Goal: Task Accomplishment & Management: Complete application form

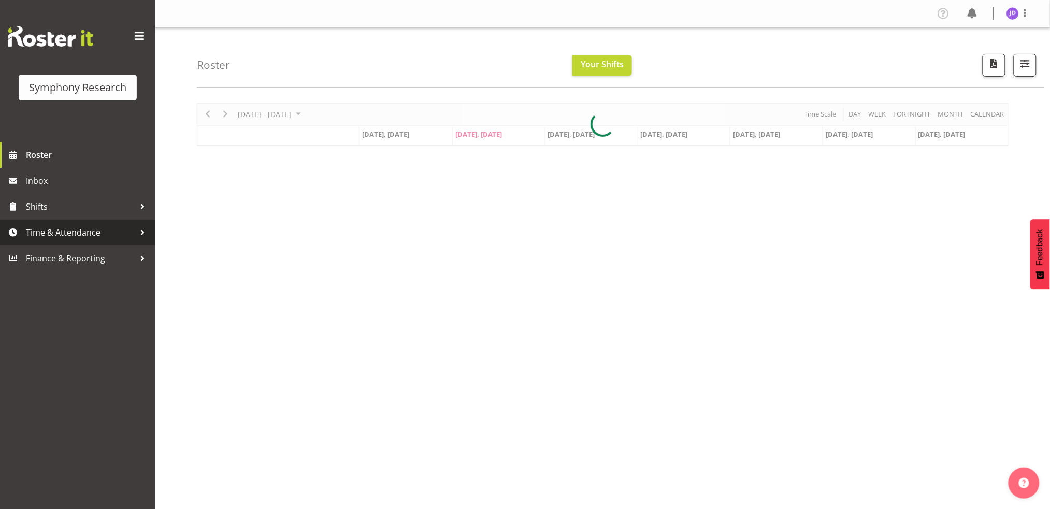
click at [90, 239] on span "Time & Attendance" at bounding box center [80, 233] width 109 height 16
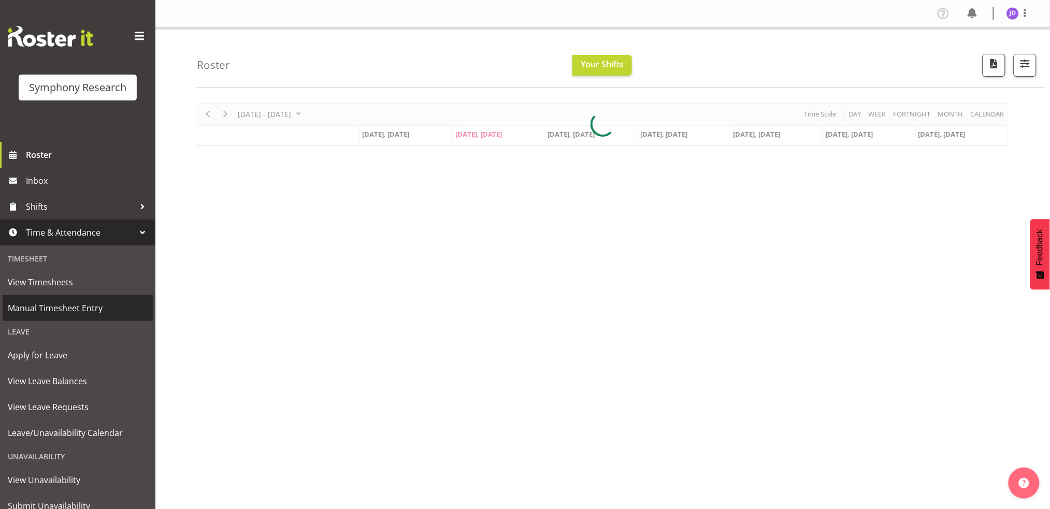
click at [90, 307] on span "Manual Timesheet Entry" at bounding box center [78, 309] width 140 height 16
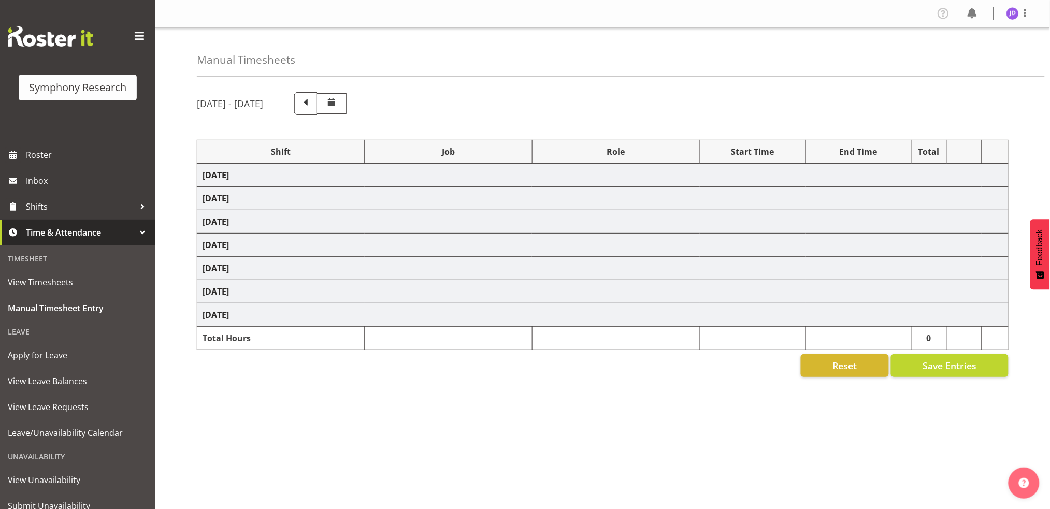
select select "26078"
select select "10242"
select select "26078"
select select "10242"
select select "47"
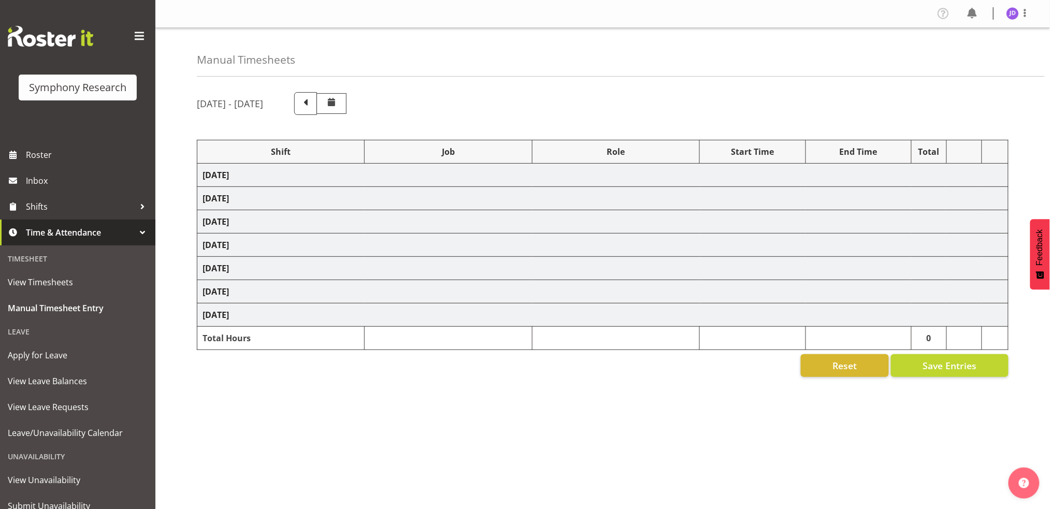
select select "26078"
select select "10242"
select select "47"
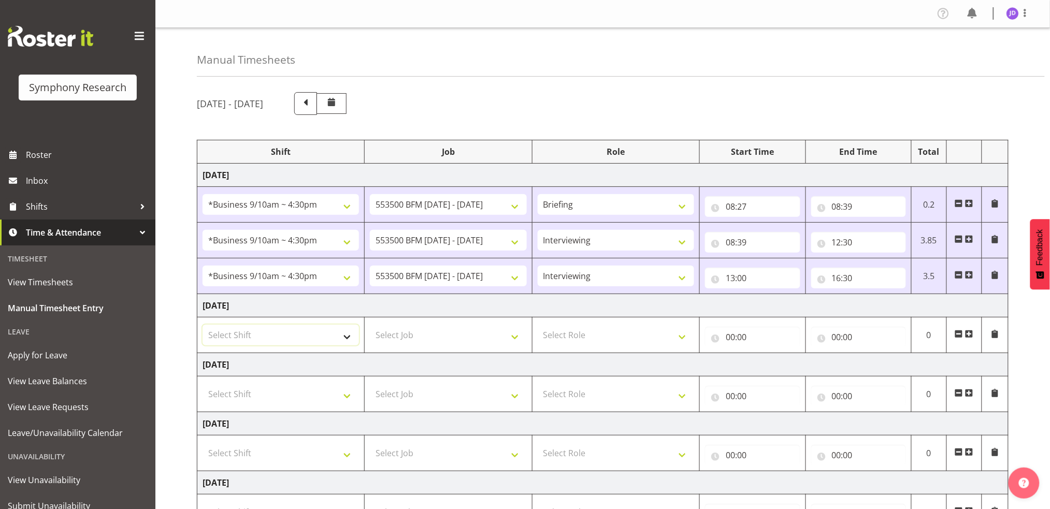
click at [348, 340] on select "Select Shift !!Weekend Residential (Roster IT Shift Label) *Business 9/10am ~ 4…" at bounding box center [281, 335] width 156 height 21
select select "26078"
click at [203, 325] on select "Select Shift !!Weekend Residential (Roster IT Shift Label) *Business 9/10am ~ 4…" at bounding box center [281, 335] width 156 height 21
click at [349, 339] on select "!!Weekend Residential (Roster IT Shift Label) *Business 9/10am ~ 4:30pm *Busine…" at bounding box center [281, 335] width 156 height 21
click at [203, 325] on select "!!Weekend Residential (Roster IT Shift Label) *Business 9/10am ~ 4:30pm *Busine…" at bounding box center [281, 335] width 156 height 21
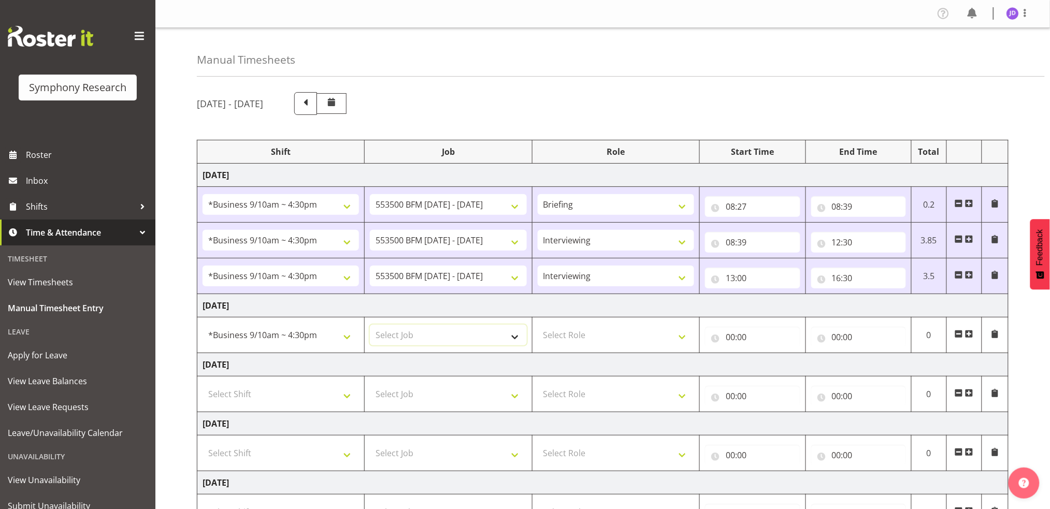
click at [517, 336] on select "Select Job 550060 IF Admin 553492 World Poll Aus Wave 2 Main 2025 553493 World …" at bounding box center [448, 335] width 156 height 21
select select "10242"
click at [370, 325] on select "Select Job 550060 IF Admin 553492 World Poll Aus Wave 2 Main 2025 553493 World …" at bounding box center [448, 335] width 156 height 21
click at [684, 335] on select "Select Role Briefing Interviewing" at bounding box center [616, 335] width 156 height 21
select select "297"
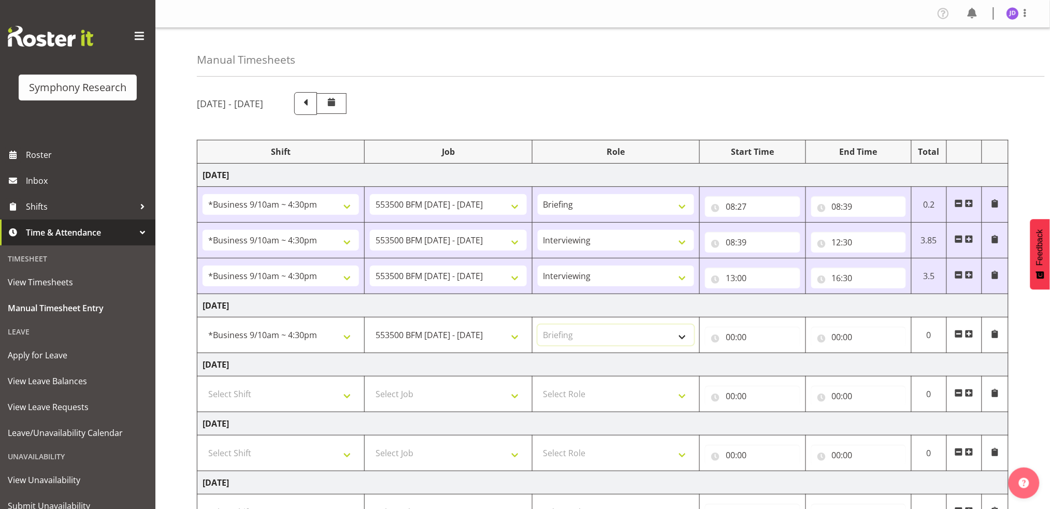
click at [538, 325] on select "Select Role Briefing Interviewing" at bounding box center [616, 335] width 156 height 21
drag, startPoint x: 730, startPoint y: 335, endPoint x: 737, endPoint y: 337, distance: 7.4
click at [732, 335] on input "00:00" at bounding box center [752, 337] width 95 height 21
click at [773, 361] on select "00 01 02 03 04 05 06 07 08 09 10 11 12 13 14 15 16 17 18 19 20 21 22 23" at bounding box center [775, 364] width 23 height 21
select select "8"
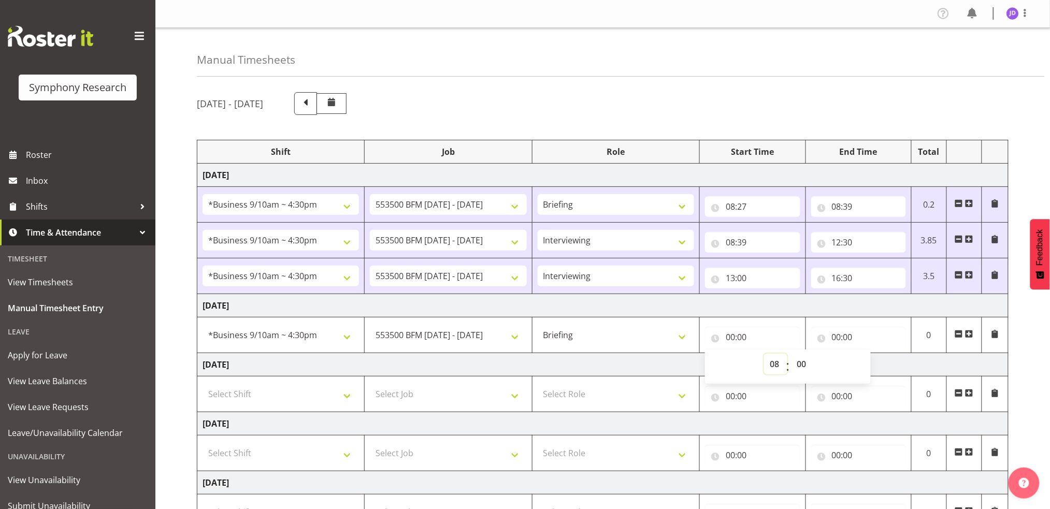
click at [764, 354] on select "00 01 02 03 04 05 06 07 08 09 10 11 12 13 14 15 16 17 18 19 20 21 22 23" at bounding box center [775, 364] width 23 height 21
type input "08:00"
click at [803, 363] on select "00 01 02 03 04 05 06 07 08 09 10 11 12 13 14 15 16 17 18 19 20 21 22 23 24 25 2…" at bounding box center [802, 364] width 23 height 21
select select "27"
click at [791, 354] on select "00 01 02 03 04 05 06 07 08 09 10 11 12 13 14 15 16 17 18 19 20 21 22 23 24 25 2…" at bounding box center [802, 364] width 23 height 21
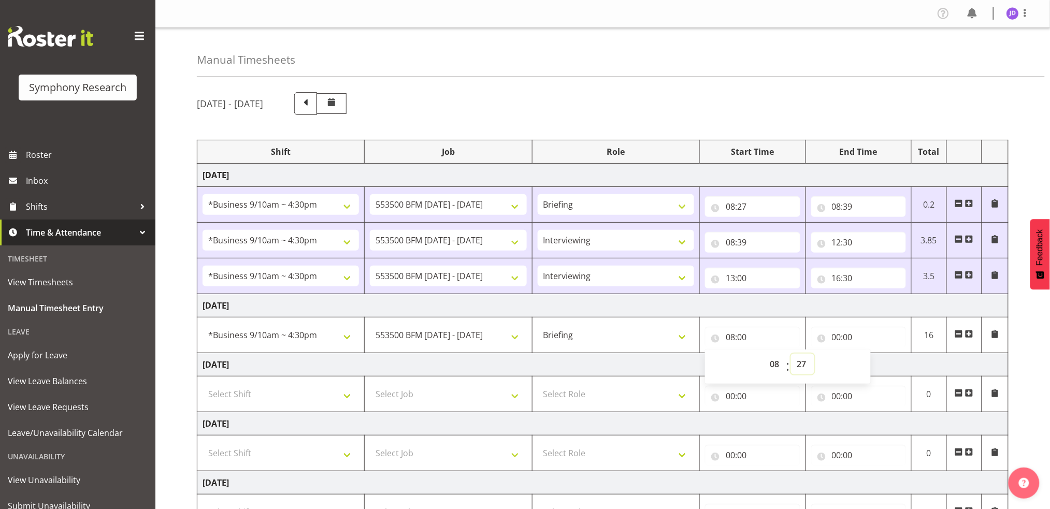
type input "08:27"
drag, startPoint x: 838, startPoint y: 335, endPoint x: 866, endPoint y: 352, distance: 32.8
click at [838, 335] on input "00:00" at bounding box center [858, 337] width 95 height 21
click at [882, 362] on select "00 01 02 03 04 05 06 07 08 09 10 11 12 13 14 15 16 17 18 19 20 21 22 23" at bounding box center [881, 364] width 23 height 21
select select "8"
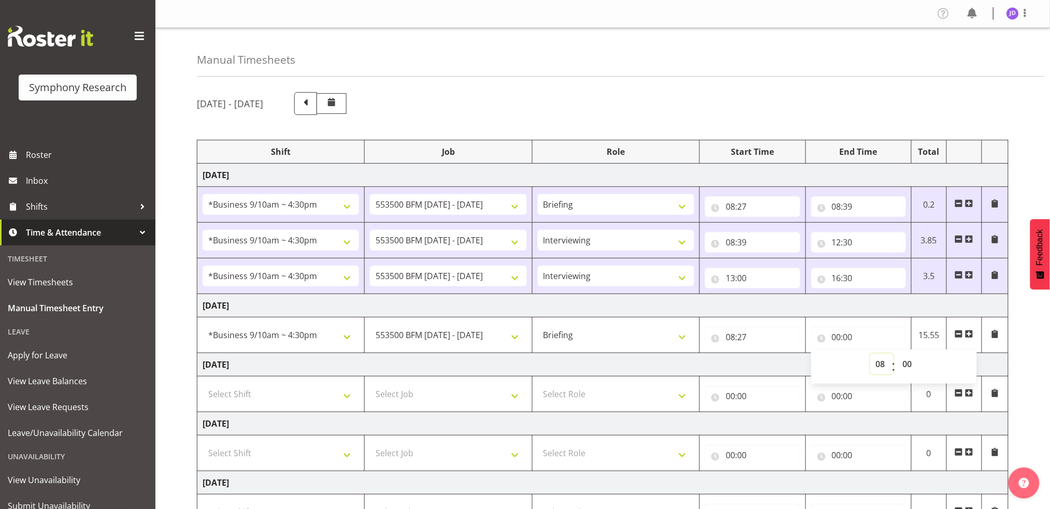
click at [870, 354] on select "00 01 02 03 04 05 06 07 08 09 10 11 12 13 14 15 16 17 18 19 20 21 22 23" at bounding box center [881, 364] width 23 height 21
type input "08:00"
click at [907, 361] on select "00 01 02 03 04 05 06 07 08 09 10 11 12 13 14 15 16 17 18 19 20 21 22 23 24 25 2…" at bounding box center [908, 364] width 23 height 21
select select "35"
click at [897, 354] on select "00 01 02 03 04 05 06 07 08 09 10 11 12 13 14 15 16 17 18 19 20 21 22 23 24 25 2…" at bounding box center [908, 364] width 23 height 21
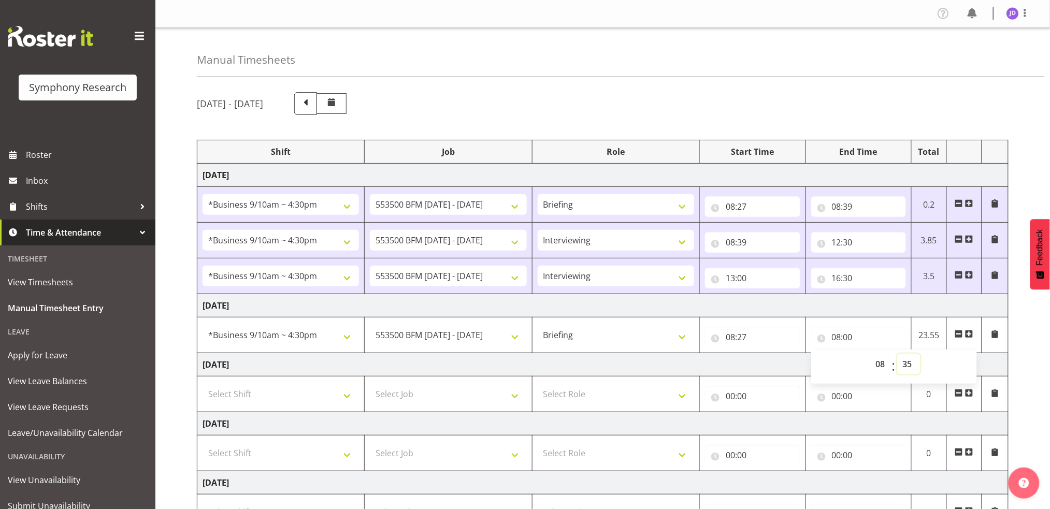
type input "08:35"
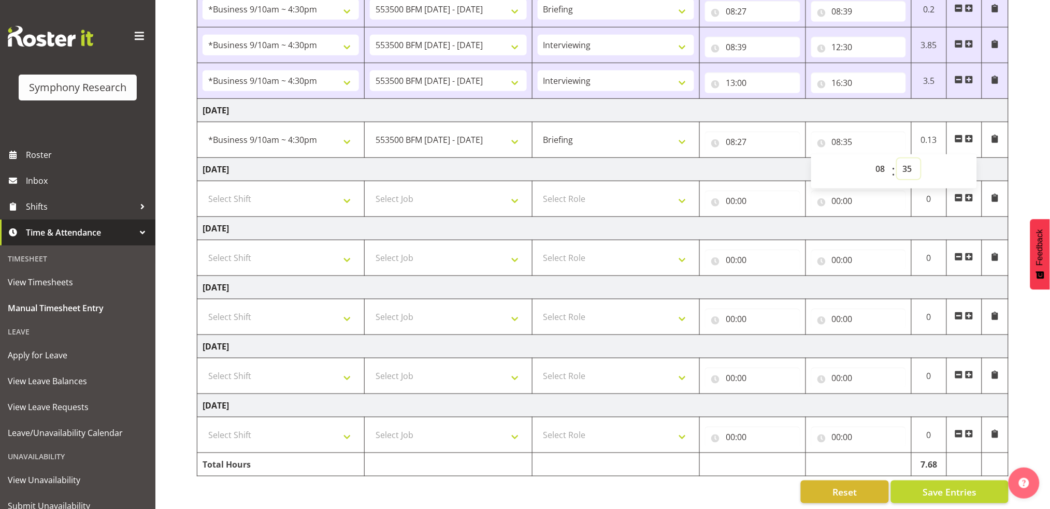
scroll to position [208, 0]
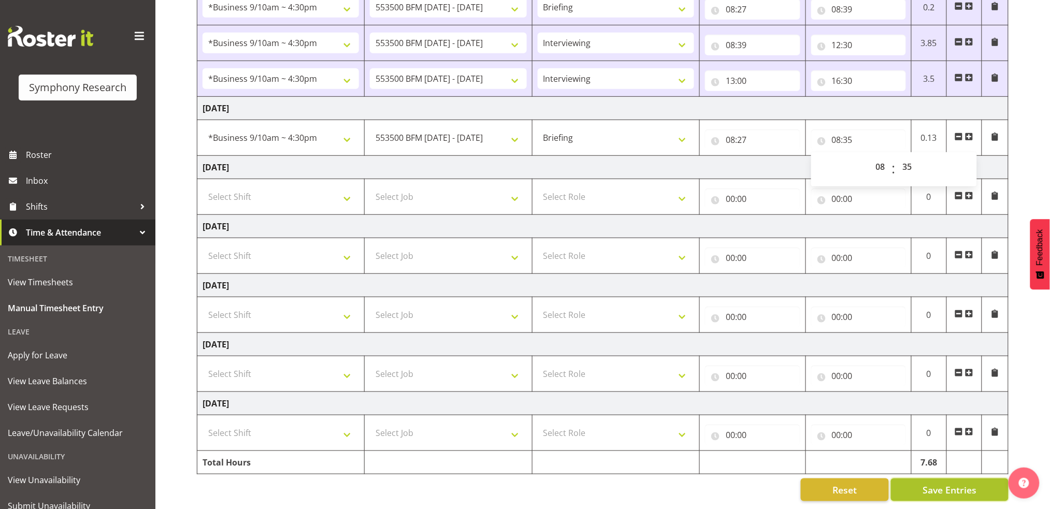
click at [968, 483] on span "Save Entries" at bounding box center [950, 489] width 54 height 13
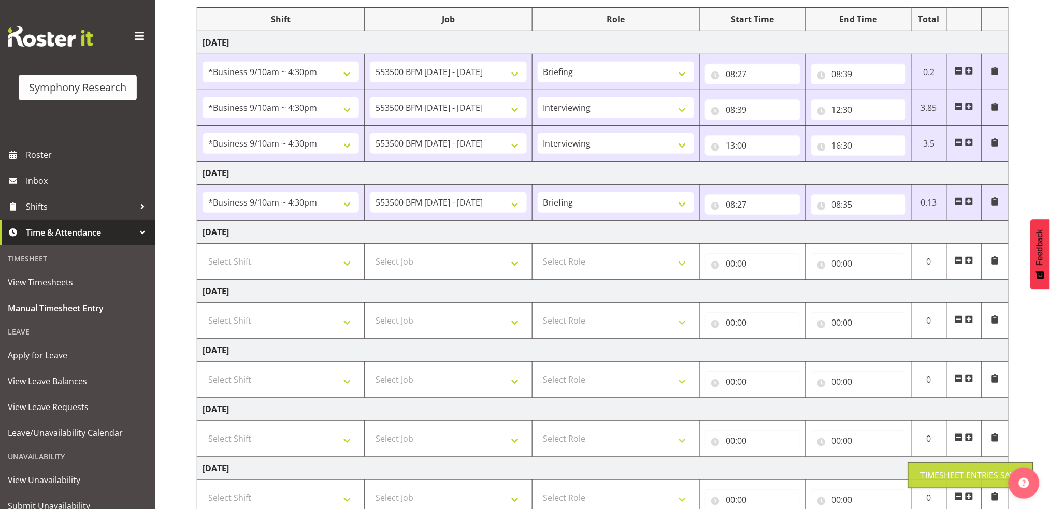
scroll to position [127, 0]
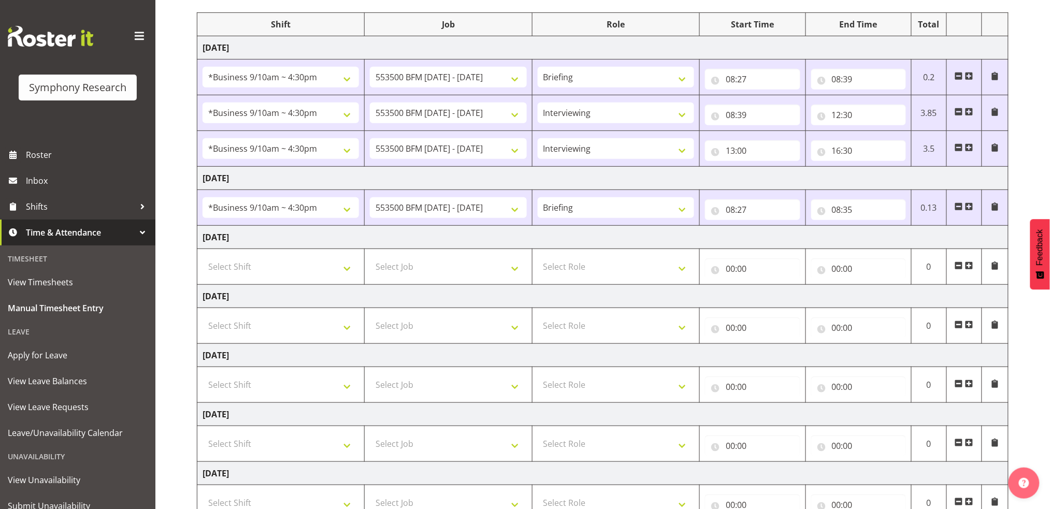
click at [971, 208] on span at bounding box center [969, 207] width 8 height 8
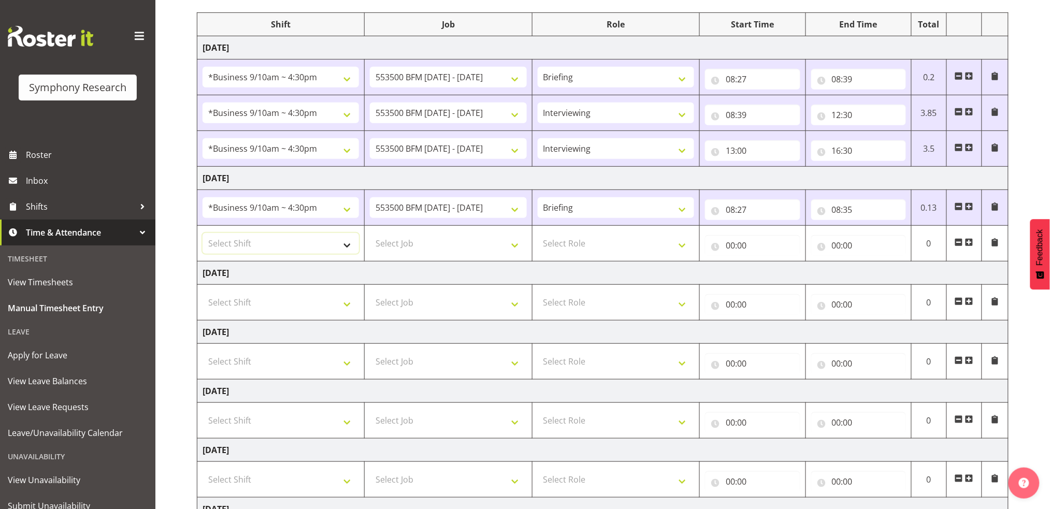
click at [347, 248] on select "Select Shift !!Weekend Residential (Roster IT Shift Label) *Business 9/10am ~ 4…" at bounding box center [281, 243] width 156 height 21
select select "26078"
click at [203, 233] on select "Select Shift !!Weekend Residential (Roster IT Shift Label) *Business 9/10am ~ 4…" at bounding box center [281, 243] width 156 height 21
click at [516, 245] on select "Select Job 550060 IF Admin 553492 World Poll Aus Wave 2 Main 2025 553493 World …" at bounding box center [448, 243] width 156 height 21
select select "10242"
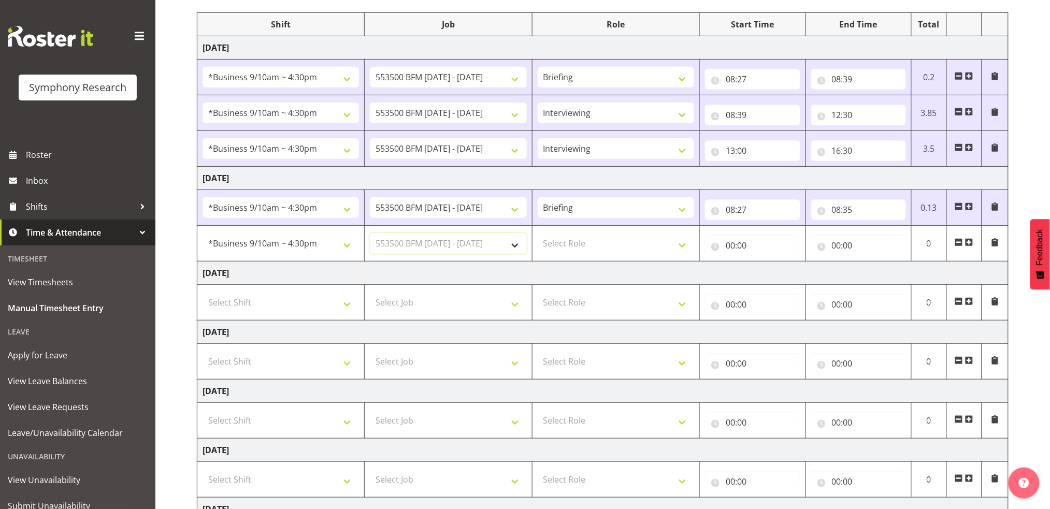
click at [370, 233] on select "Select Job 550060 IF Admin 553492 World Poll Aus Wave 2 Main 2025 553493 World …" at bounding box center [448, 243] width 156 height 21
click at [684, 248] on select "Select Role Briefing Interviewing" at bounding box center [616, 243] width 156 height 21
select select "47"
click at [538, 233] on select "Select Role Briefing Interviewing" at bounding box center [616, 243] width 156 height 21
click at [732, 245] on input "00:00" at bounding box center [752, 245] width 95 height 21
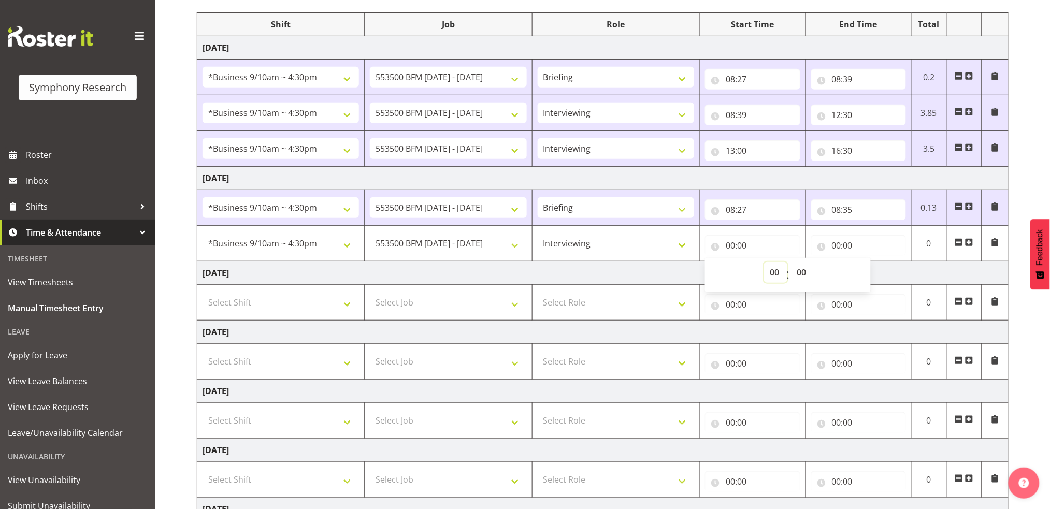
click at [773, 270] on select "00 01 02 03 04 05 06 07 08 09 10 11 12 13 14 15 16 17 18 19 20 21 22 23" at bounding box center [775, 272] width 23 height 21
select select "8"
click at [764, 262] on select "00 01 02 03 04 05 06 07 08 09 10 11 12 13 14 15 16 17 18 19 20 21 22 23" at bounding box center [775, 272] width 23 height 21
type input "08:00"
click at [802, 269] on select "00 01 02 03 04 05 06 07 08 09 10 11 12 13 14 15 16 17 18 19 20 21 22 23 24 25 2…" at bounding box center [802, 272] width 23 height 21
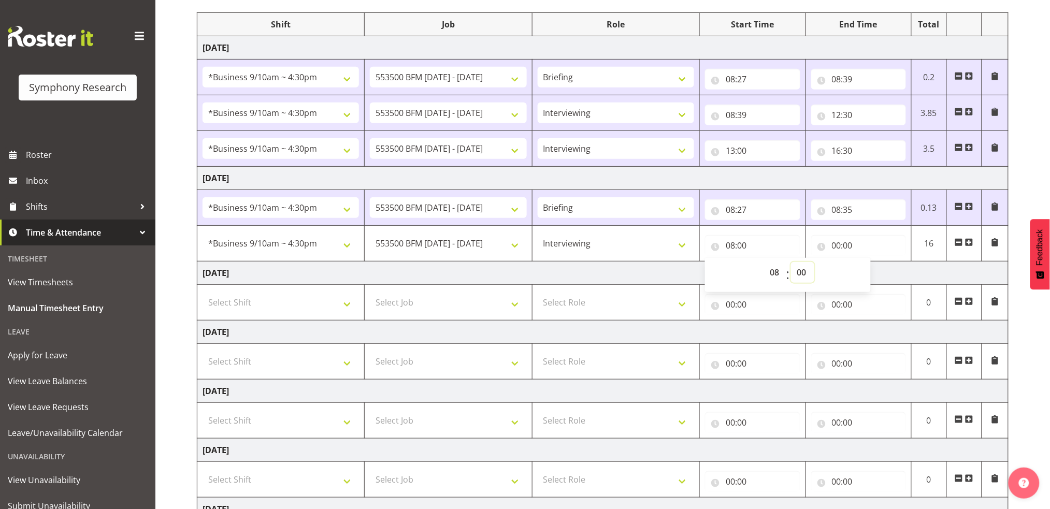
select select "35"
click at [791, 262] on select "00 01 02 03 04 05 06 07 08 09 10 11 12 13 14 15 16 17 18 19 20 21 22 23 24 25 2…" at bounding box center [802, 272] width 23 height 21
type input "08:35"
click at [839, 244] on input "00:00" at bounding box center [858, 245] width 95 height 21
click at [879, 271] on select "00 01 02 03 04 05 06 07 08 09 10 11 12 13 14 15 16 17 18 19 20 21 22 23" at bounding box center [881, 272] width 23 height 21
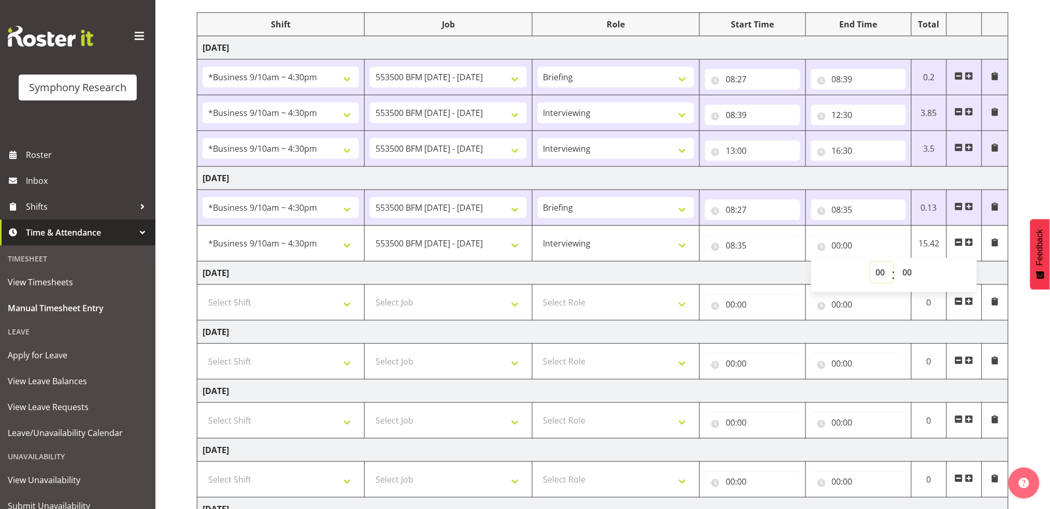
select select "12"
click at [870, 262] on select "00 01 02 03 04 05 06 07 08 09 10 11 12 13 14 15 16 17 18 19 20 21 22 23" at bounding box center [881, 272] width 23 height 21
type input "12:00"
click at [909, 269] on select "00 01 02 03 04 05 06 07 08 09 10 11 12 13 14 15 16 17 18 19 20 21 22 23 24 25 2…" at bounding box center [908, 272] width 23 height 21
select select "30"
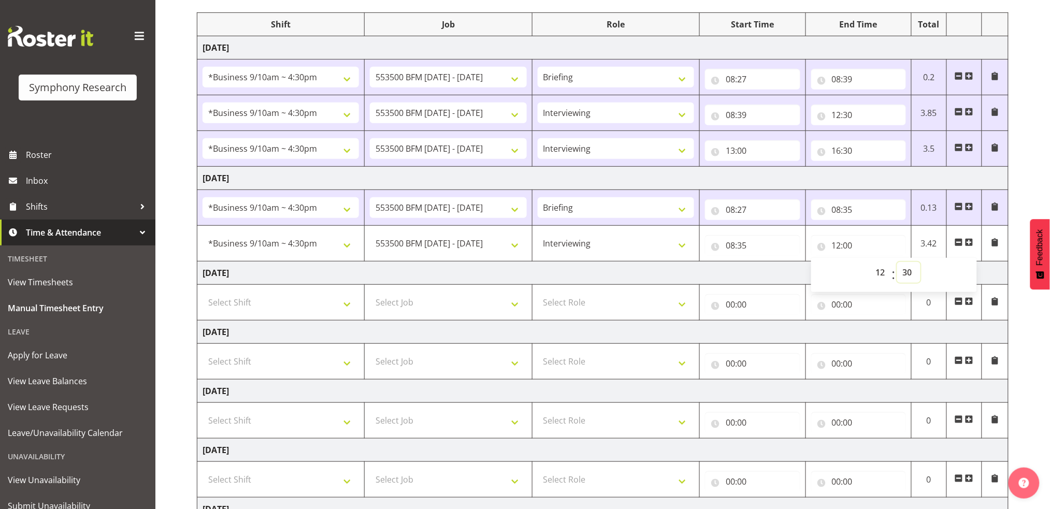
click at [897, 262] on select "00 01 02 03 04 05 06 07 08 09 10 11 12 13 14 15 16 17 18 19 20 21 22 23 24 25 2…" at bounding box center [908, 272] width 23 height 21
type input "12:30"
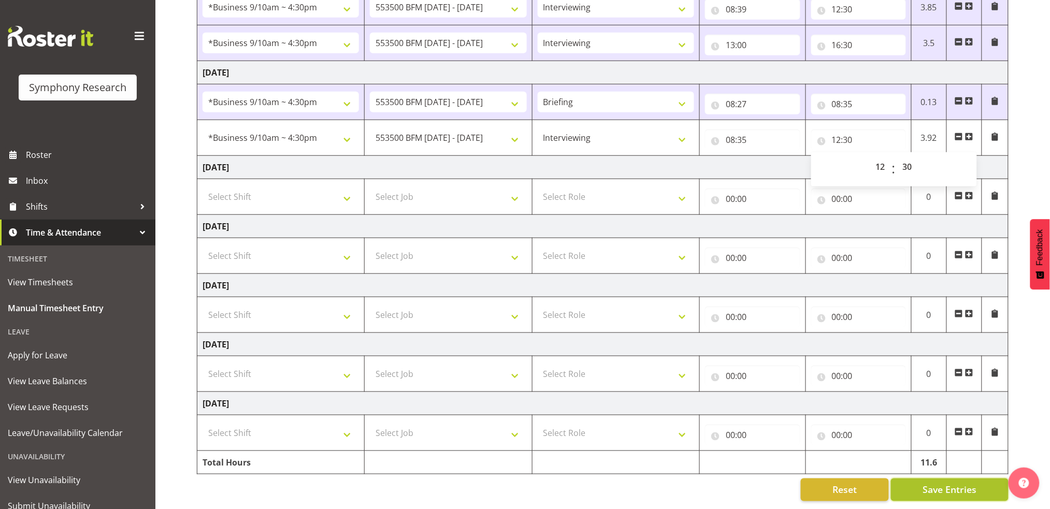
click at [961, 483] on span "Save Entries" at bounding box center [950, 489] width 54 height 13
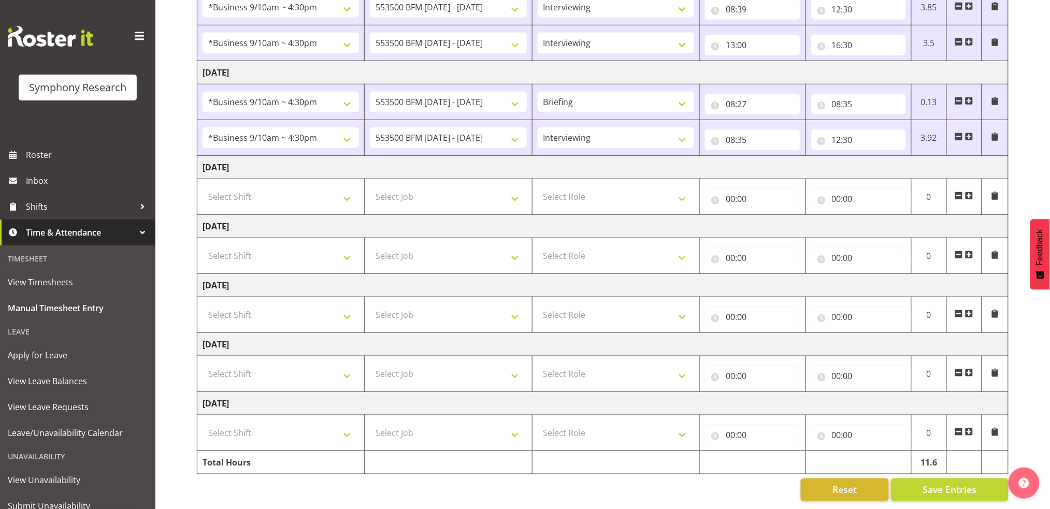
click at [965, 123] on td at bounding box center [964, 138] width 35 height 36
click at [973, 132] on span at bounding box center [969, 137] width 8 height 11
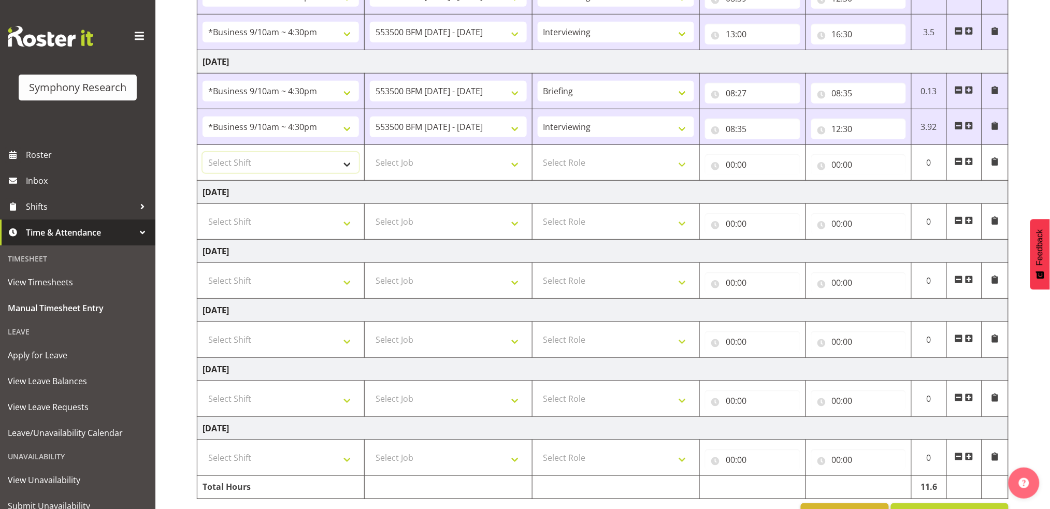
click at [346, 166] on select "Select Shift !!Weekend Residential (Roster IT Shift Label) *Business 9/10am ~ 4…" at bounding box center [281, 162] width 156 height 21
select select "26078"
click at [203, 152] on select "Select Shift !!Weekend Residential (Roster IT Shift Label) *Business 9/10am ~ 4…" at bounding box center [281, 162] width 156 height 21
click at [517, 167] on select "Select Job 550060 IF Admin 553492 World Poll Aus Wave 2 Main 2025 553493 World …" at bounding box center [448, 162] width 156 height 21
select select "10242"
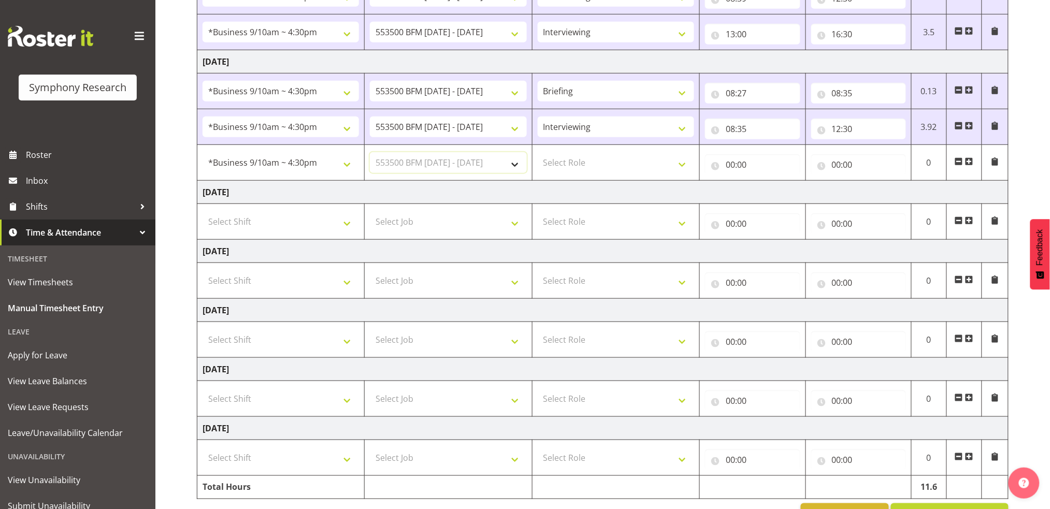
click at [370, 152] on select "Select Job 550060 IF Admin 553492 World Poll Aus Wave 2 Main 2025 553493 World …" at bounding box center [448, 162] width 156 height 21
click at [682, 166] on select "Select Role Briefing Interviewing" at bounding box center [616, 162] width 156 height 21
select select "47"
click at [538, 152] on select "Select Role Briefing Interviewing" at bounding box center [616, 162] width 156 height 21
click at [732, 164] on input "00:00" at bounding box center [752, 164] width 95 height 21
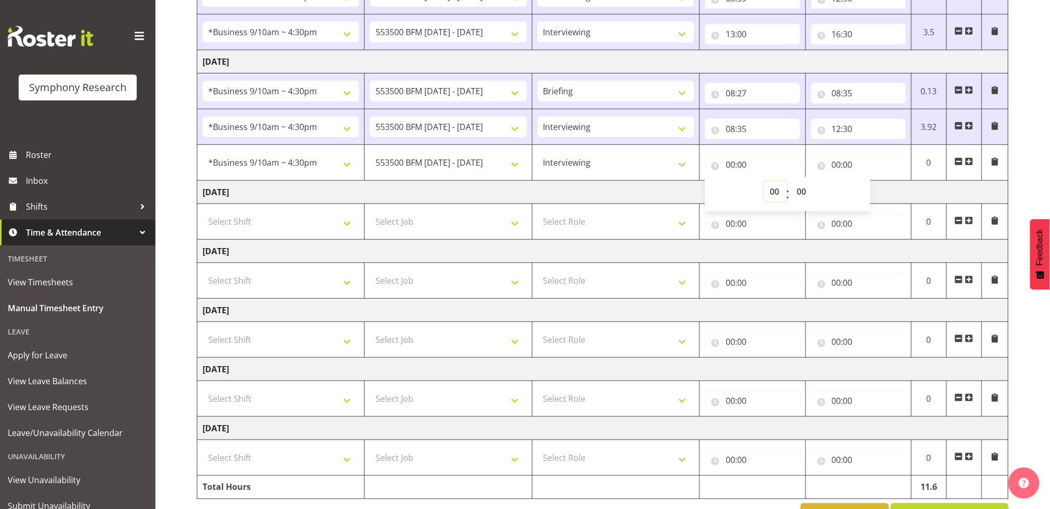
click at [773, 190] on select "00 01 02 03 04 05 06 07 08 09 10 11 12 13 14 15 16 17 18 19 20 21 22 23" at bounding box center [775, 191] width 23 height 21
select select "13"
click at [764, 181] on select "00 01 02 03 04 05 06 07 08 09 10 11 12 13 14 15 16 17 18 19 20 21 22 23" at bounding box center [775, 191] width 23 height 21
type input "13:00"
click at [839, 166] on input "00:00" at bounding box center [858, 164] width 95 height 21
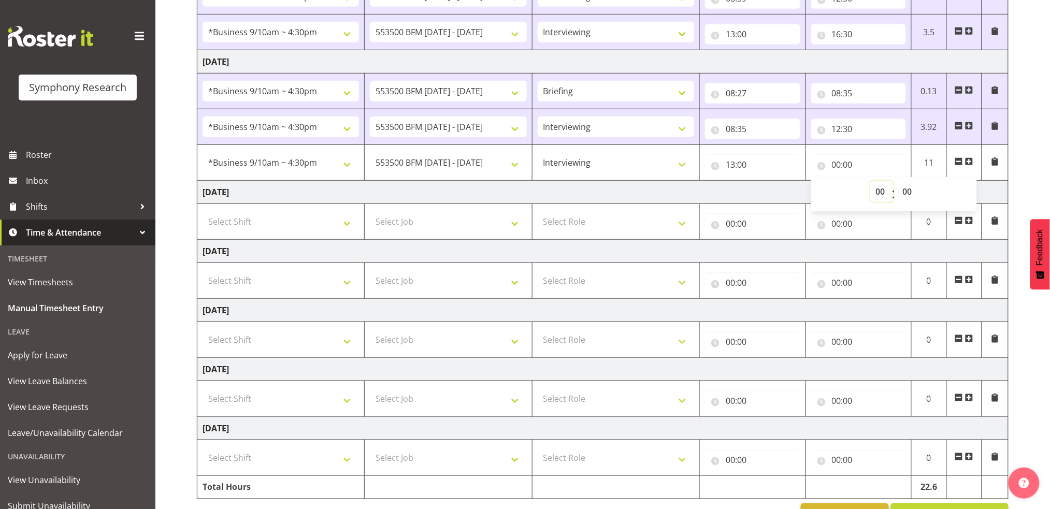
drag, startPoint x: 879, startPoint y: 189, endPoint x: 888, endPoint y: 194, distance: 9.8
click at [879, 189] on select "00 01 02 03 04 05 06 07 08 09 10 11 12 13 14 15 16 17 18 19 20 21 22 23" at bounding box center [881, 191] width 23 height 21
select select "16"
click at [870, 181] on select "00 01 02 03 04 05 06 07 08 09 10 11 12 13 14 15 16 17 18 19 20 21 22 23" at bounding box center [881, 191] width 23 height 21
type input "16:00"
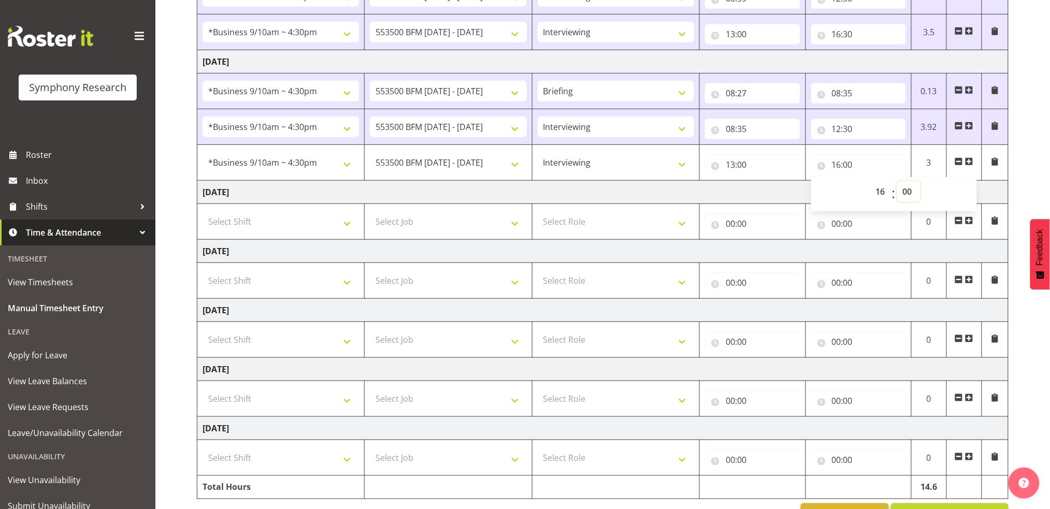
click at [909, 192] on select "00 01 02 03 04 05 06 07 08 09 10 11 12 13 14 15 16 17 18 19 20 21 22 23 24 25 2…" at bounding box center [908, 191] width 23 height 21
select select "42"
click at [897, 181] on select "00 01 02 03 04 05 06 07 08 09 10 11 12 13 14 15 16 17 18 19 20 21 22 23 24 25 2…" at bounding box center [908, 191] width 23 height 21
type input "16:42"
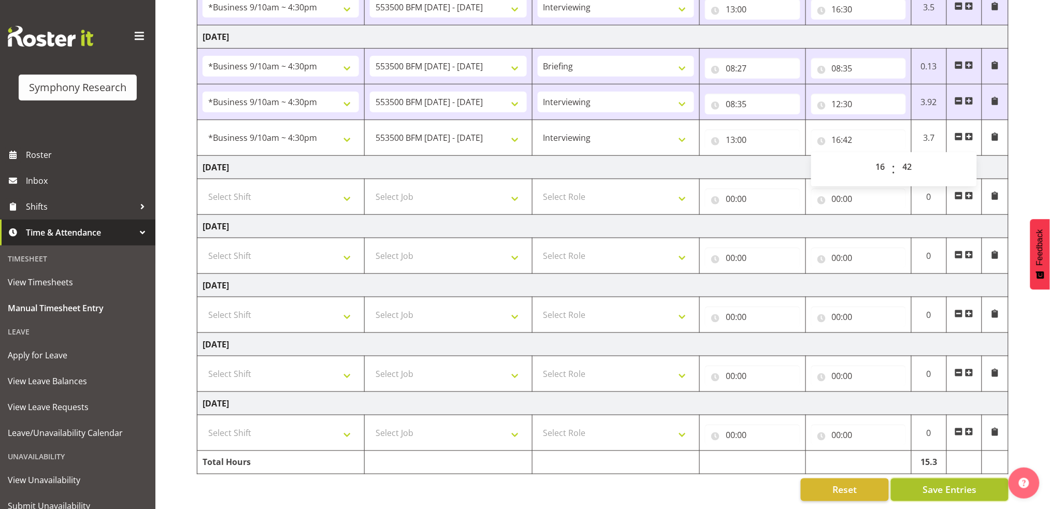
click at [983, 479] on button "Save Entries" at bounding box center [950, 490] width 118 height 23
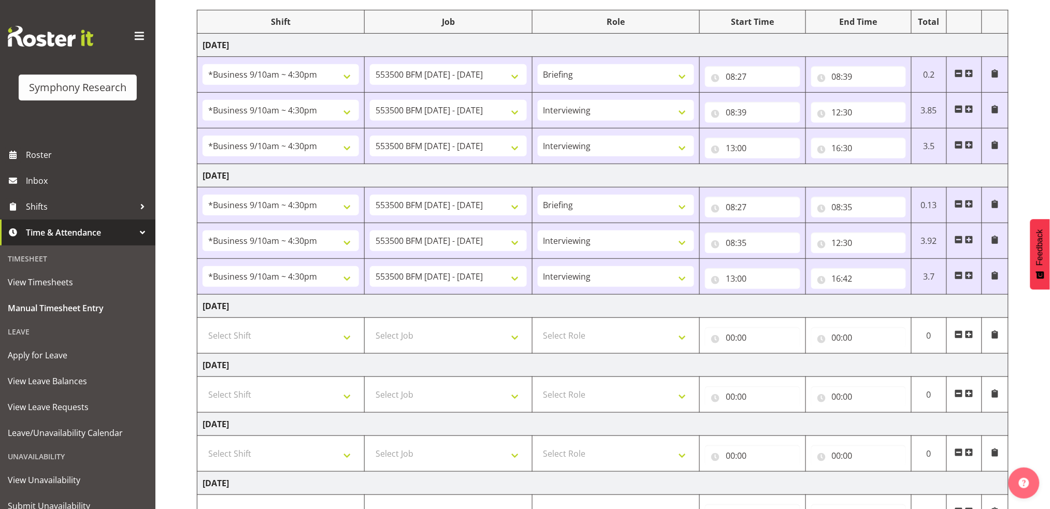
scroll to position [0, 0]
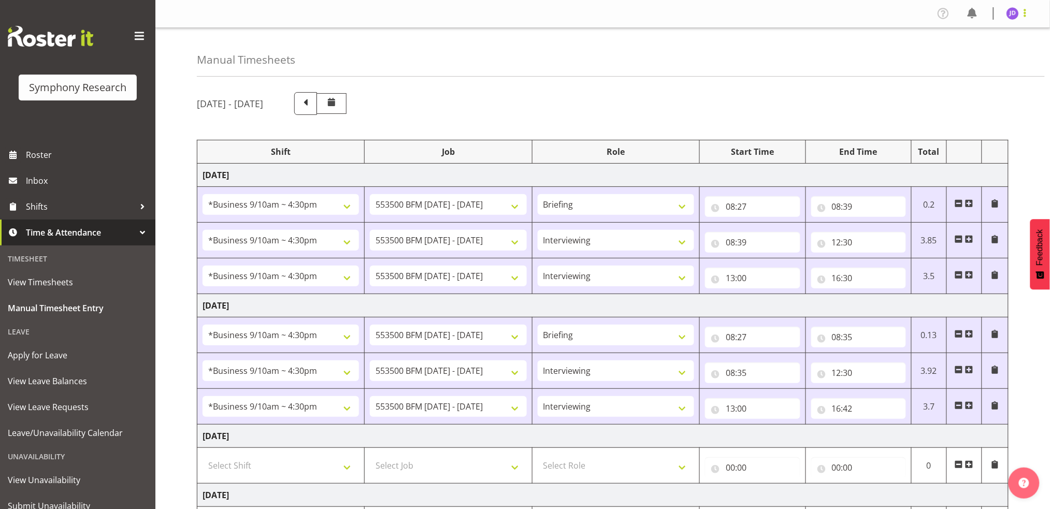
click at [1027, 15] on span at bounding box center [1025, 13] width 12 height 12
click at [971, 57] on link "Log Out" at bounding box center [981, 54] width 99 height 19
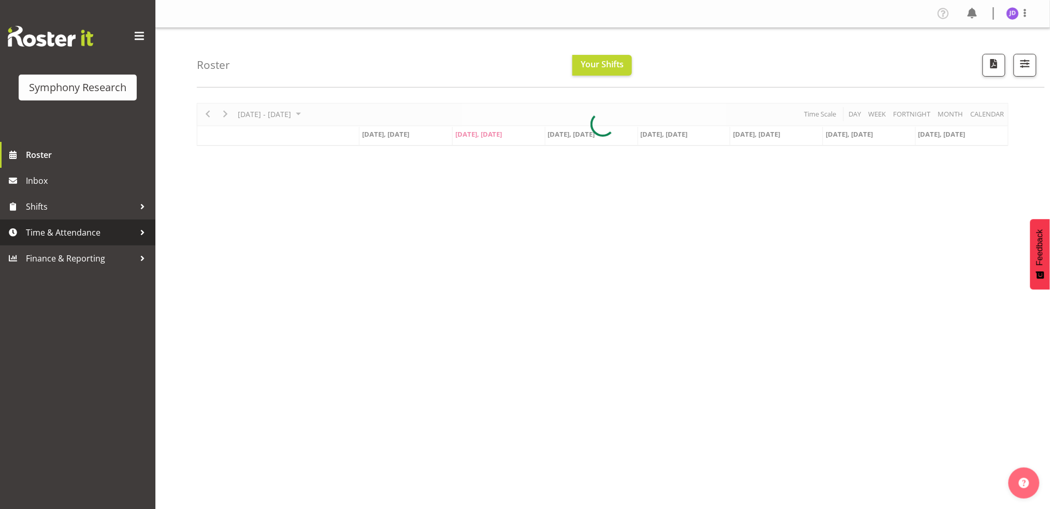
click at [54, 232] on span "Time & Attendance" at bounding box center [80, 233] width 109 height 16
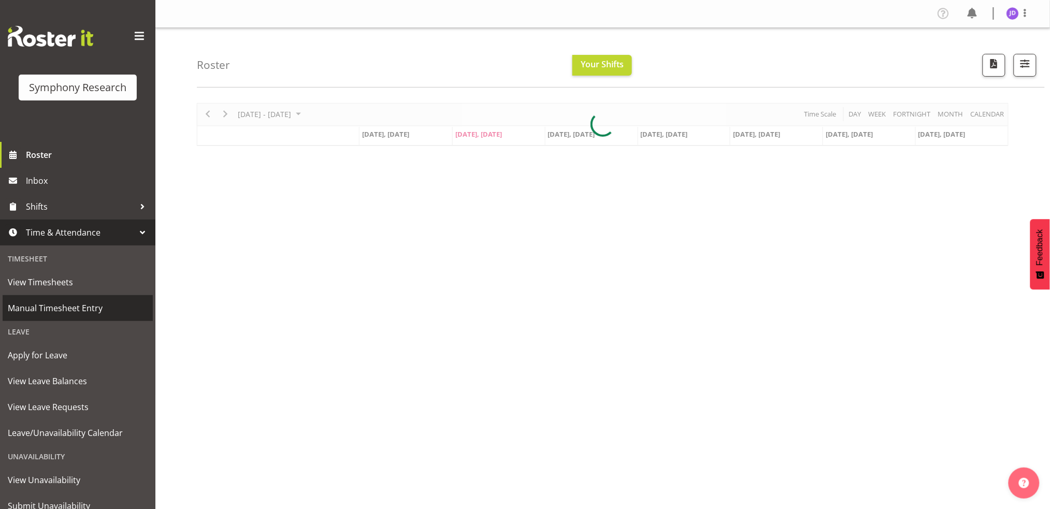
click at [62, 308] on span "Manual Timesheet Entry" at bounding box center [78, 309] width 140 height 16
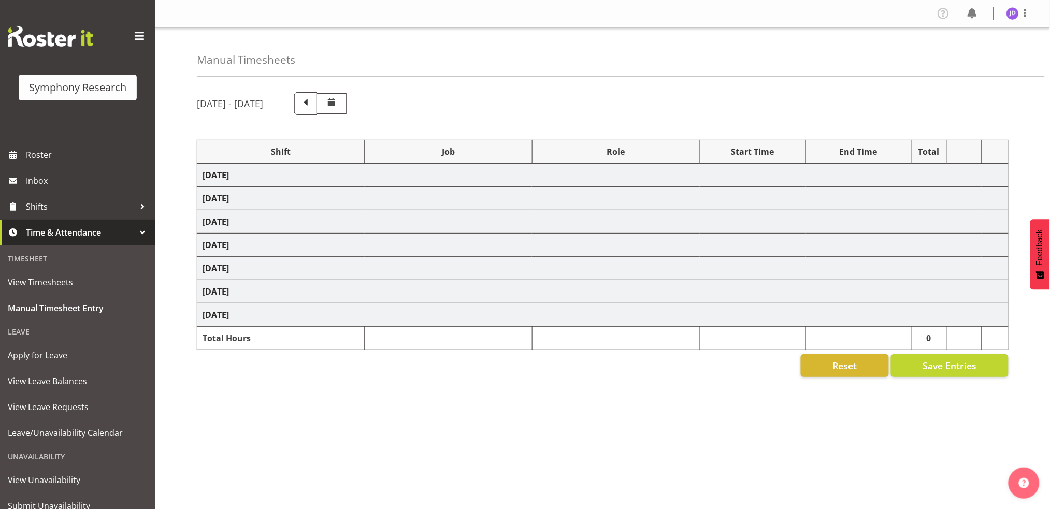
select select "26078"
select select "10242"
select select "26078"
select select "10242"
select select "47"
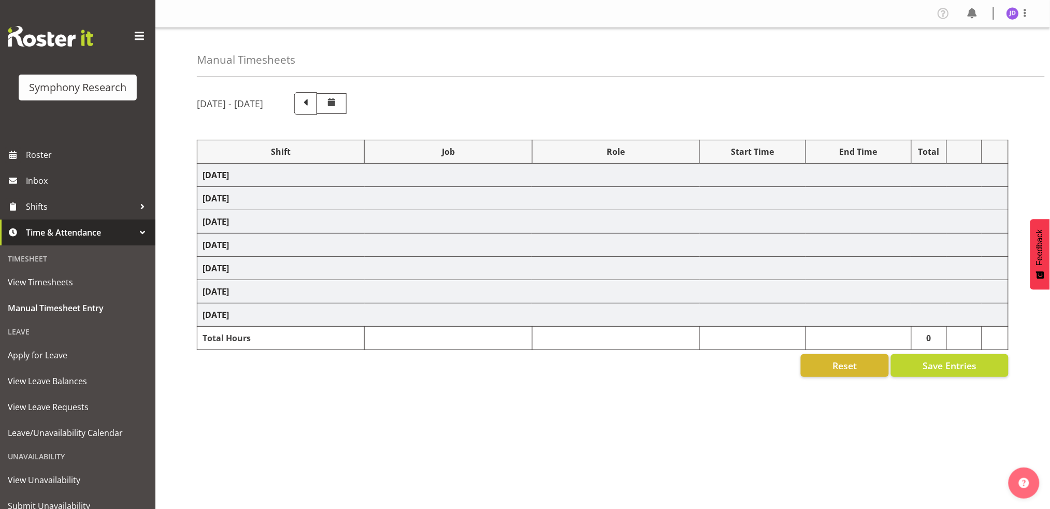
select select "26078"
select select "10242"
select select "47"
select select "26078"
select select "10242"
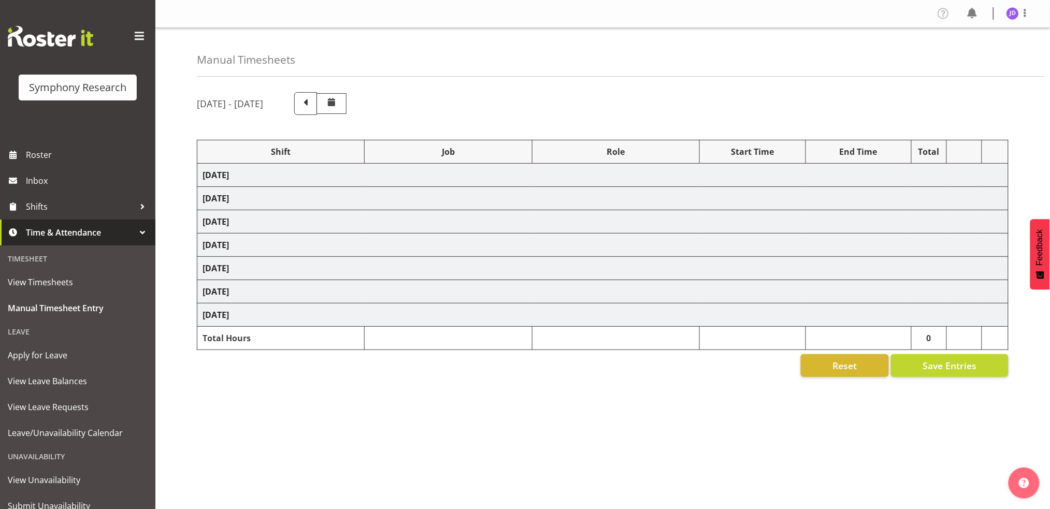
select select "26078"
select select "10242"
select select "47"
select select "26078"
select select "10242"
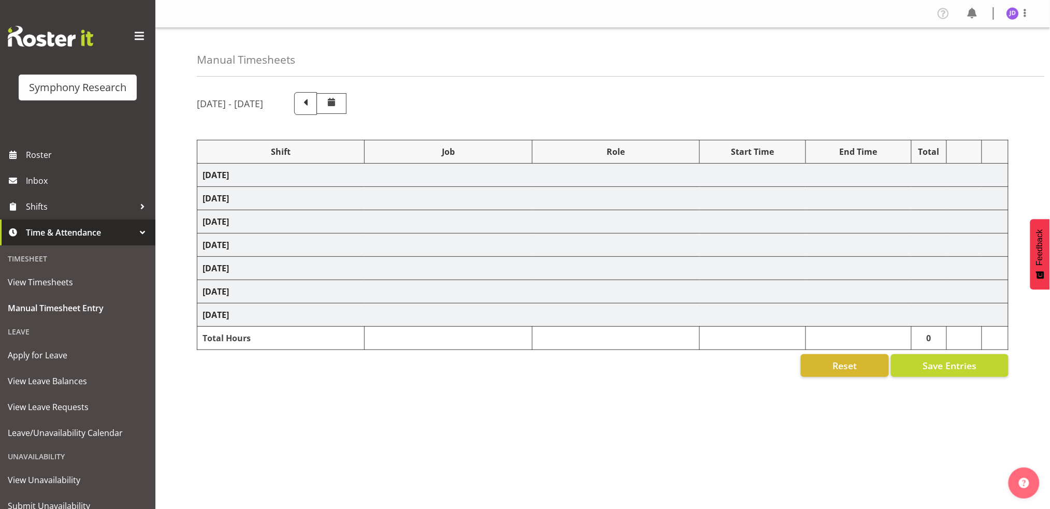
select select "47"
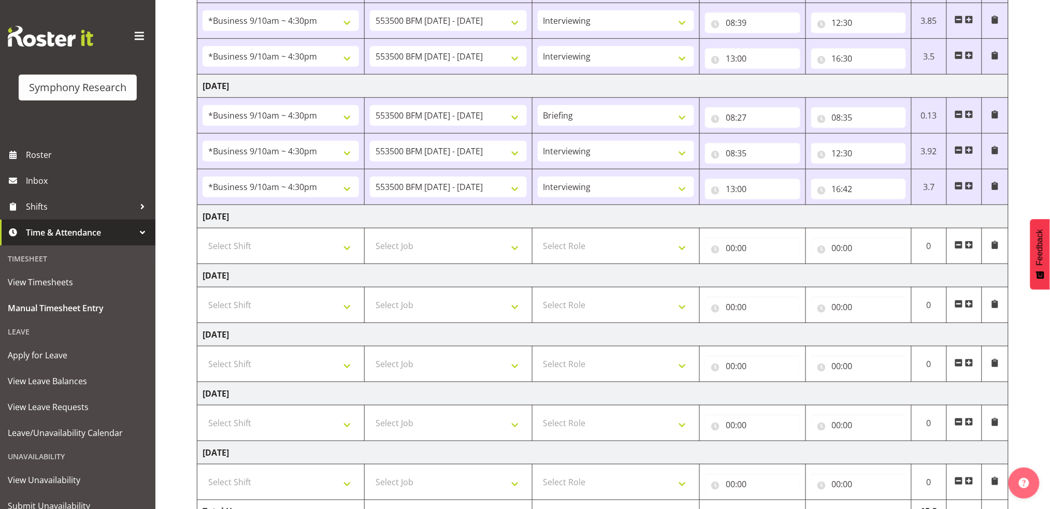
scroll to position [279, 0]
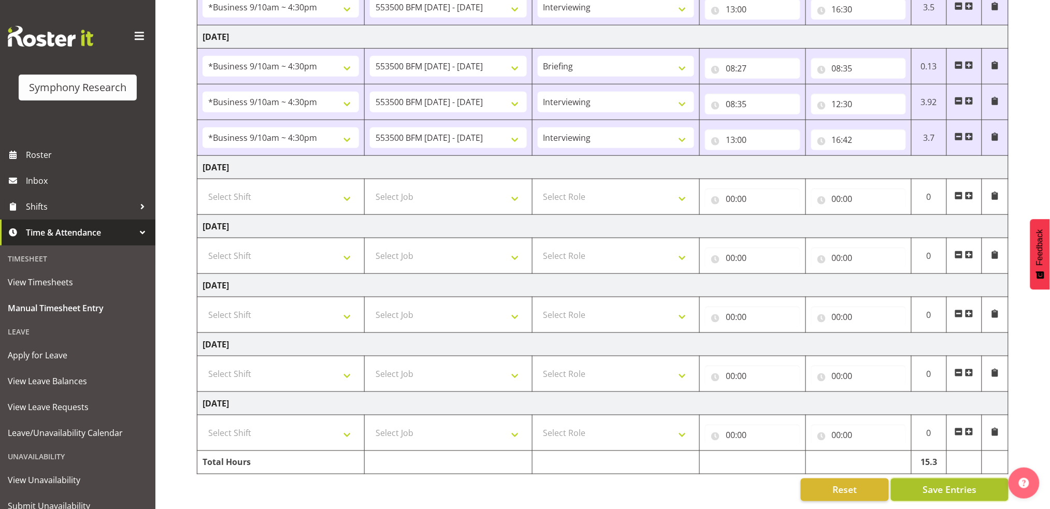
click at [942, 483] on span "Save Entries" at bounding box center [950, 489] width 54 height 13
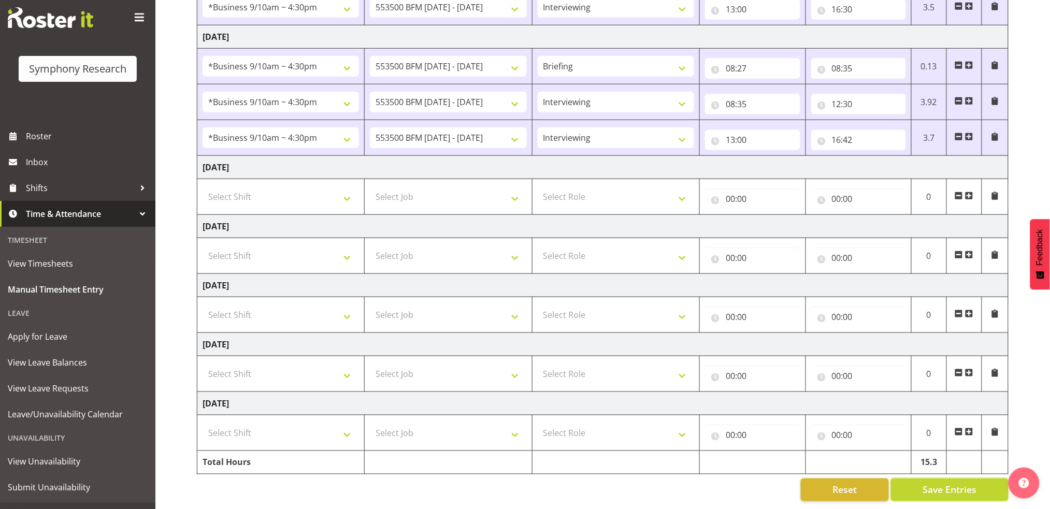
scroll to position [39, 0]
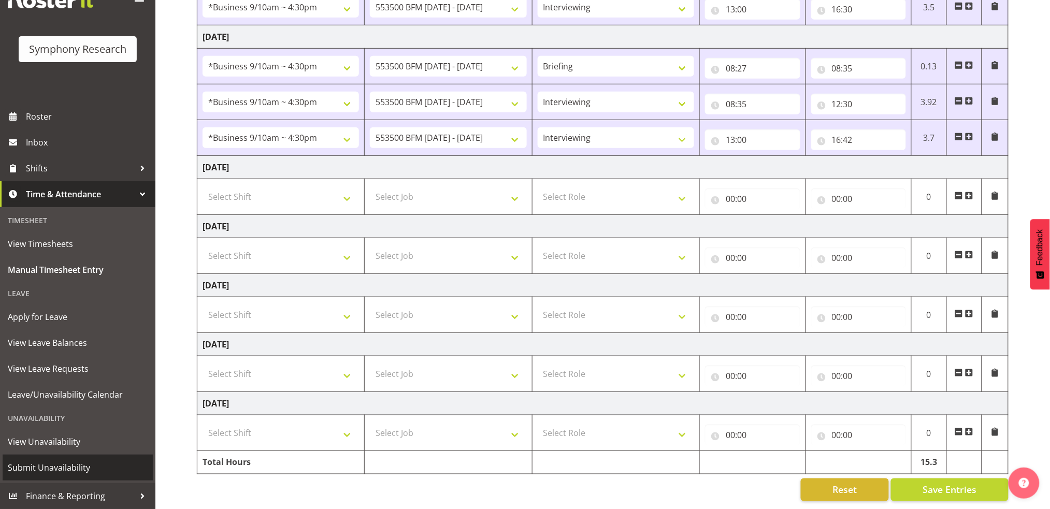
click at [64, 468] on span "Submit Unavailability" at bounding box center [78, 468] width 140 height 16
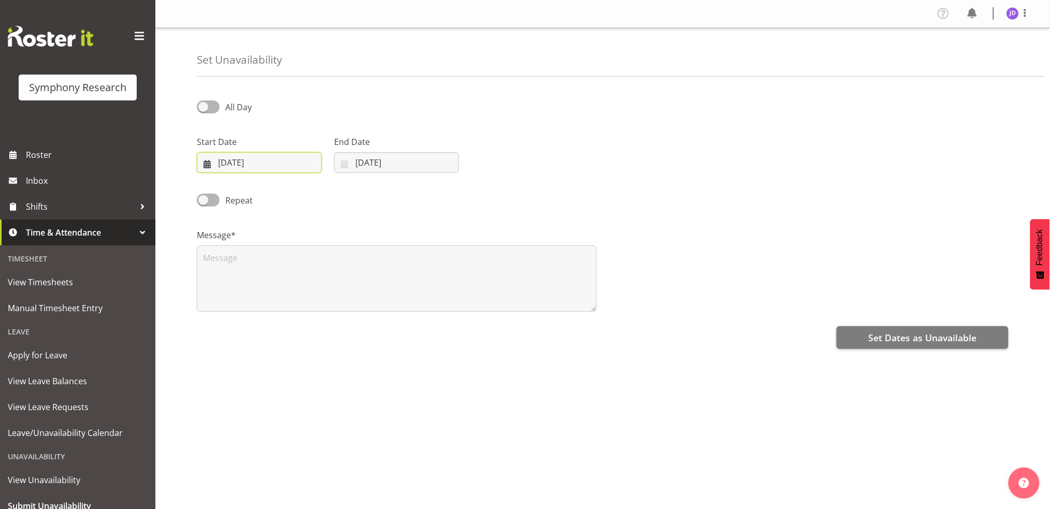
click at [284, 166] on input "[DATE]" at bounding box center [259, 162] width 125 height 21
click at [344, 198] on span at bounding box center [342, 193] width 10 height 12
select select "8"
click at [236, 244] on link "1" at bounding box center [238, 246] width 21 height 19
type input "[DATE]"
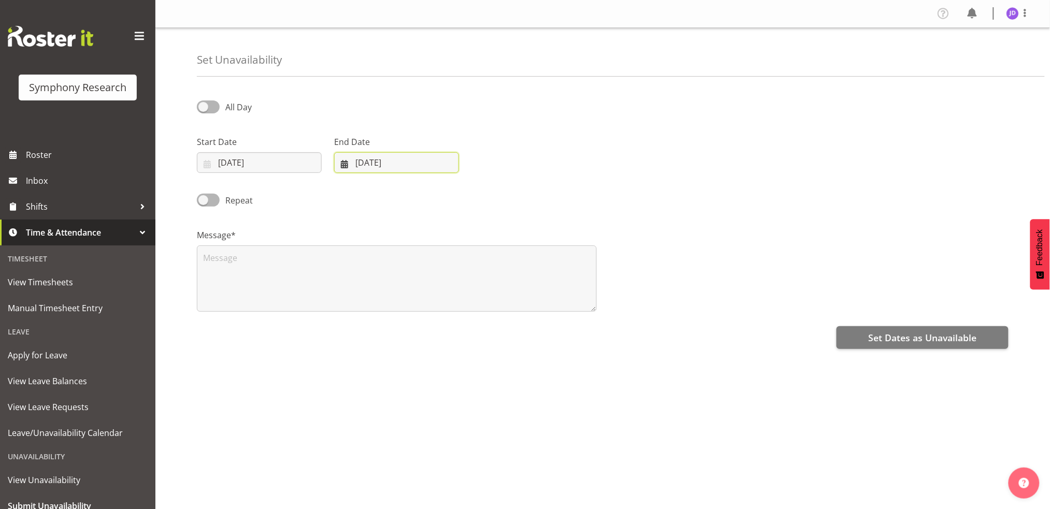
drag, startPoint x: 443, startPoint y: 158, endPoint x: 468, endPoint y: 164, distance: 25.5
click at [445, 159] on input "26/08/2025" at bounding box center [396, 162] width 125 height 21
click at [482, 193] on span at bounding box center [479, 193] width 12 height 12
select select "8"
click at [378, 245] on link "1" at bounding box center [375, 246] width 21 height 19
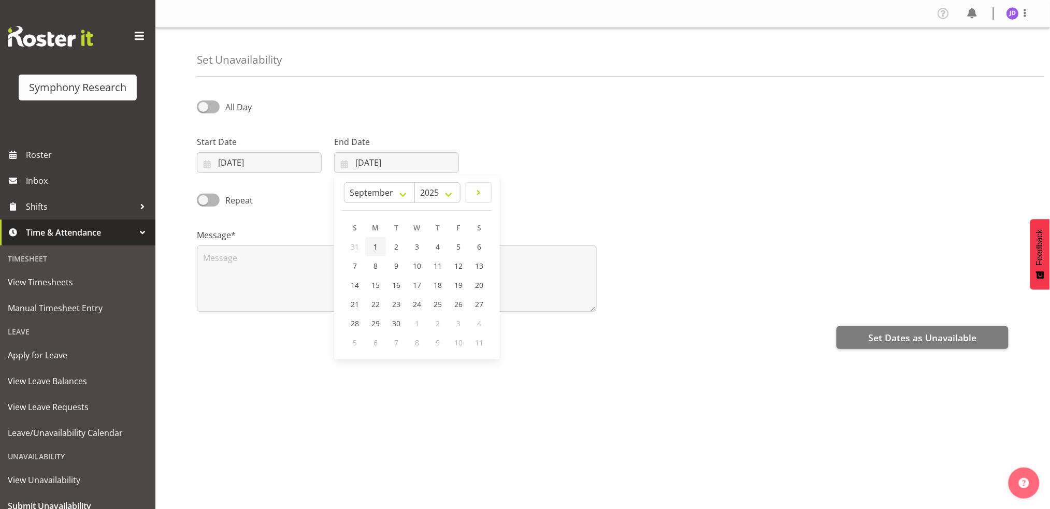
type input "01/09/2025"
click at [201, 108] on span at bounding box center [208, 107] width 23 height 13
click at [201, 108] on input "All Day" at bounding box center [200, 107] width 7 height 7
checkbox input "true"
select select "16"
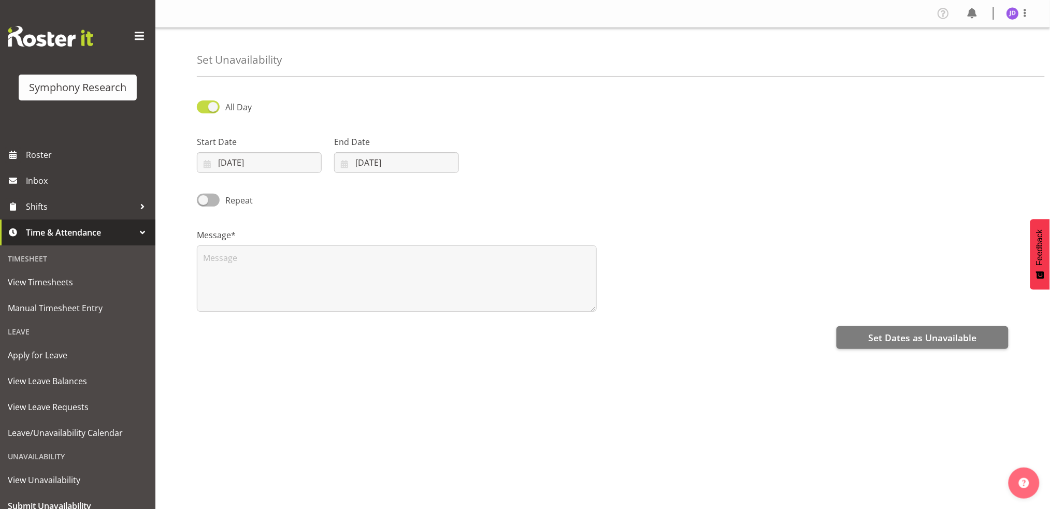
select select "49"
drag, startPoint x: 499, startPoint y: 164, endPoint x: 510, endPoint y: 172, distance: 13.4
click at [499, 164] on input "16:49" at bounding box center [533, 162] width 125 height 21
click at [541, 189] on select "00 01 02 03 04 05 06 07 08 09 10 11 12 13 14 15 16 17 18 19 20 21 22 23" at bounding box center [542, 189] width 23 height 21
select select "17"
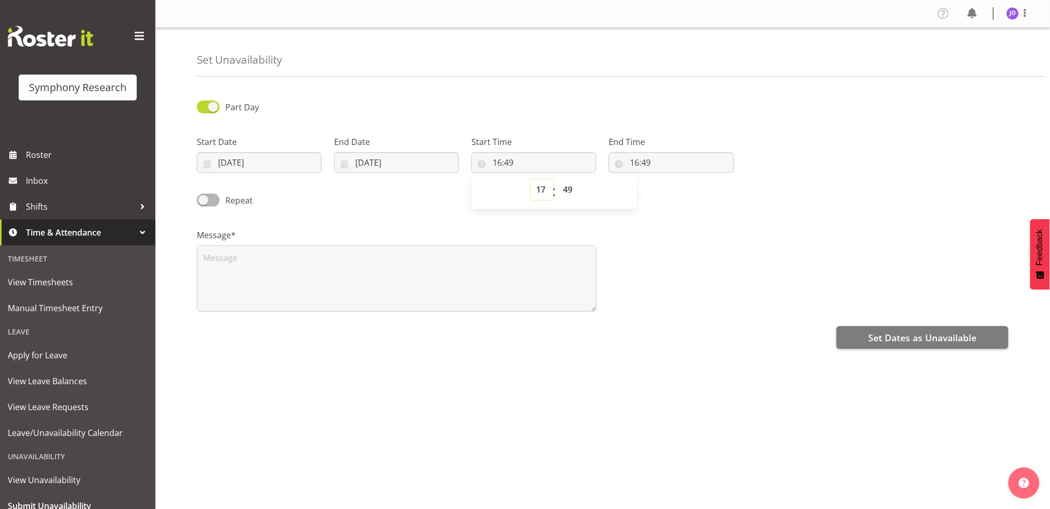
click at [531, 179] on select "00 01 02 03 04 05 06 07 08 09 10 11 12 13 14 15 16 17 18 19 20 21 22 23" at bounding box center [542, 189] width 23 height 21
type input "17:49"
click at [570, 189] on select "00 01 02 03 04 05 06 07 08 09 10 11 12 13 14 15 16 17 18 19 20 21 22 23 24 25 2…" at bounding box center [569, 189] width 23 height 21
select select "0"
click at [558, 179] on select "00 01 02 03 04 05 06 07 08 09 10 11 12 13 14 15 16 17 18 19 20 21 22 23 24 25 2…" at bounding box center [569, 189] width 23 height 21
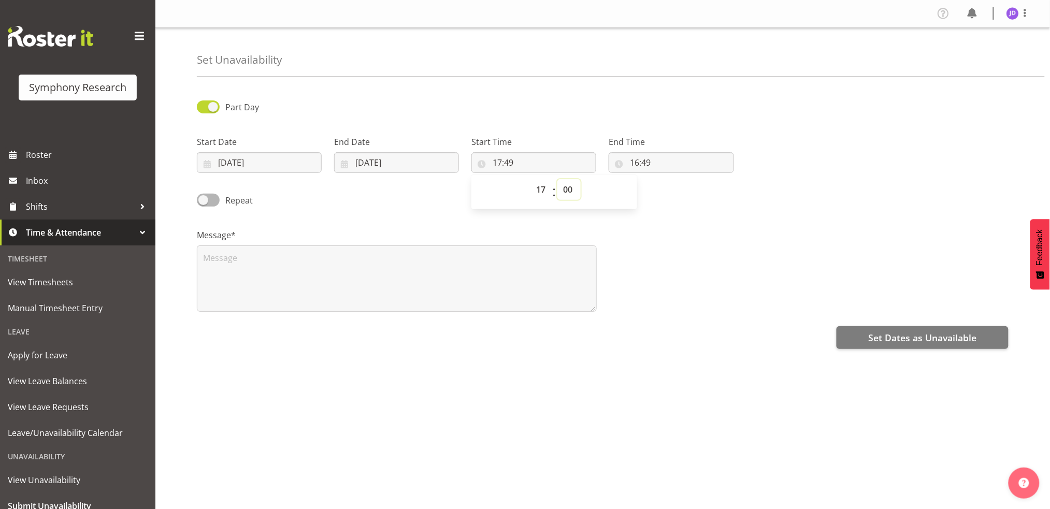
type input "17:00"
click at [635, 162] on input "16:49" at bounding box center [671, 162] width 125 height 21
click at [677, 190] on select "00 01 02 03 04 05 06 07 08 09 10 11 12 13 14 15 16 17 18 19 20 21 22 23" at bounding box center [679, 189] width 23 height 21
select select "23"
click at [668, 179] on select "00 01 02 03 04 05 06 07 08 09 10 11 12 13 14 15 16 17 18 19 20 21 22 23" at bounding box center [679, 189] width 23 height 21
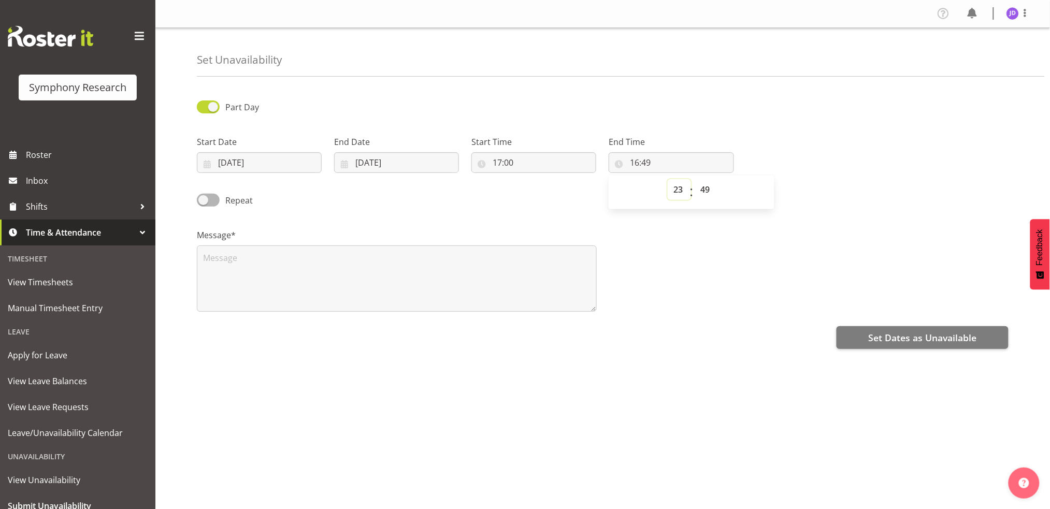
type input "23:49"
click at [706, 188] on select "00 01 02 03 04 05 06 07 08 09 10 11 12 13 14 15 16 17 18 19 20 21 22 23 24 25 2…" at bounding box center [706, 189] width 23 height 21
select select "0"
click at [695, 179] on select "00 01 02 03 04 05 06 07 08 09 10 11 12 13 14 15 16 17 18 19 20 21 22 23 24 25 2…" at bounding box center [706, 189] width 23 height 21
type input "23:00"
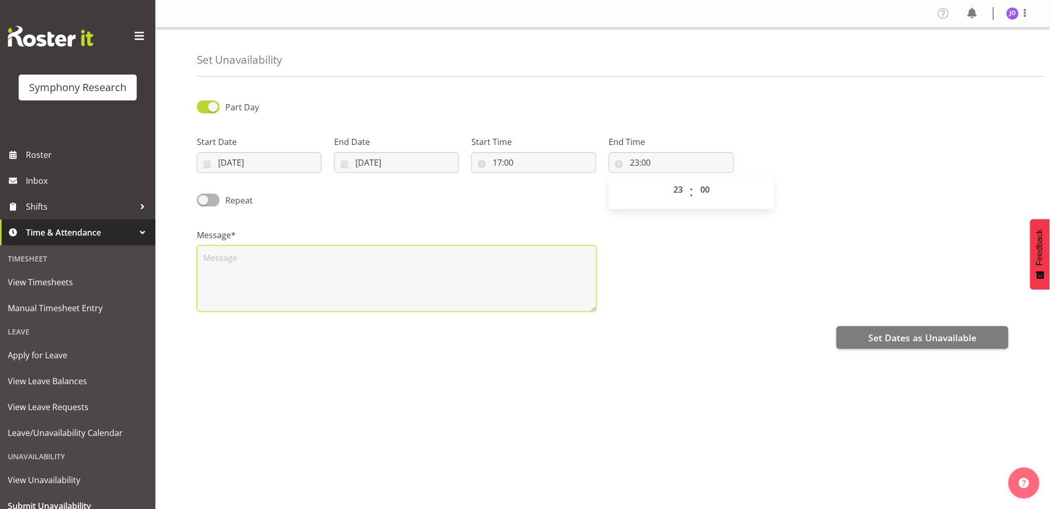
drag, startPoint x: 247, startPoint y: 267, endPoint x: 382, endPoint y: 269, distance: 134.7
click at [250, 264] on textarea at bounding box center [397, 279] width 400 height 66
type textarea "a"
drag, startPoint x: 890, startPoint y: 338, endPoint x: 869, endPoint y: 285, distance: 57.4
click at [890, 330] on button "Set Dates as Unavailable" at bounding box center [923, 337] width 172 height 23
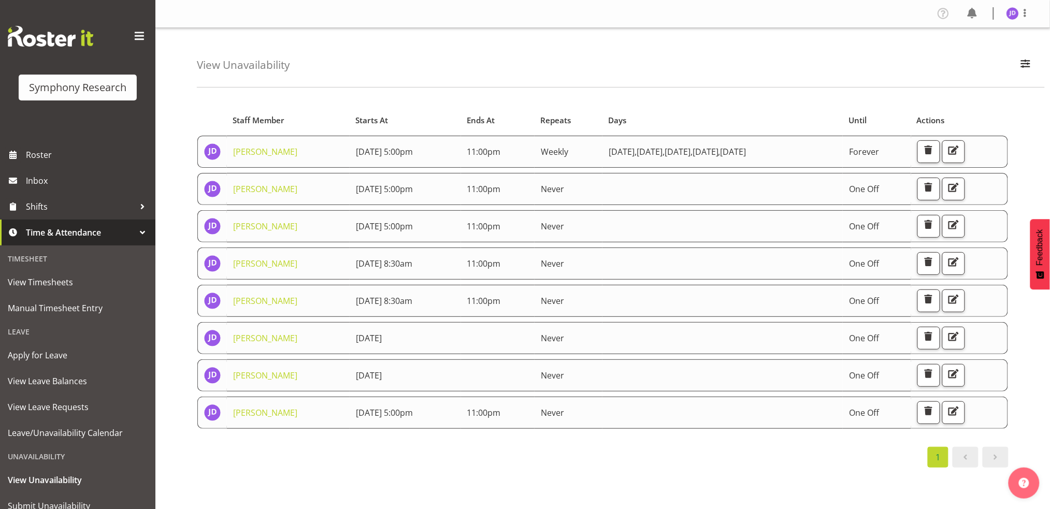
scroll to position [39, 0]
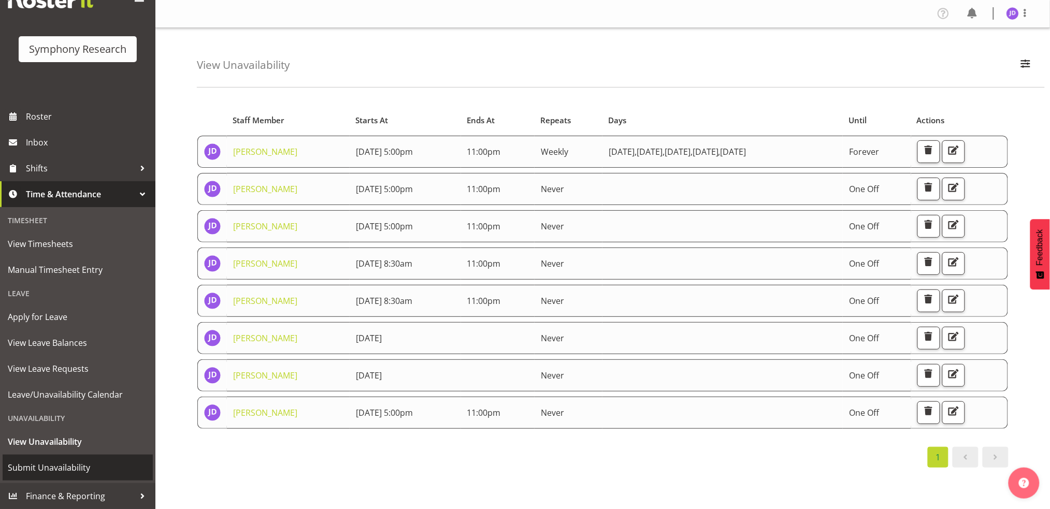
click at [68, 464] on span "Submit Unavailability" at bounding box center [78, 468] width 140 height 16
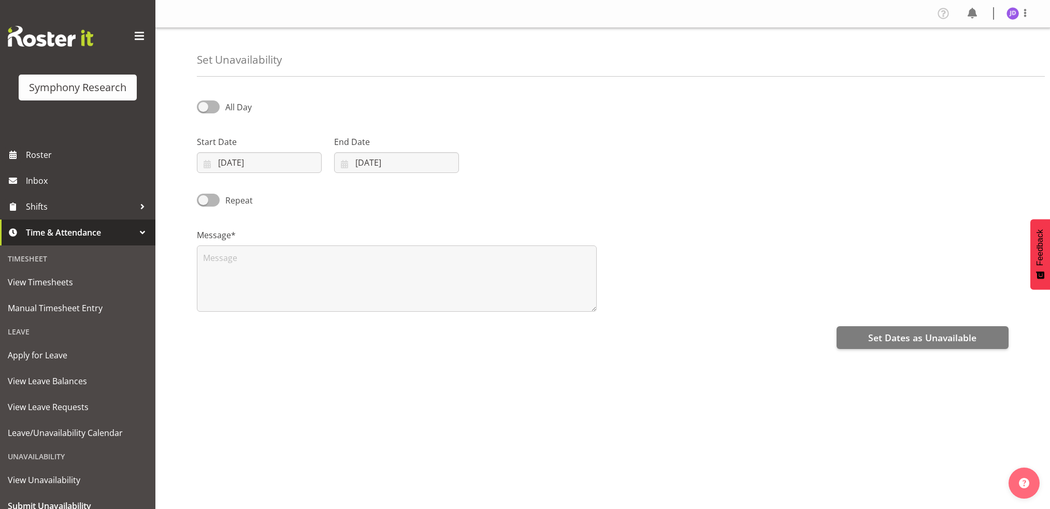
select select "7"
select select "2025"
drag, startPoint x: 282, startPoint y: 162, endPoint x: 297, endPoint y: 182, distance: 24.5
click at [282, 163] on input "26/08/2025" at bounding box center [259, 162] width 125 height 21
click at [347, 193] on span at bounding box center [342, 193] width 10 height 12
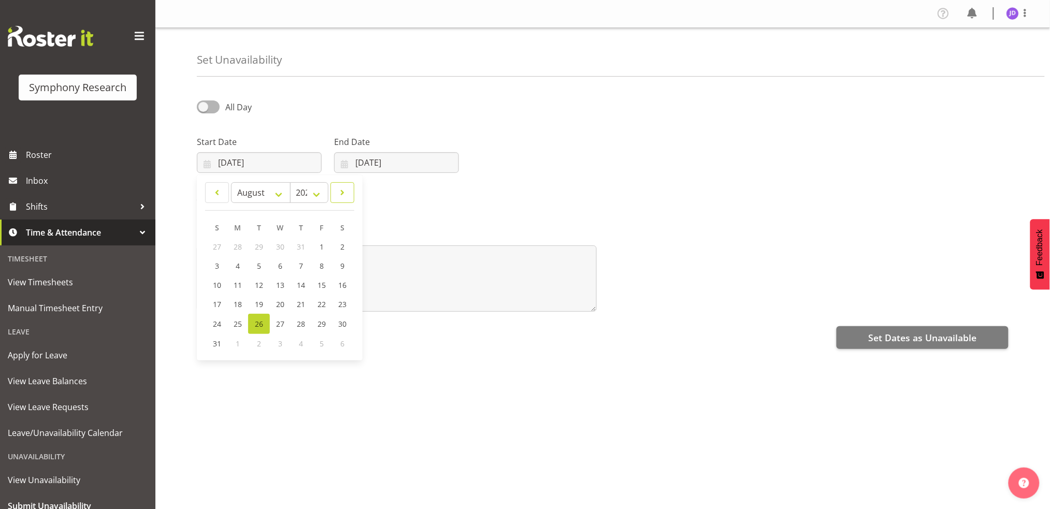
select select "8"
drag, startPoint x: 259, startPoint y: 247, endPoint x: 268, endPoint y: 245, distance: 9.2
click at [261, 245] on span "2" at bounding box center [259, 247] width 4 height 10
type input "02/09/2025"
click at [417, 163] on input "26/08/2025" at bounding box center [396, 162] width 125 height 21
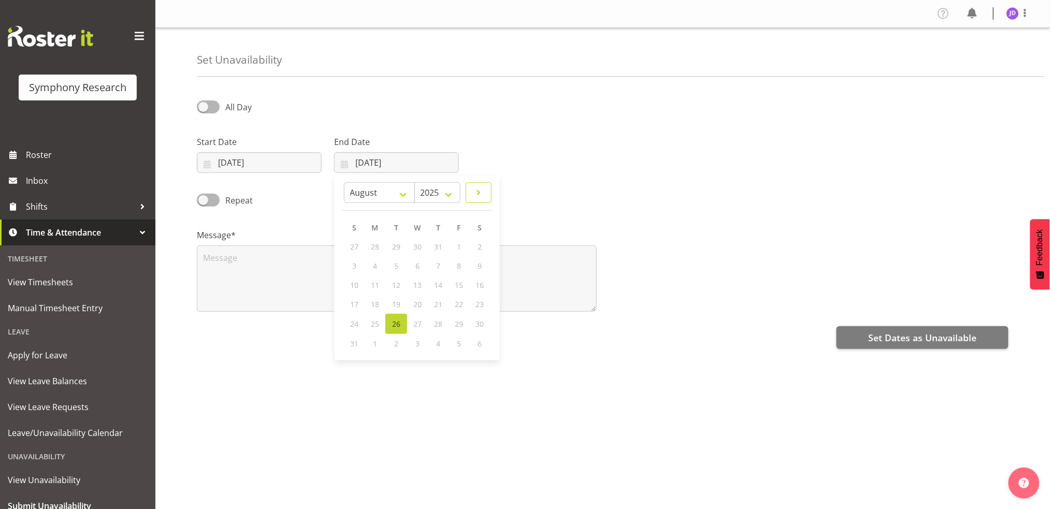
click at [483, 188] on span at bounding box center [479, 193] width 12 height 12
select select "8"
click at [399, 244] on link "2" at bounding box center [396, 246] width 21 height 19
type input "02/09/2025"
click at [208, 104] on span at bounding box center [208, 107] width 23 height 13
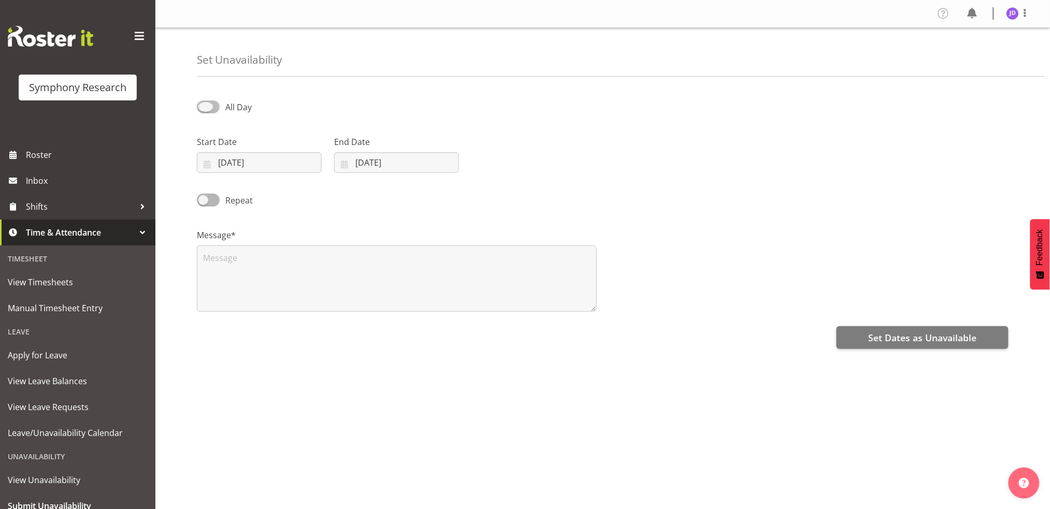
click at [204, 104] on input "All Day" at bounding box center [200, 107] width 7 height 7
checkbox input "true"
select select "16"
select select "50"
drag, startPoint x: 498, startPoint y: 161, endPoint x: 503, endPoint y: 165, distance: 6.2
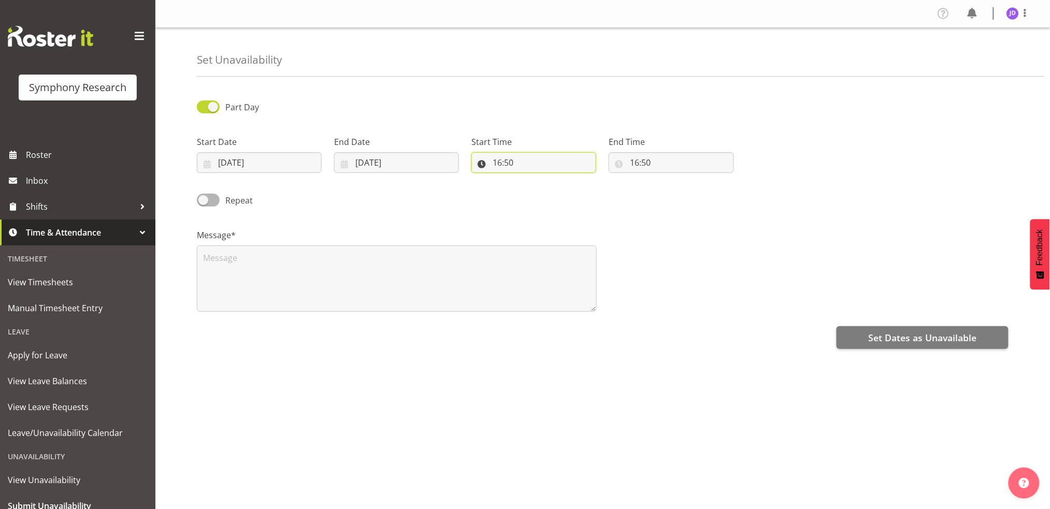
click at [499, 161] on input "16:50" at bounding box center [533, 162] width 125 height 21
click at [541, 190] on select "00 01 02 03 04 05 06 07 08 09 10 11 12 13 14 15 16 17 18 19 20 21 22 23" at bounding box center [542, 189] width 23 height 21
select select "17"
click at [531, 179] on select "00 01 02 03 04 05 06 07 08 09 10 11 12 13 14 15 16 17 18 19 20 21 22 23" at bounding box center [542, 189] width 23 height 21
type input "17:50"
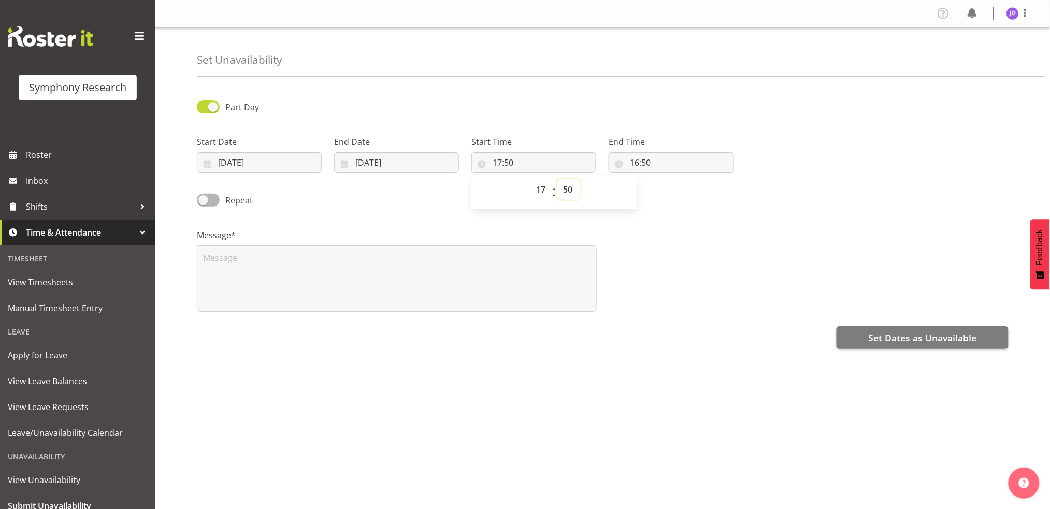
click at [571, 190] on select "00 01 02 03 04 05 06 07 08 09 10 11 12 13 14 15 16 17 18 19 20 21 22 23 24 25 2…" at bounding box center [569, 189] width 23 height 21
select select "0"
click at [558, 179] on select "00 01 02 03 04 05 06 07 08 09 10 11 12 13 14 15 16 17 18 19 20 21 22 23 24 25 2…" at bounding box center [569, 189] width 23 height 21
type input "17:00"
click at [634, 162] on input "16:50" at bounding box center [671, 162] width 125 height 21
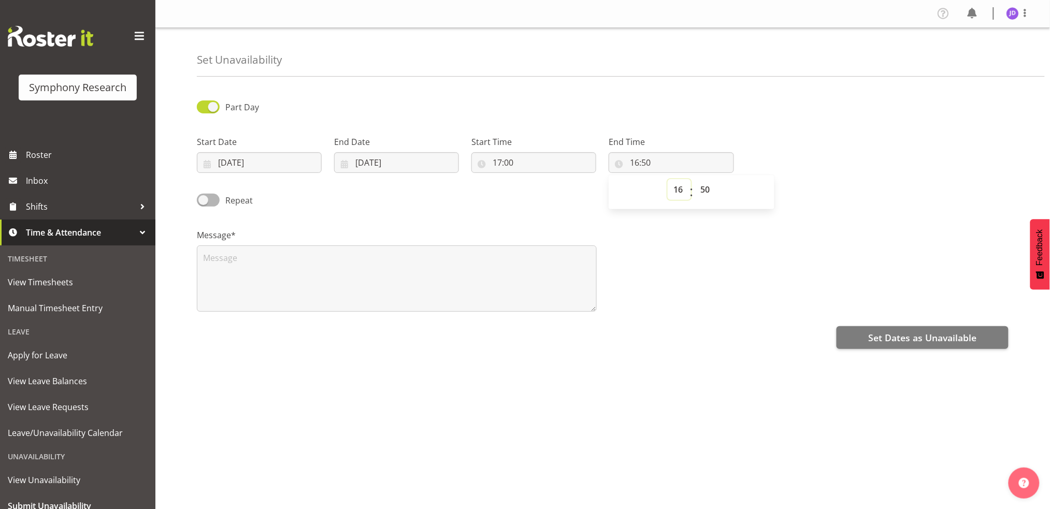
click at [681, 188] on select "00 01 02 03 04 05 06 07 08 09 10 11 12 13 14 15 16 17 18 19 20 21 22 23" at bounding box center [679, 189] width 23 height 21
select select "23"
click at [668, 179] on select "00 01 02 03 04 05 06 07 08 09 10 11 12 13 14 15 16 17 18 19 20 21 22 23" at bounding box center [679, 189] width 23 height 21
type input "23:50"
click at [707, 189] on select "00 01 02 03 04 05 06 07 08 09 10 11 12 13 14 15 16 17 18 19 20 21 22 23 24 25 2…" at bounding box center [706, 189] width 23 height 21
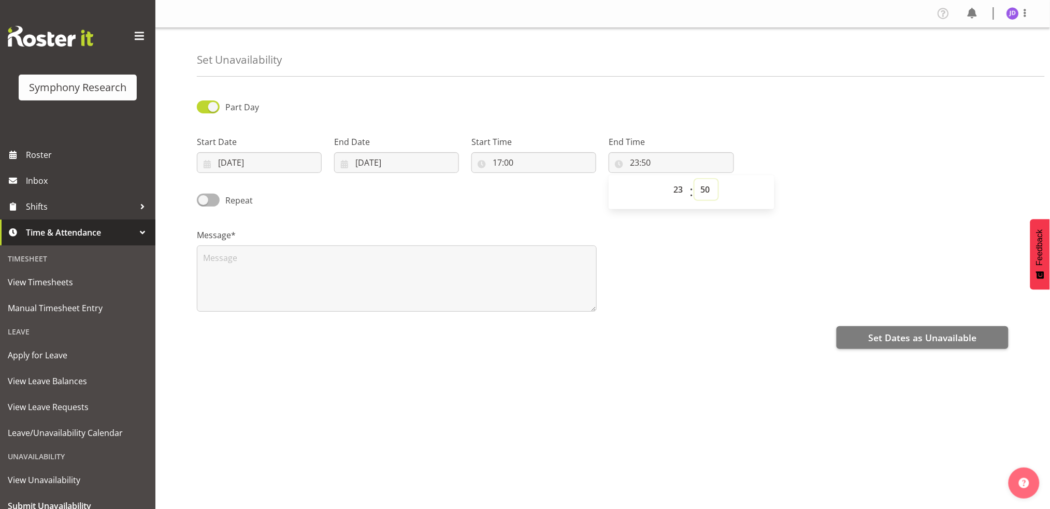
select select "0"
click at [695, 179] on select "00 01 02 03 04 05 06 07 08 09 10 11 12 13 14 15 16 17 18 19 20 21 22 23 24 25 2…" at bounding box center [706, 189] width 23 height 21
type input "23:00"
drag, startPoint x: 295, startPoint y: 277, endPoint x: 370, endPoint y: 262, distance: 76.2
click at [297, 276] on textarea at bounding box center [397, 279] width 400 height 66
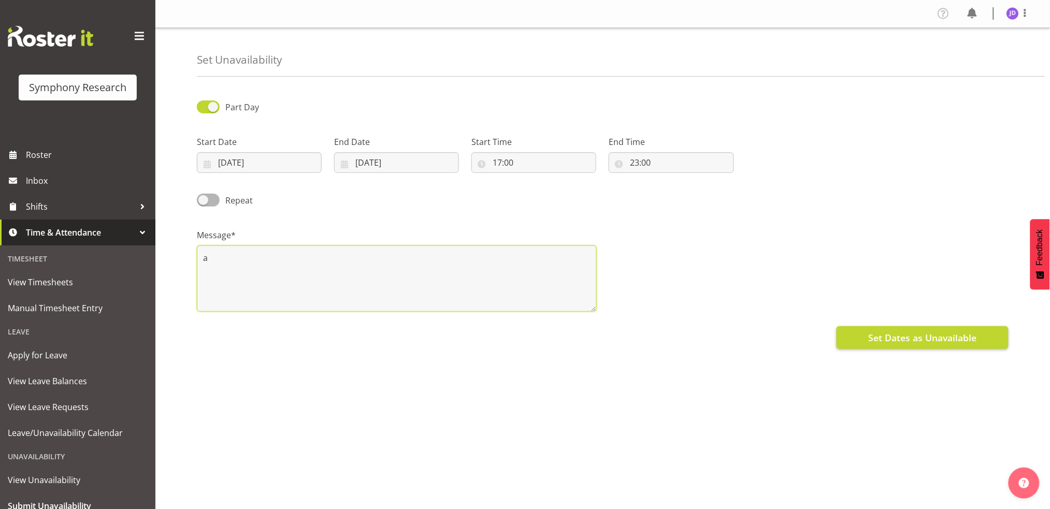
type textarea "a"
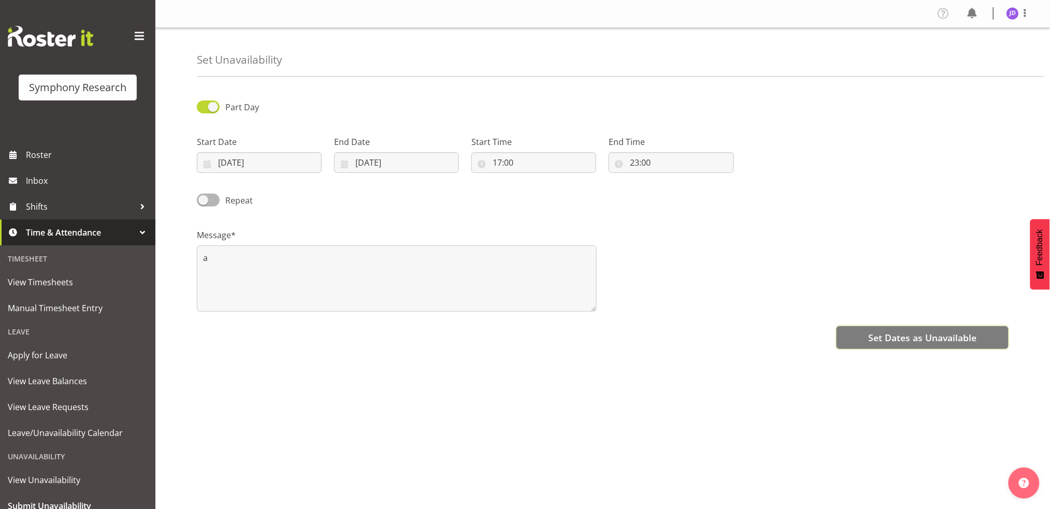
click at [960, 337] on span "Set Dates as Unavailable" at bounding box center [922, 337] width 108 height 13
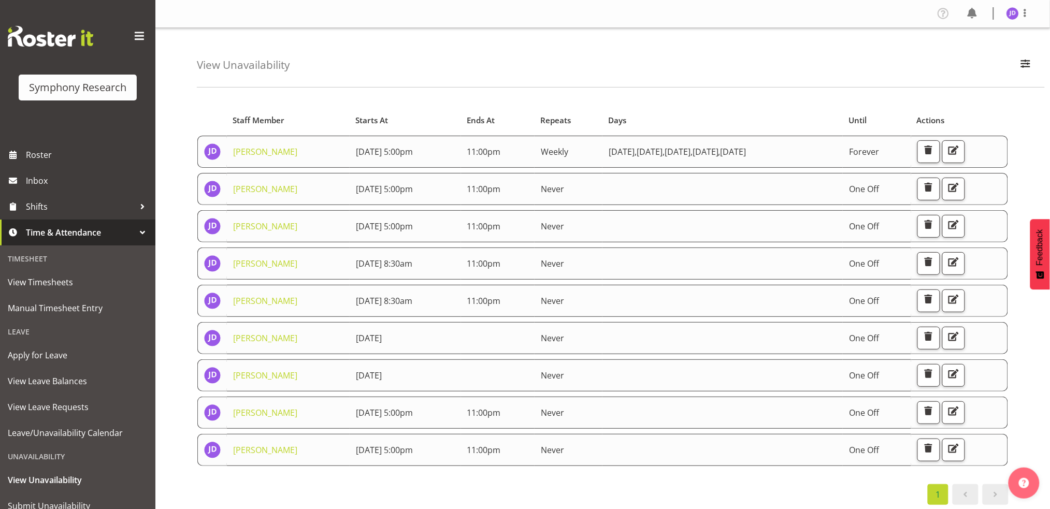
scroll to position [39, 0]
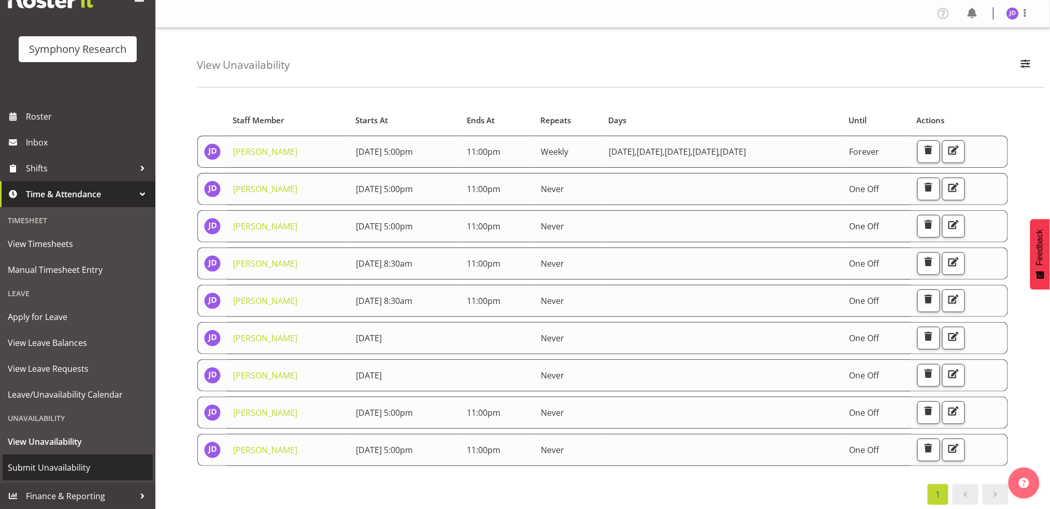
click at [40, 469] on span "Submit Unavailability" at bounding box center [78, 468] width 140 height 16
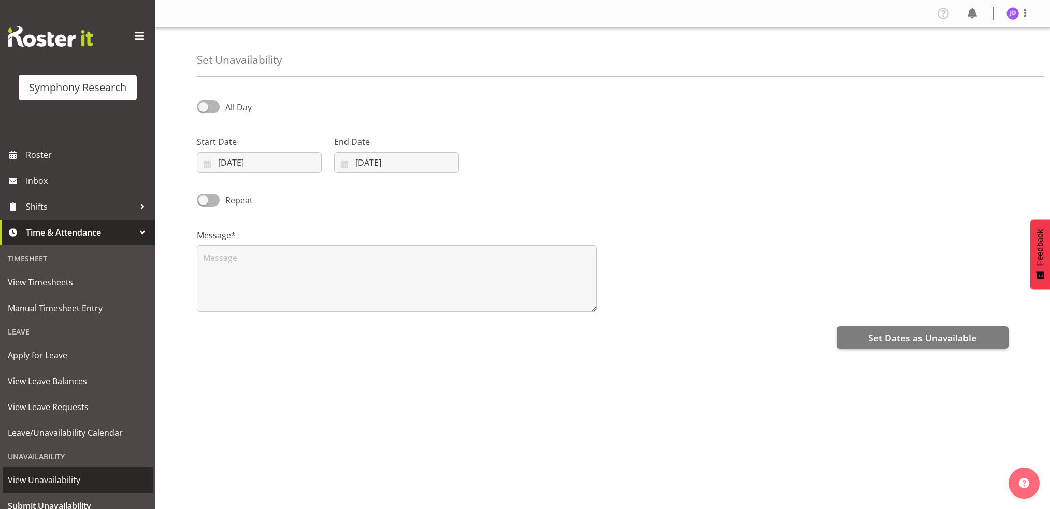
select select "7"
select select "2025"
click at [284, 168] on input "[DATE]" at bounding box center [259, 162] width 125 height 21
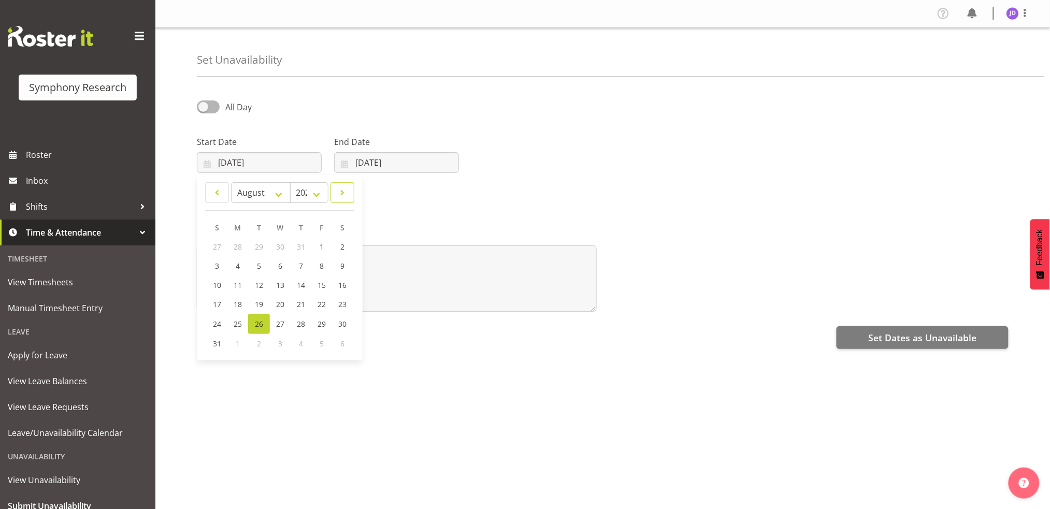
click at [345, 195] on span at bounding box center [342, 193] width 10 height 12
select select "8"
drag, startPoint x: 279, startPoint y: 247, endPoint x: 346, endPoint y: 231, distance: 68.4
click at [280, 246] on span "3" at bounding box center [280, 247] width 4 height 10
type input "[DATE]"
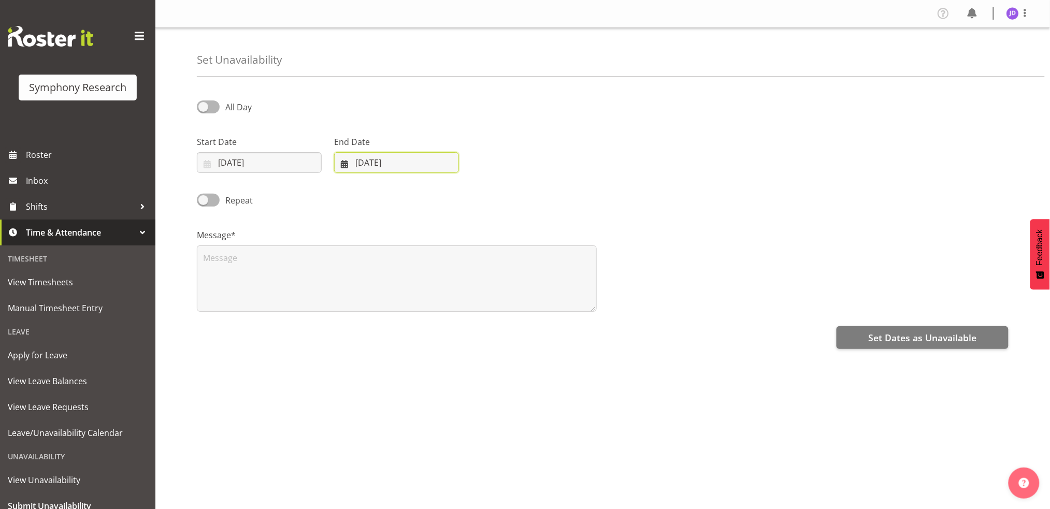
click at [446, 165] on input "[DATE]" at bounding box center [396, 162] width 125 height 21
click at [481, 191] on span at bounding box center [479, 193] width 12 height 12
select select "8"
click at [419, 248] on span "3" at bounding box center [417, 247] width 4 height 10
type input "[DATE]"
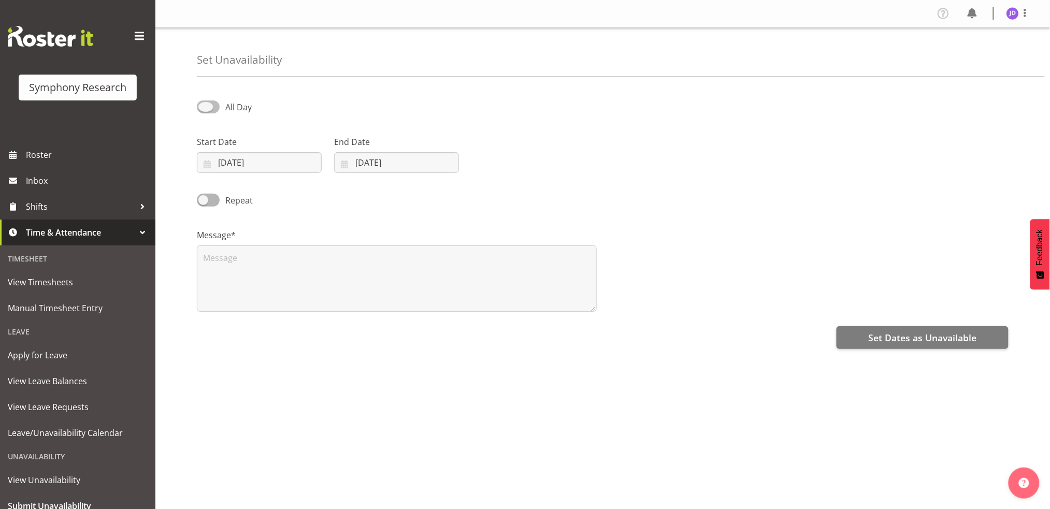
drag, startPoint x: 209, startPoint y: 106, endPoint x: 216, endPoint y: 107, distance: 7.3
click at [210, 106] on span at bounding box center [208, 107] width 23 height 13
click at [204, 106] on input "All Day" at bounding box center [200, 107] width 7 height 7
checkbox input "true"
select select "16"
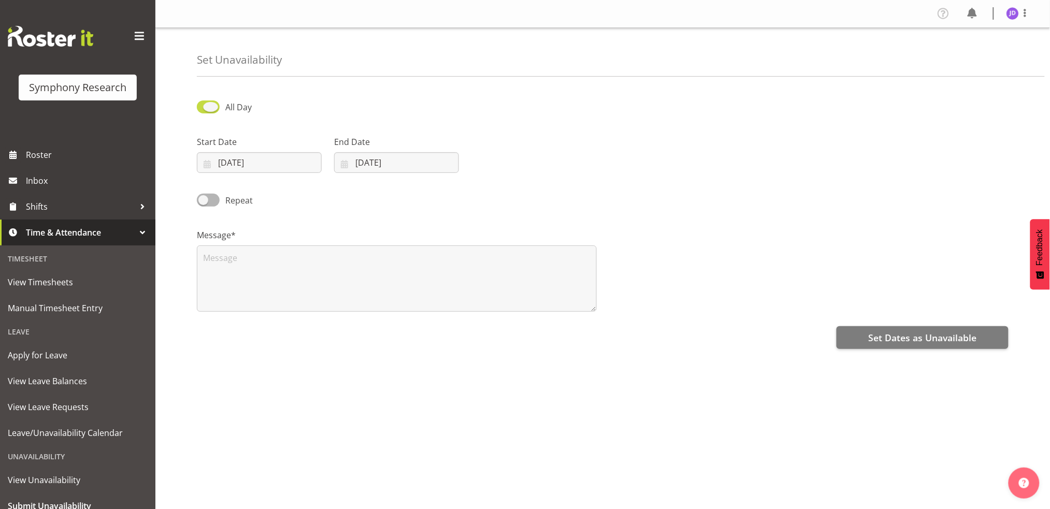
select select "51"
drag, startPoint x: 499, startPoint y: 164, endPoint x: 537, endPoint y: 207, distance: 56.9
click at [502, 166] on input "16:51" at bounding box center [533, 162] width 125 height 21
click at [544, 193] on select "00 01 02 03 04 05 06 07 08 09 10 11 12 13 14 15 16 17 18 19 20 21 22 23" at bounding box center [542, 189] width 23 height 21
select select "17"
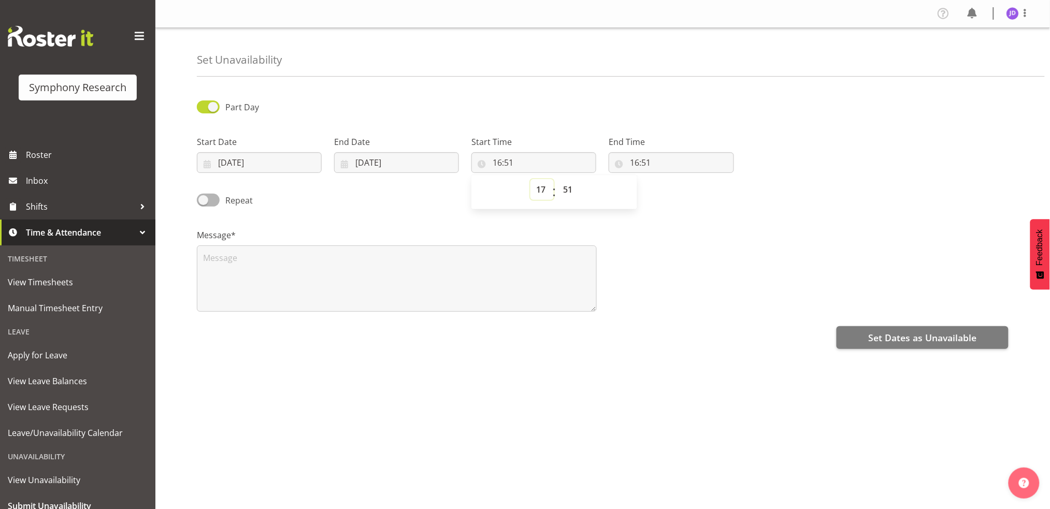
click at [531, 179] on select "00 01 02 03 04 05 06 07 08 09 10 11 12 13 14 15 16 17 18 19 20 21 22 23" at bounding box center [542, 189] width 23 height 21
type input "17:51"
click at [569, 190] on select "00 01 02 03 04 05 06 07 08 09 10 11 12 13 14 15 16 17 18 19 20 21 22 23 24 25 2…" at bounding box center [569, 189] width 23 height 21
select select "0"
click at [558, 179] on select "00 01 02 03 04 05 06 07 08 09 10 11 12 13 14 15 16 17 18 19 20 21 22 23 24 25 2…" at bounding box center [569, 189] width 23 height 21
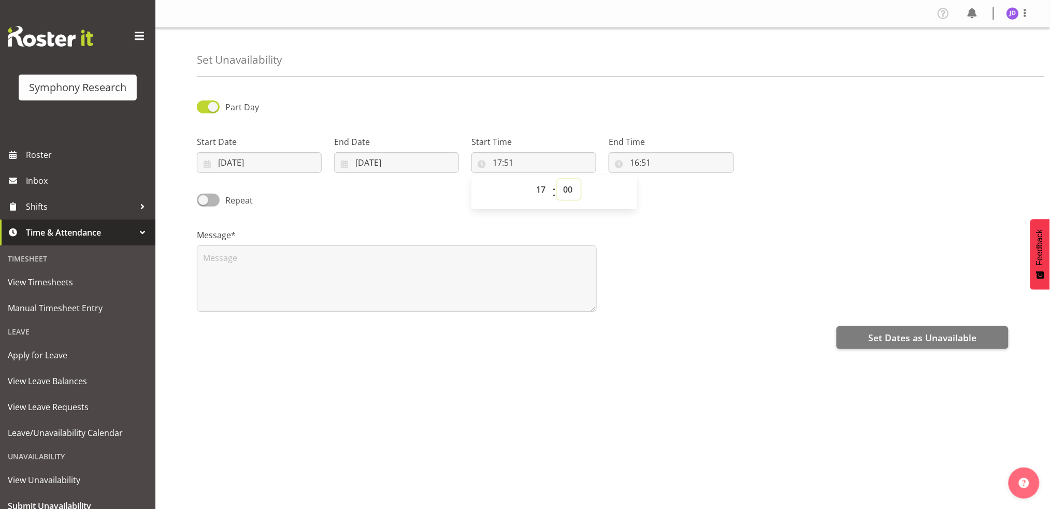
type input "17:00"
click at [637, 164] on input "16:51" at bounding box center [671, 162] width 125 height 21
click at [682, 189] on select "00 01 02 03 04 05 06 07 08 09 10 11 12 13 14 15 16 17 18 19 20 21 22 23" at bounding box center [679, 189] width 23 height 21
select select "23"
click at [668, 179] on select "00 01 02 03 04 05 06 07 08 09 10 11 12 13 14 15 16 17 18 19 20 21 22 23" at bounding box center [679, 189] width 23 height 21
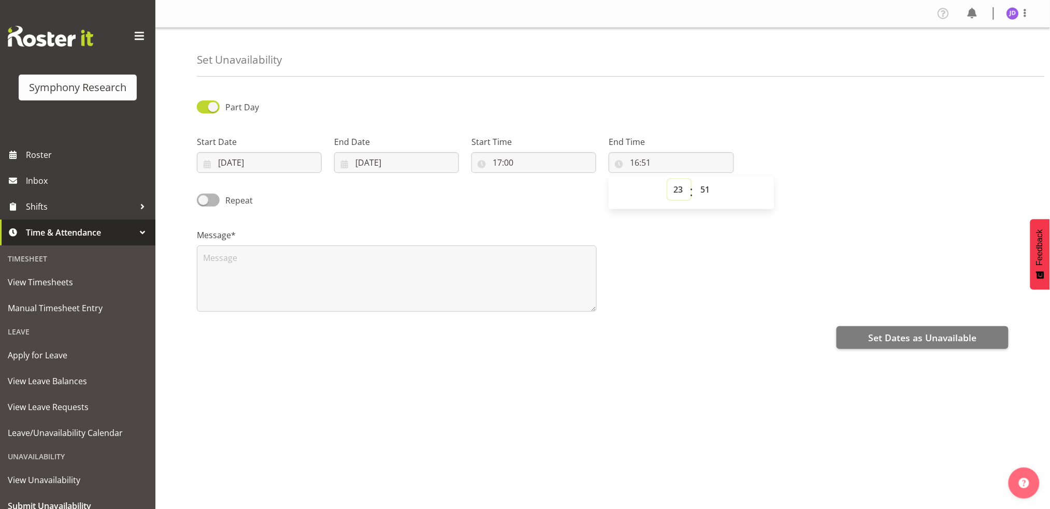
type input "23:51"
click at [707, 189] on select "00 01 02 03 04 05 06 07 08 09 10 11 12 13 14 15 16 17 18 19 20 21 22 23 24 25 2…" at bounding box center [706, 189] width 23 height 21
select select "0"
click at [695, 179] on select "00 01 02 03 04 05 06 07 08 09 10 11 12 13 14 15 16 17 18 19 20 21 22 23 24 25 2…" at bounding box center [706, 189] width 23 height 21
type input "23:00"
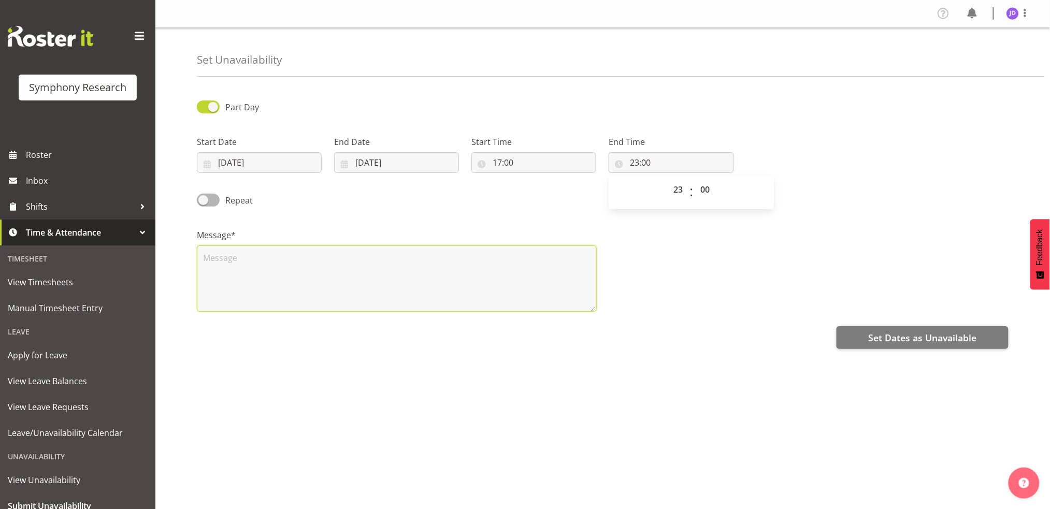
click at [260, 252] on textarea at bounding box center [397, 279] width 400 height 66
type textarea "a"
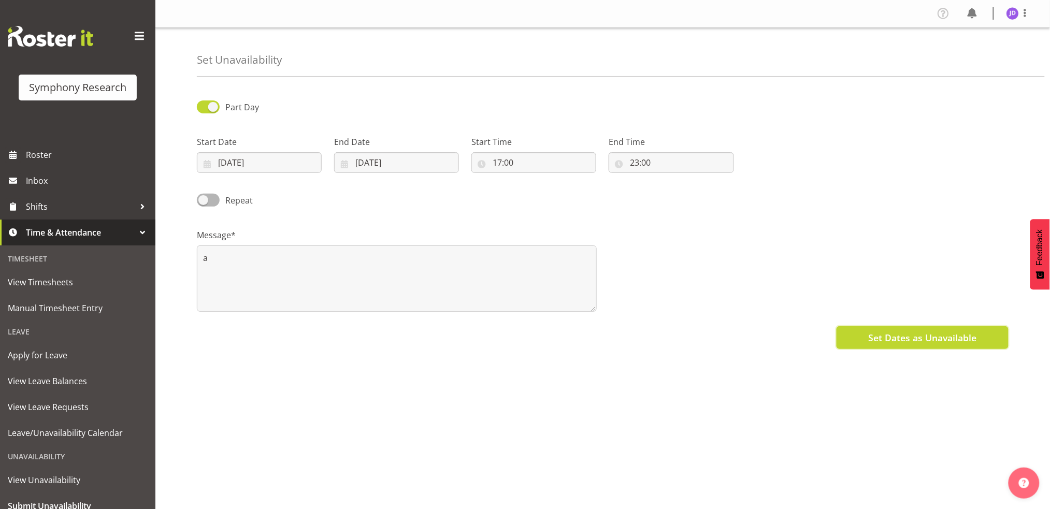
click at [898, 339] on span "Set Dates as Unavailable" at bounding box center [922, 337] width 108 height 13
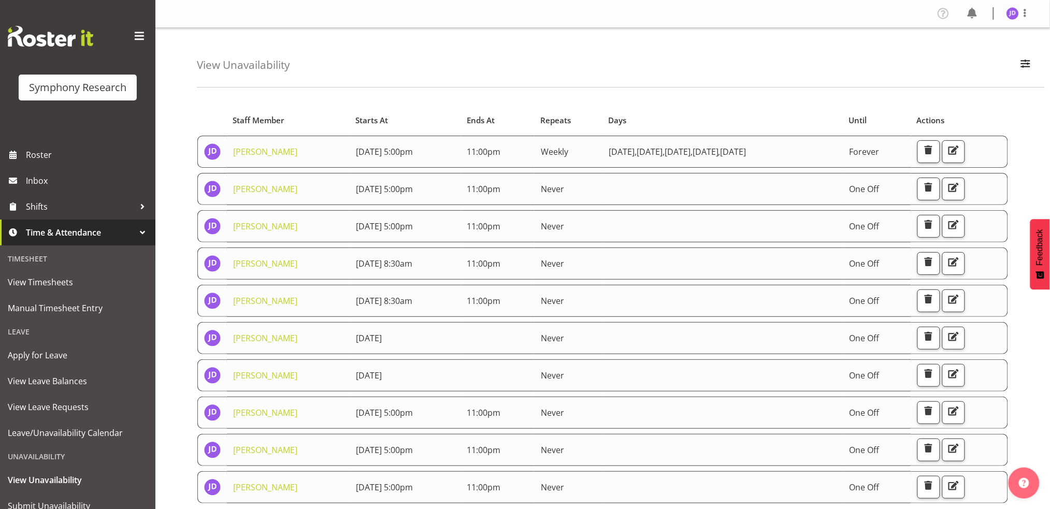
scroll to position [39, 0]
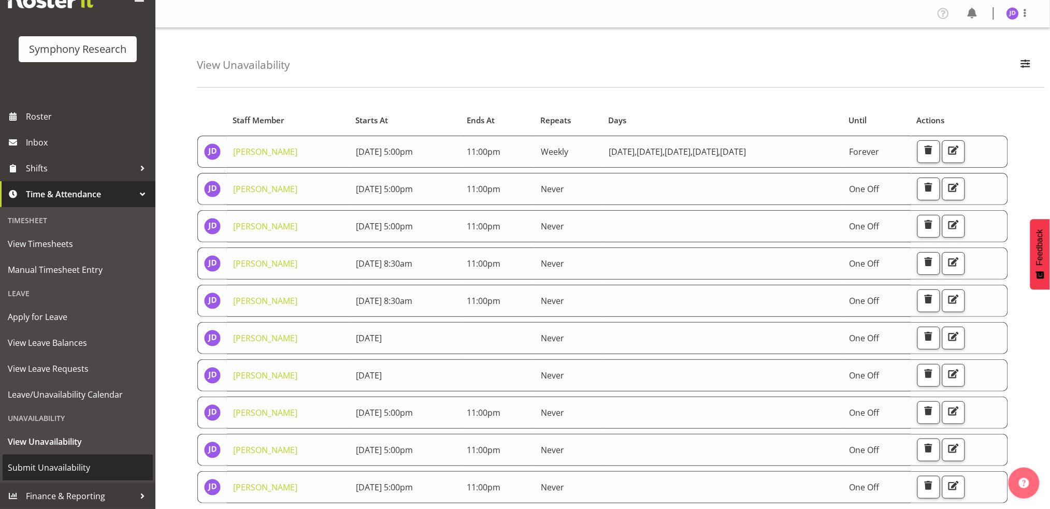
click at [65, 465] on span "Submit Unavailability" at bounding box center [78, 468] width 140 height 16
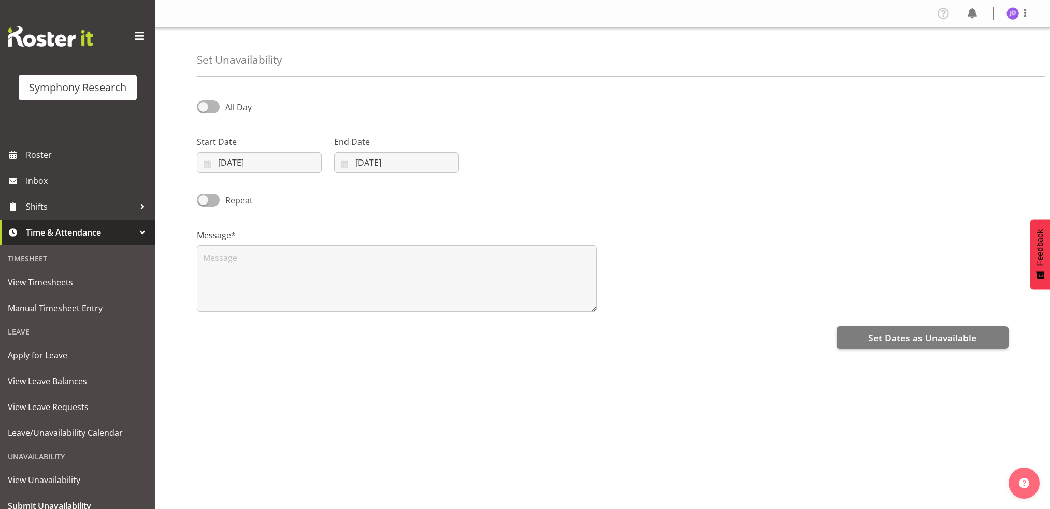
select select "7"
select select "2025"
click at [274, 166] on input "26/08/2025" at bounding box center [259, 162] width 125 height 21
click at [347, 192] on span at bounding box center [342, 193] width 10 height 12
select select "8"
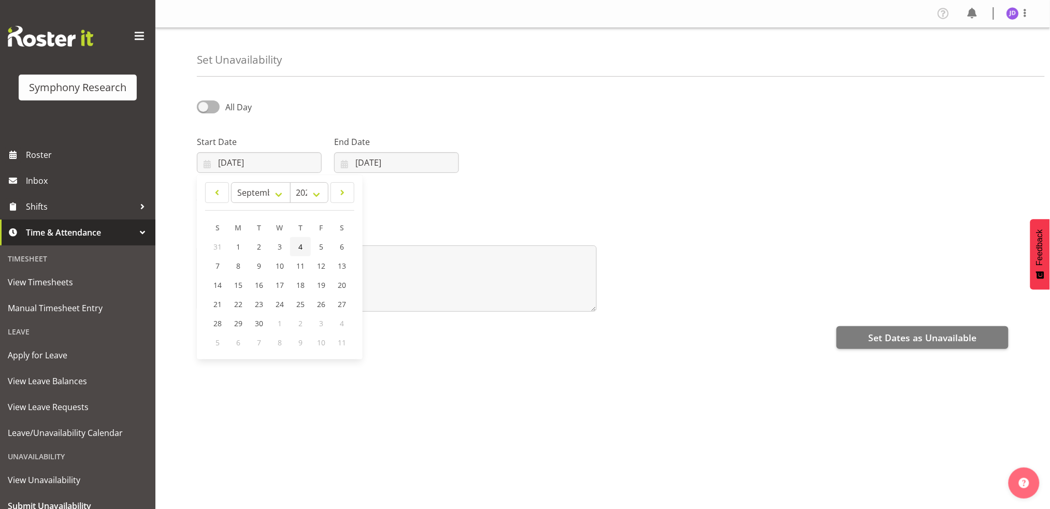
click at [300, 247] on span "4" at bounding box center [300, 247] width 4 height 10
type input "04/09/2025"
click at [442, 166] on input "[DATE]" at bounding box center [396, 162] width 125 height 21
click at [478, 195] on span at bounding box center [479, 193] width 12 height 12
select select "8"
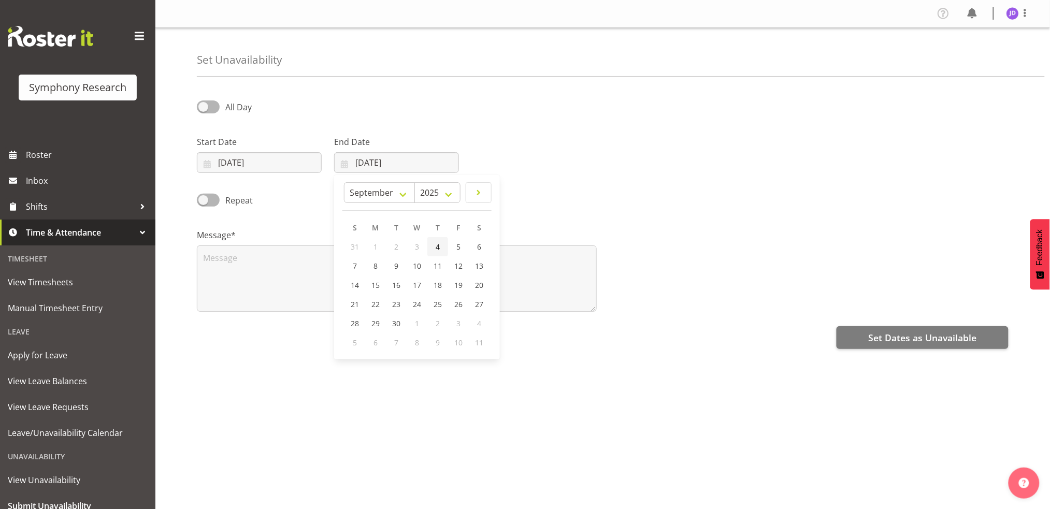
click at [441, 242] on link "4" at bounding box center [437, 246] width 21 height 19
type input "04/09/2025"
click at [208, 110] on span at bounding box center [208, 107] width 23 height 13
click at [204, 110] on input "All Day" at bounding box center [200, 107] width 7 height 7
checkbox input "true"
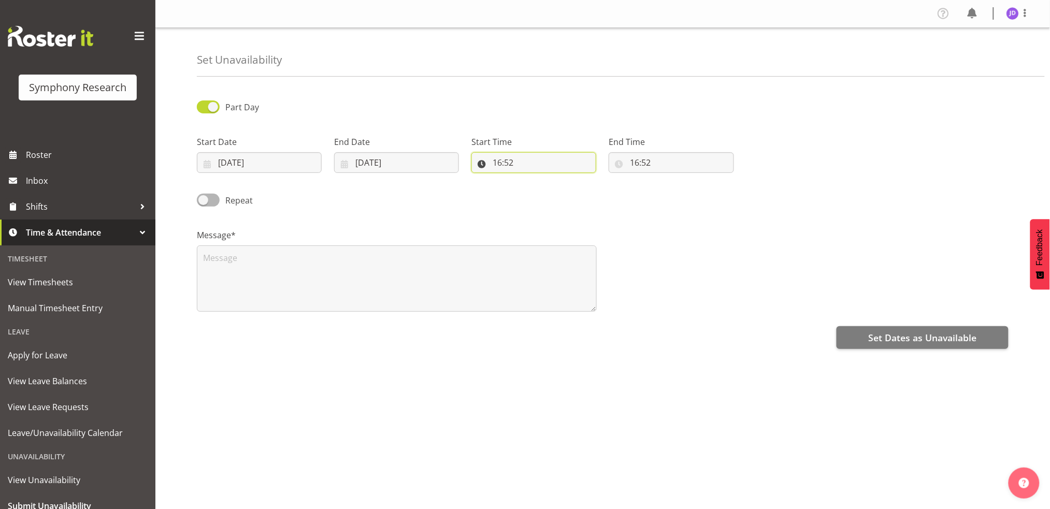
drag, startPoint x: 496, startPoint y: 161, endPoint x: 516, endPoint y: 181, distance: 28.2
click at [496, 162] on input "16:52" at bounding box center [533, 162] width 125 height 21
click at [544, 191] on select "00 01 02 03 04 05 06 07 08 09 10 11 12 13 14 15 16 17 18 19 20 21 22 23" at bounding box center [542, 189] width 23 height 21
select select "8"
click at [531, 179] on select "00 01 02 03 04 05 06 07 08 09 10 11 12 13 14 15 16 17 18 19 20 21 22 23" at bounding box center [542, 189] width 23 height 21
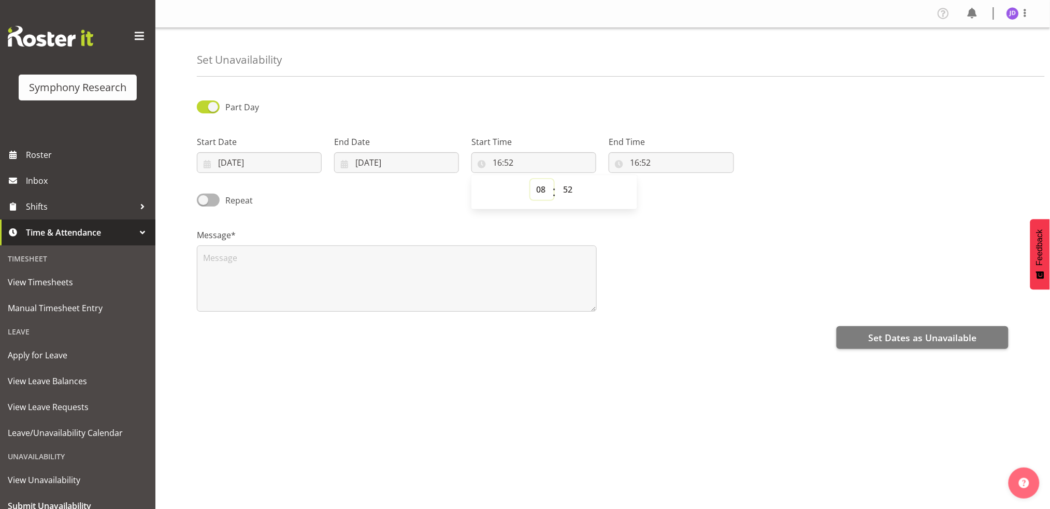
type input "08:52"
click at [570, 189] on select "00 01 02 03 04 05 06 07 08 09 10 11 12 13 14 15 16 17 18 19 20 21 22 23 24 25 2…" at bounding box center [569, 189] width 23 height 21
select select "30"
click at [558, 179] on select "00 01 02 03 04 05 06 07 08 09 10 11 12 13 14 15 16 17 18 19 20 21 22 23 24 25 2…" at bounding box center [569, 189] width 23 height 21
type input "08:30"
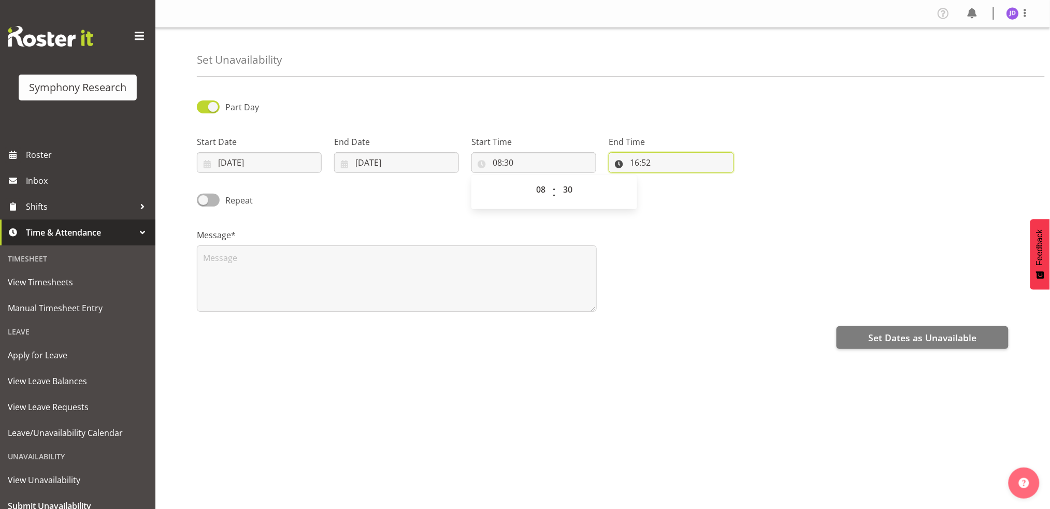
click at [639, 161] on input "16:52" at bounding box center [671, 162] width 125 height 21
click at [674, 188] on select "00 01 02 03 04 05 06 07 08 09 10 11 12 13 14 15 16 17 18 19 20 21 22 23" at bounding box center [679, 189] width 23 height 21
select select "23"
click at [668, 179] on select "00 01 02 03 04 05 06 07 08 09 10 11 12 13 14 15 16 17 18 19 20 21 22 23" at bounding box center [679, 189] width 23 height 21
type input "23:52"
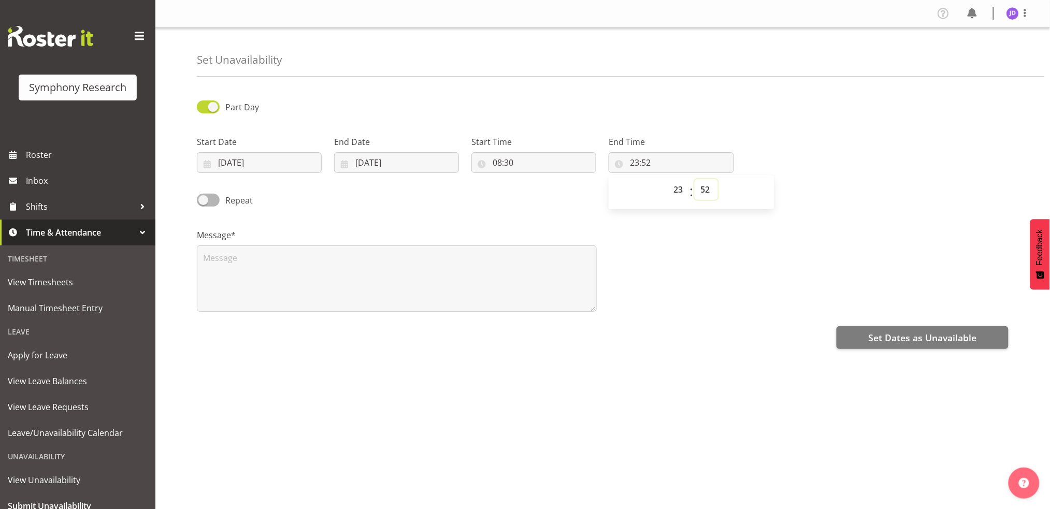
click at [708, 187] on select "00 01 02 03 04 05 06 07 08 09 10 11 12 13 14 15 16 17 18 19 20 21 22 23 24 25 2…" at bounding box center [706, 189] width 23 height 21
select select "0"
click at [695, 179] on select "00 01 02 03 04 05 06 07 08 09 10 11 12 13 14 15 16 17 18 19 20 21 22 23 24 25 2…" at bounding box center [706, 189] width 23 height 21
type input "23:00"
click at [340, 272] on textarea at bounding box center [397, 279] width 400 height 66
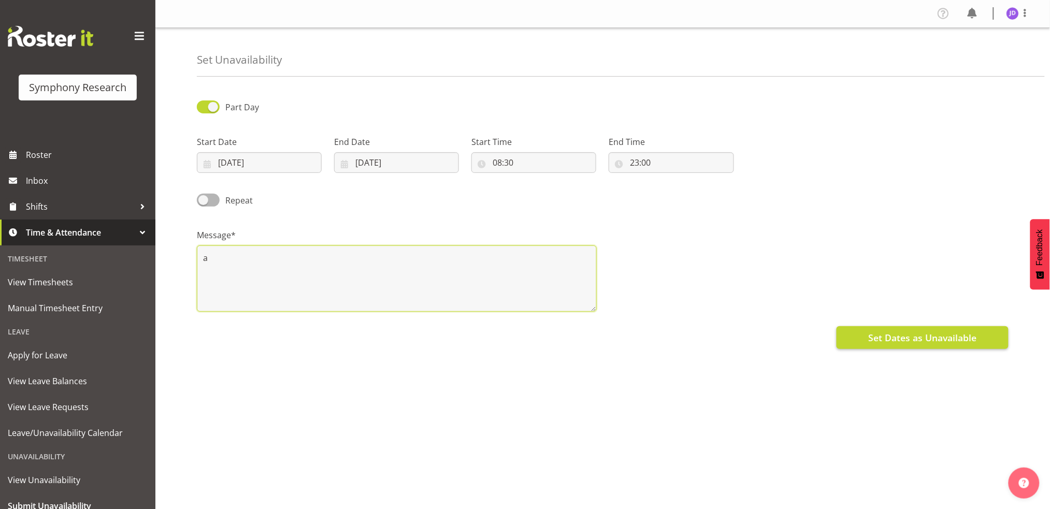
type textarea "a"
click at [949, 333] on span "Set Dates as Unavailable" at bounding box center [922, 337] width 108 height 13
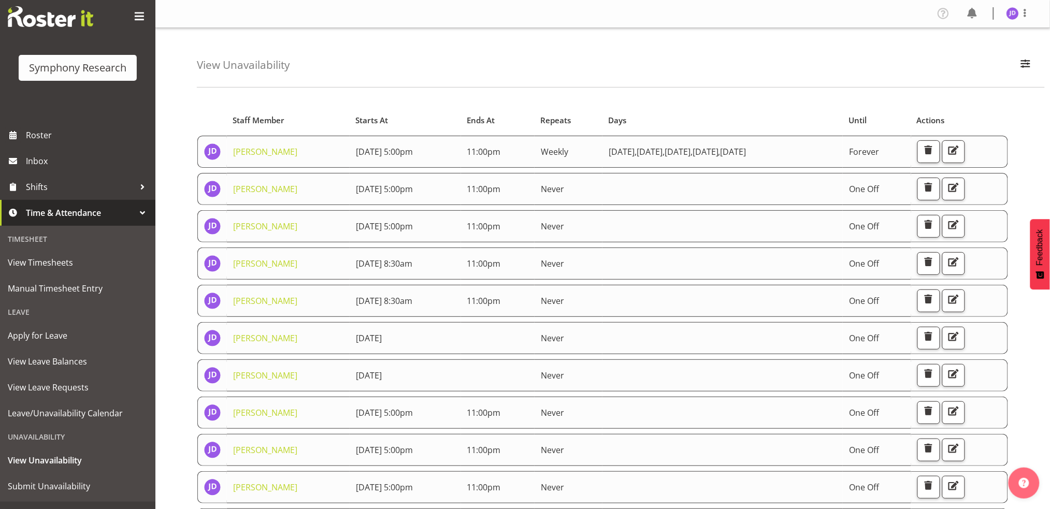
scroll to position [39, 0]
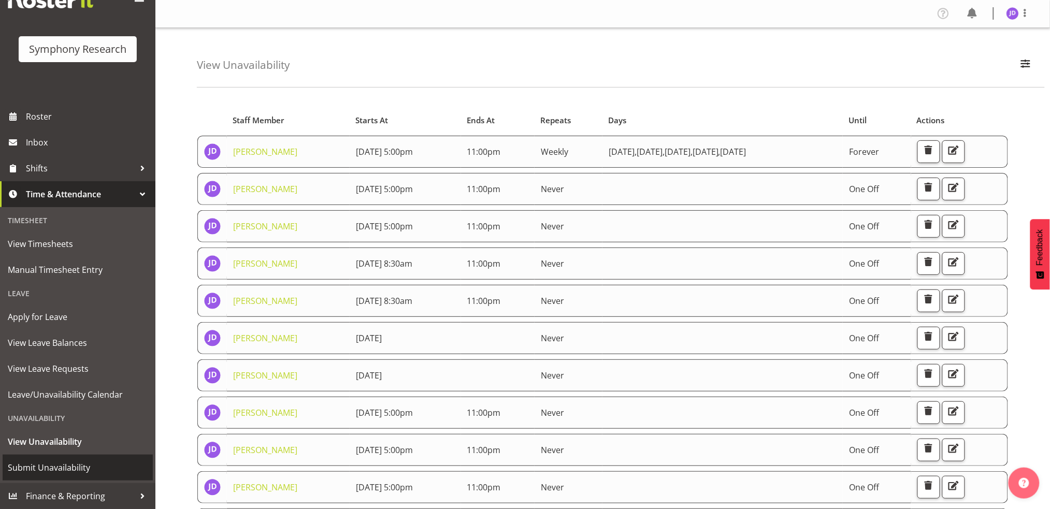
click at [42, 472] on span "Submit Unavailability" at bounding box center [78, 468] width 140 height 16
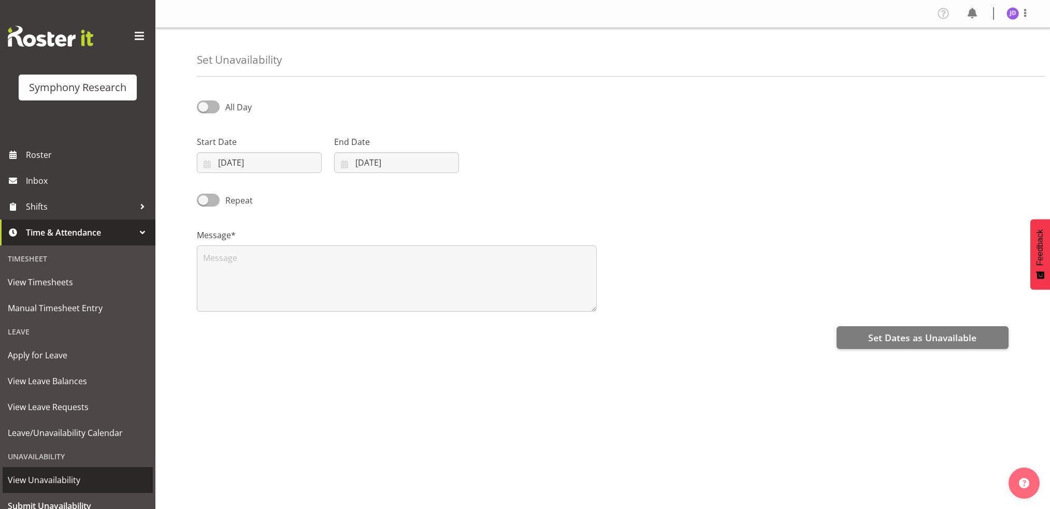
select select "7"
select select "2025"
click at [282, 162] on input "[DATE]" at bounding box center [259, 162] width 125 height 21
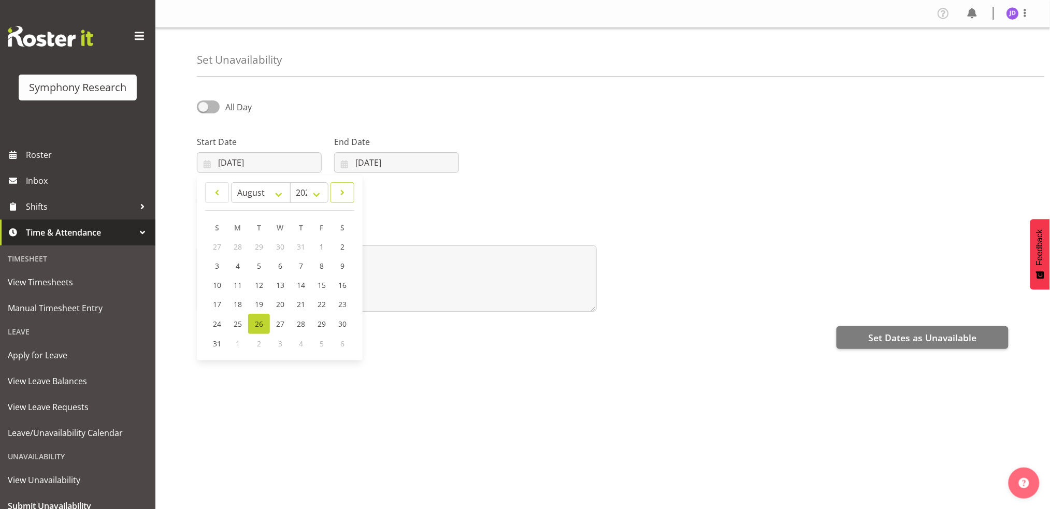
click at [348, 190] on link at bounding box center [343, 192] width 24 height 21
select select "8"
drag, startPoint x: 320, startPoint y: 248, endPoint x: 351, endPoint y: 242, distance: 31.6
click at [321, 248] on span "5" at bounding box center [321, 247] width 4 height 10
type input "05/09/2025"
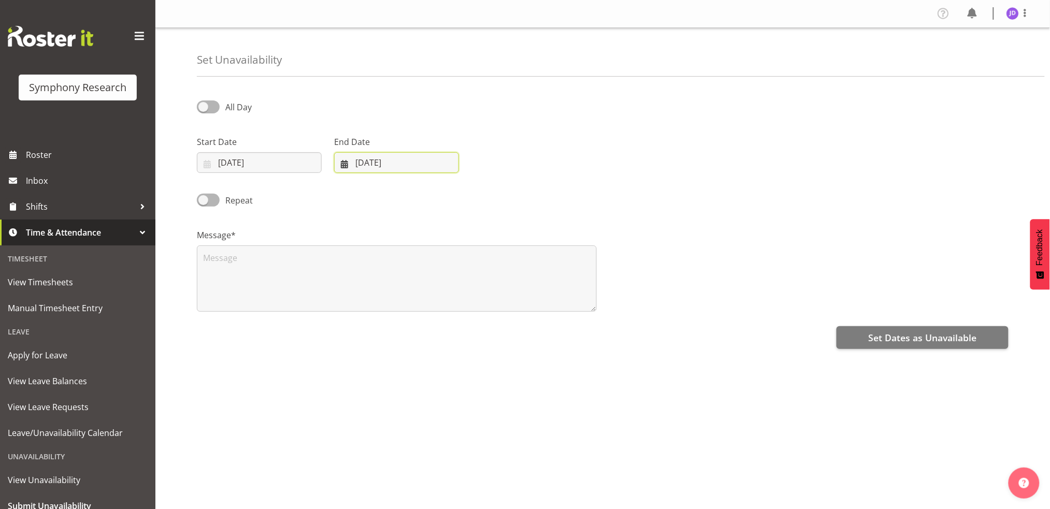
click at [459, 165] on input "26/08/2025" at bounding box center [396, 162] width 125 height 21
click at [480, 188] on span at bounding box center [479, 193] width 12 height 12
select select "8"
click at [458, 245] on span "5" at bounding box center [458, 247] width 4 height 10
type input "[DATE]"
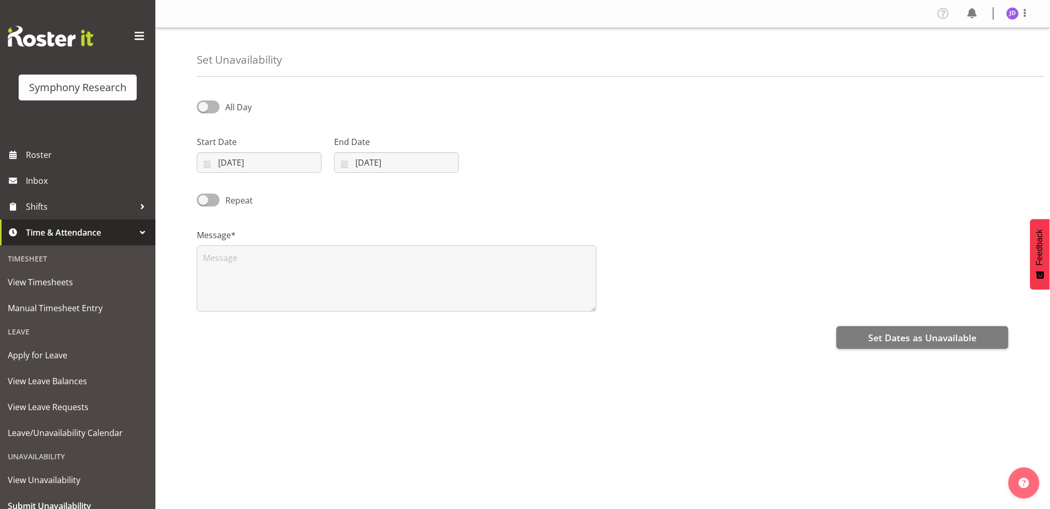
drag, startPoint x: 206, startPoint y: 110, endPoint x: 235, endPoint y: 121, distance: 31.0
click at [208, 110] on span at bounding box center [208, 107] width 23 height 13
click at [204, 110] on input "All Day" at bounding box center [200, 107] width 7 height 7
checkbox input "true"
select select "16"
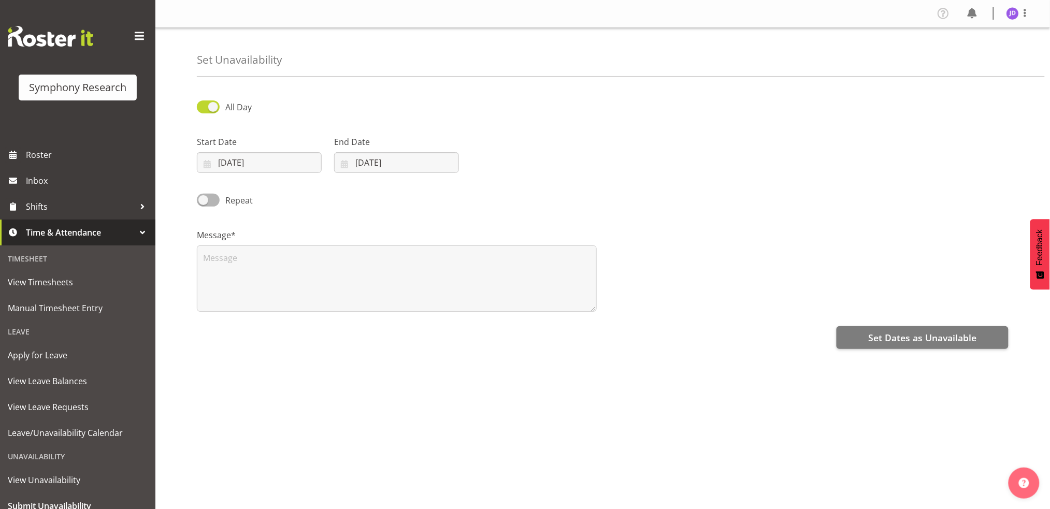
select select "52"
click at [499, 162] on input "16:52" at bounding box center [533, 162] width 125 height 21
click at [539, 188] on select "00 01 02 03 04 05 06 07 08 09 10 11 12 13 14 15 16 17 18 19 20 21 22 23" at bounding box center [542, 189] width 23 height 21
click at [542, 191] on select "00 01 02 03 04 05 06 07 08 09 10 11 12 13 14 15 16 17 18 19 20 21 22 23" at bounding box center [542, 189] width 23 height 21
click at [546, 188] on select "00 01 02 03 04 05 06 07 08 09 10 11 12 13 14 15 16 17 18 19 20 21 22 23" at bounding box center [542, 189] width 23 height 21
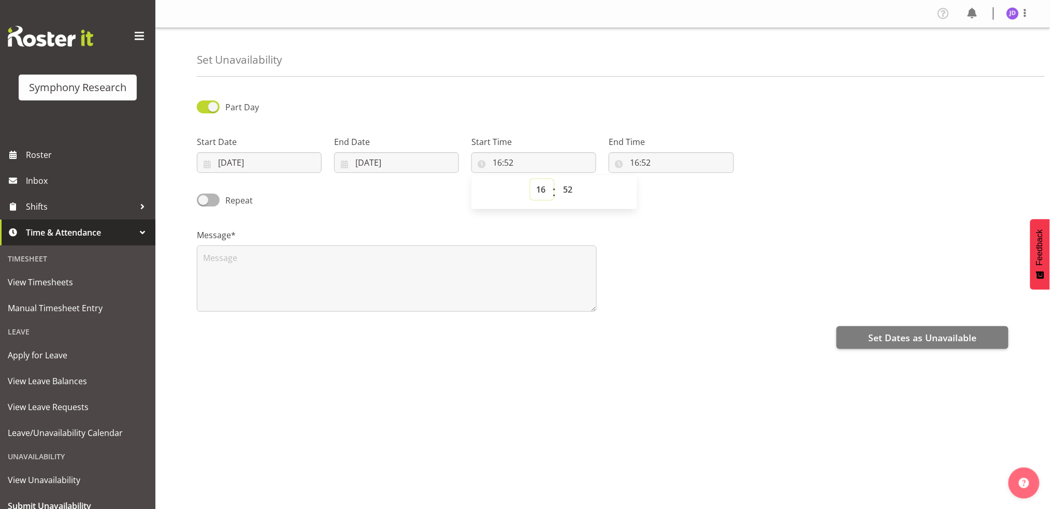
select select "8"
click at [531, 179] on select "00 01 02 03 04 05 06 07 08 09 10 11 12 13 14 15 16 17 18 19 20 21 22 23" at bounding box center [542, 189] width 23 height 21
type input "08:52"
click at [567, 190] on select "00 01 02 03 04 05 06 07 08 09 10 11 12 13 14 15 16 17 18 19 20 21 22 23 24 25 2…" at bounding box center [569, 189] width 23 height 21
select select "30"
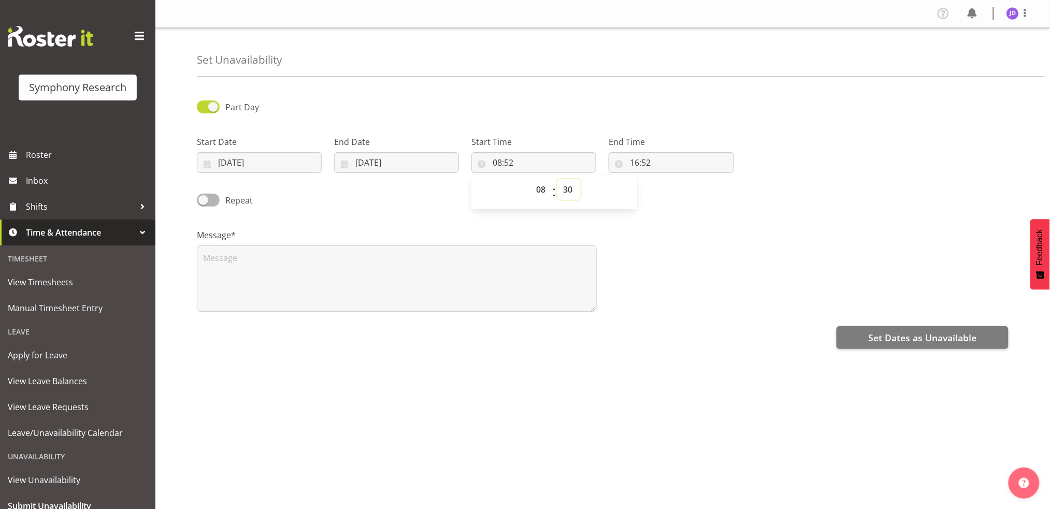
click at [558, 179] on select "00 01 02 03 04 05 06 07 08 09 10 11 12 13 14 15 16 17 18 19 20 21 22 23 24 25 2…" at bounding box center [569, 189] width 23 height 21
type input "08:30"
click at [638, 161] on input "16:52" at bounding box center [671, 162] width 125 height 21
click at [680, 190] on select "00 01 02 03 04 05 06 07 08 09 10 11 12 13 14 15 16 17 18 19 20 21 22 23" at bounding box center [679, 189] width 23 height 21
select select "23"
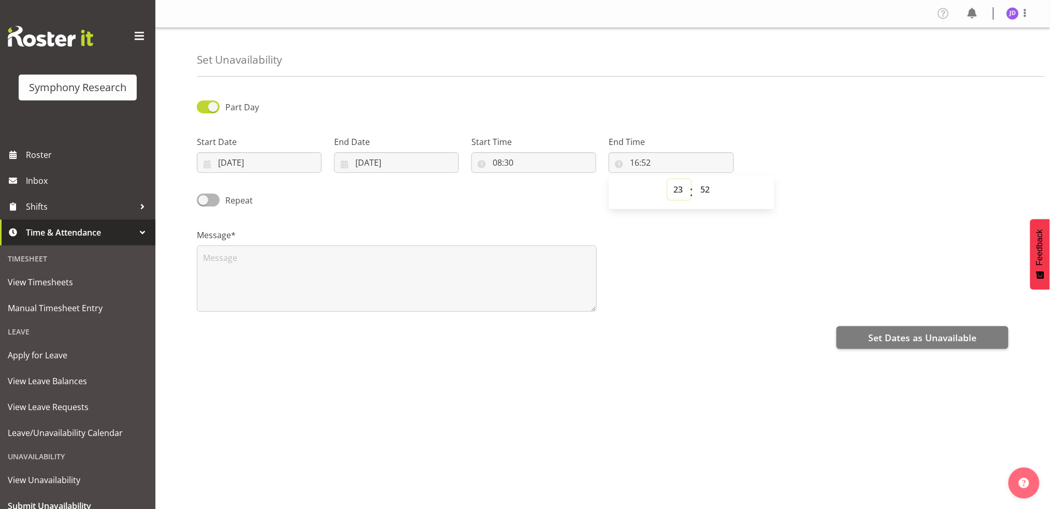
click at [668, 179] on select "00 01 02 03 04 05 06 07 08 09 10 11 12 13 14 15 16 17 18 19 20 21 22 23" at bounding box center [679, 189] width 23 height 21
type input "23:52"
click at [707, 188] on select "00 01 02 03 04 05 06 07 08 09 10 11 12 13 14 15 16 17 18 19 20 21 22 23 24 25 2…" at bounding box center [706, 189] width 23 height 21
select select "0"
click at [695, 179] on select "00 01 02 03 04 05 06 07 08 09 10 11 12 13 14 15 16 17 18 19 20 21 22 23 24 25 2…" at bounding box center [706, 189] width 23 height 21
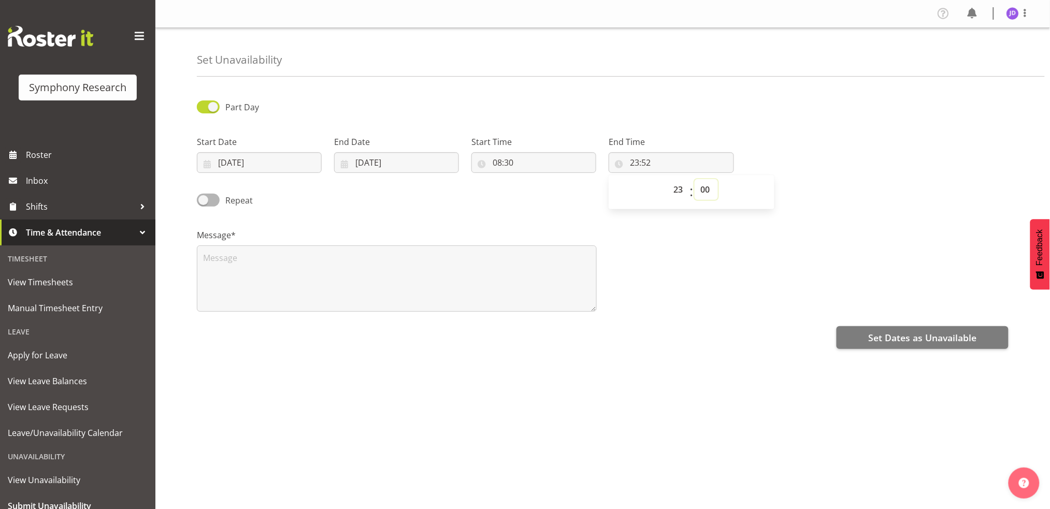
type input "23:00"
click at [237, 265] on textarea at bounding box center [397, 279] width 400 height 66
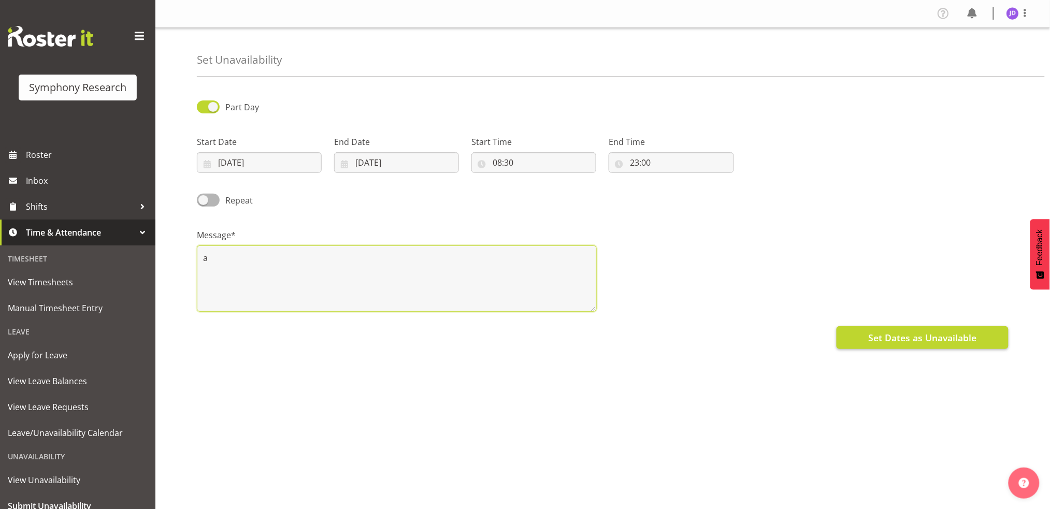
type textarea "a"
click at [883, 341] on span "Set Dates as Unavailable" at bounding box center [922, 337] width 108 height 13
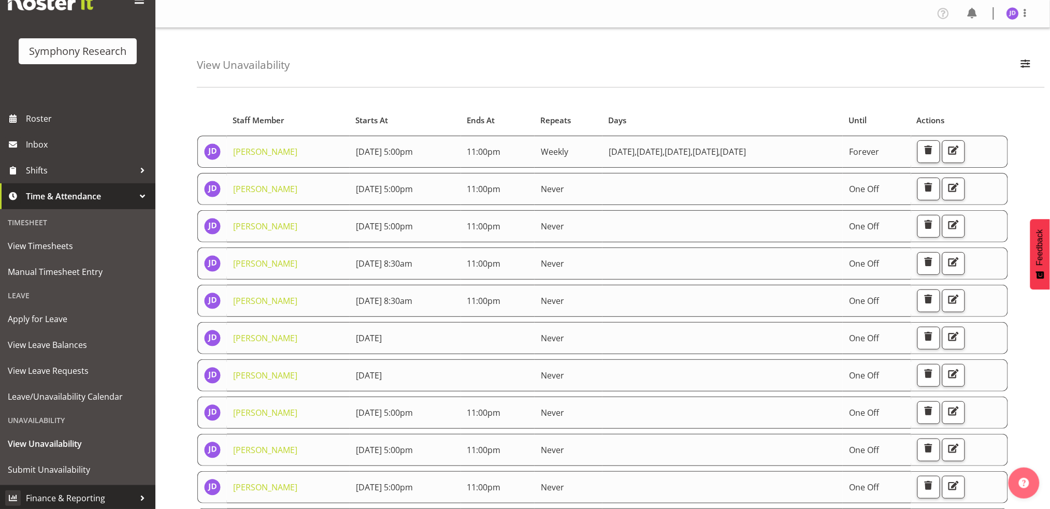
scroll to position [39, 0]
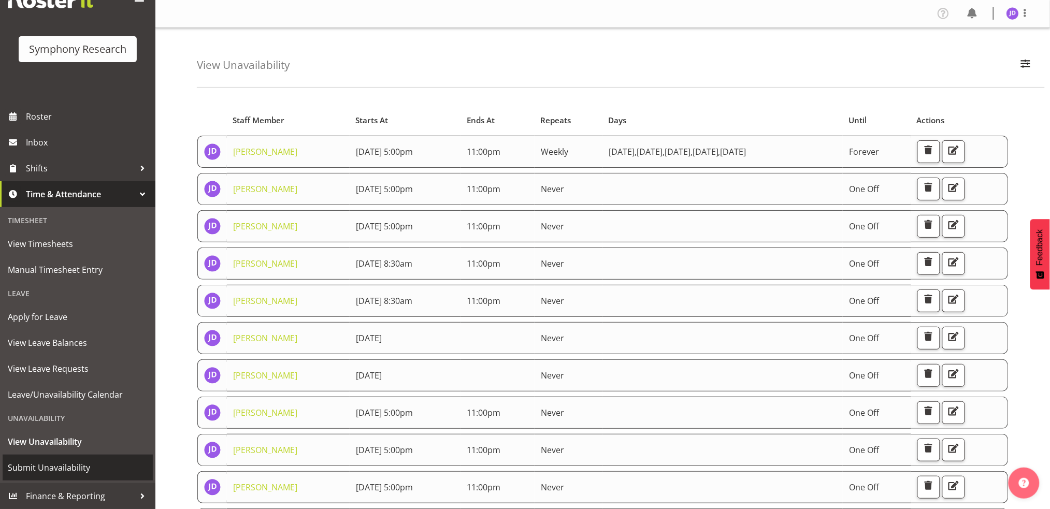
click at [53, 469] on span "Submit Unavailability" at bounding box center [78, 468] width 140 height 16
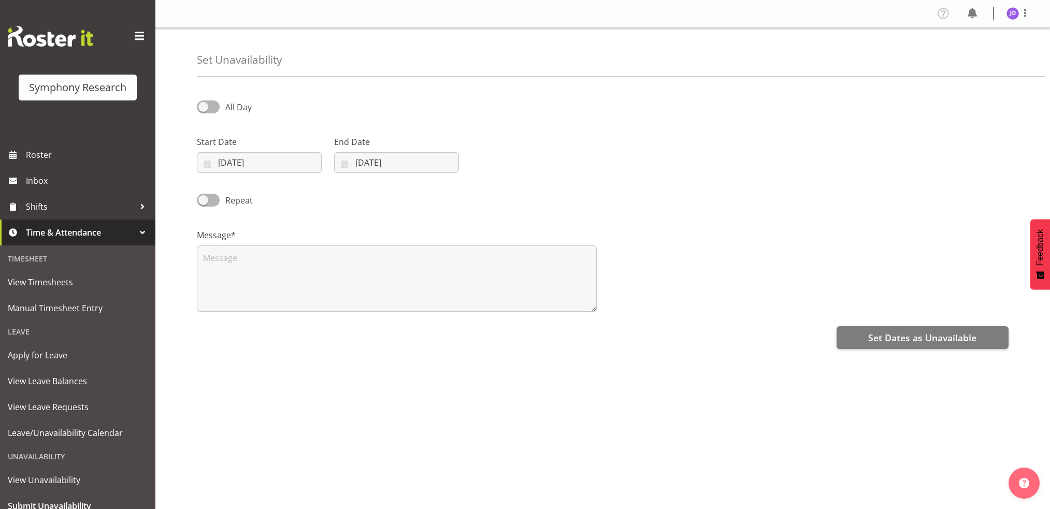
select select "7"
select select "2025"
click at [302, 166] on input "[DATE]" at bounding box center [259, 162] width 125 height 21
click at [347, 193] on span at bounding box center [342, 193] width 10 height 12
select select "8"
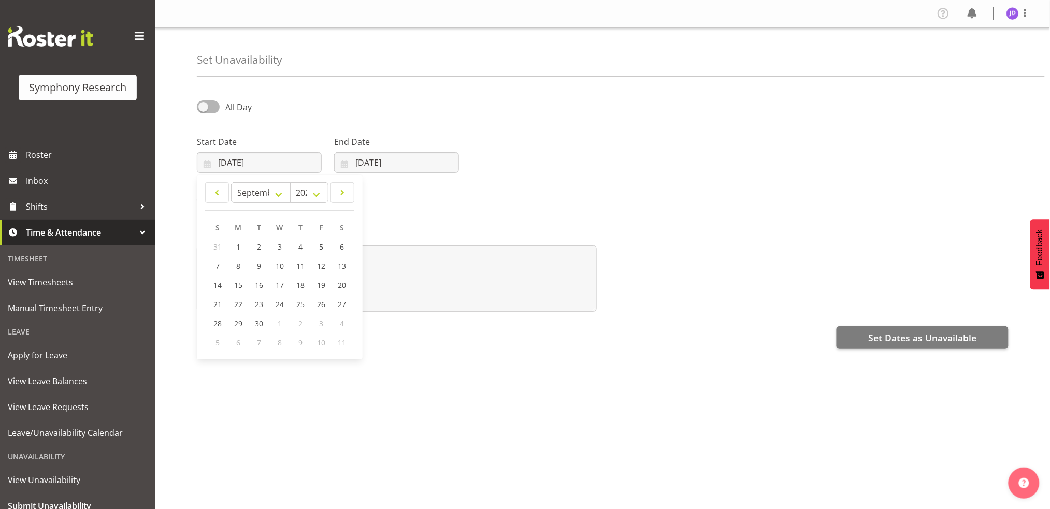
click at [341, 228] on span "S" at bounding box center [342, 228] width 4 height 10
click at [342, 224] on span "S" at bounding box center [342, 228] width 4 height 10
click at [320, 244] on span "5" at bounding box center [321, 247] width 4 height 10
type input "[DATE]"
click at [403, 160] on input "[DATE]" at bounding box center [396, 162] width 125 height 21
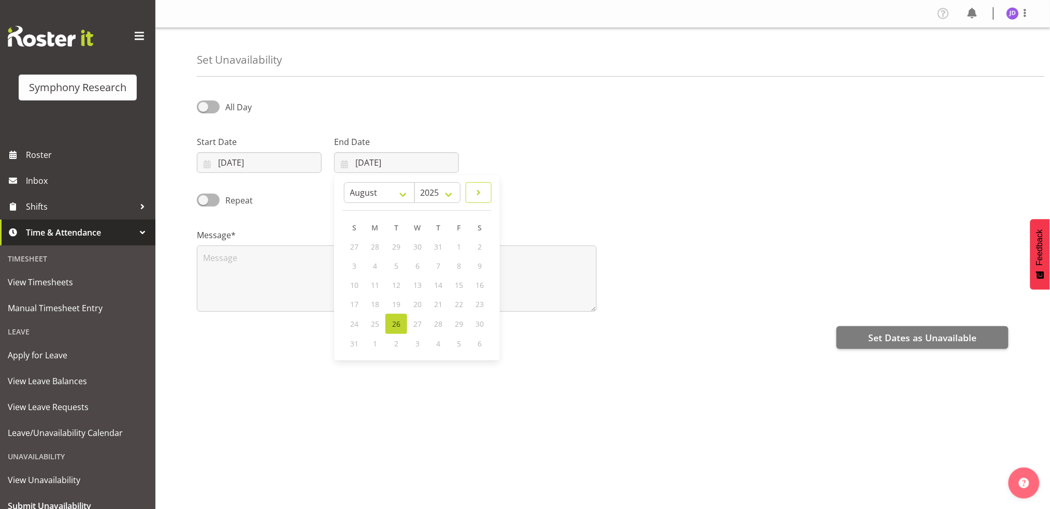
click at [478, 196] on span at bounding box center [479, 193] width 12 height 12
select select "8"
click at [478, 246] on span "6" at bounding box center [479, 247] width 4 height 10
type input "[DATE]"
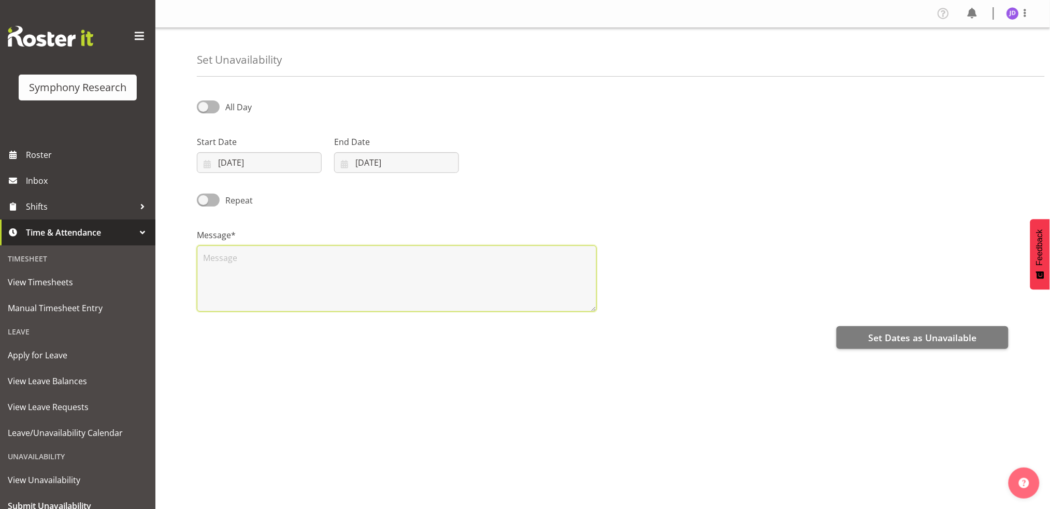
click at [275, 270] on textarea at bounding box center [397, 279] width 400 height 66
click at [292, 162] on input "[DATE]" at bounding box center [259, 162] width 125 height 21
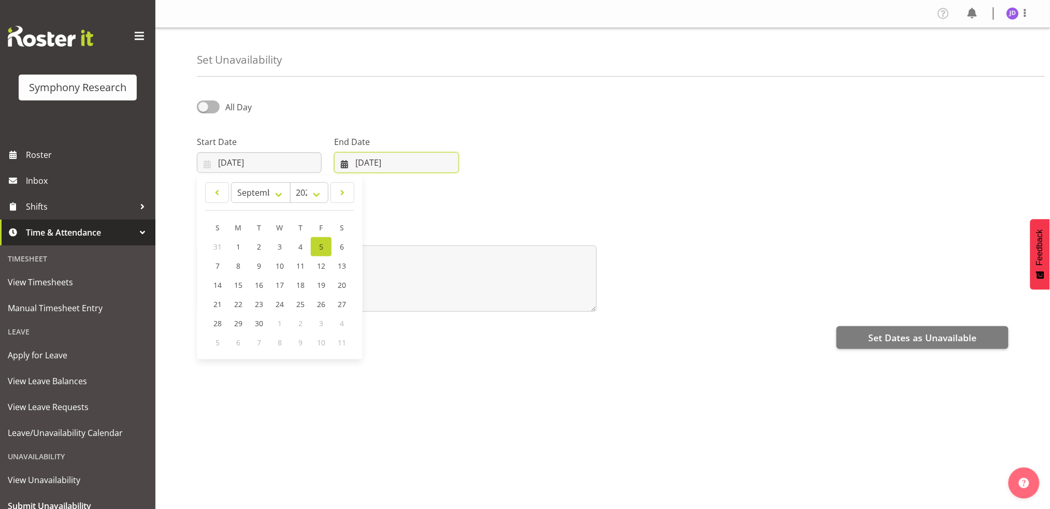
click at [385, 168] on input "[DATE]" at bounding box center [396, 162] width 125 height 21
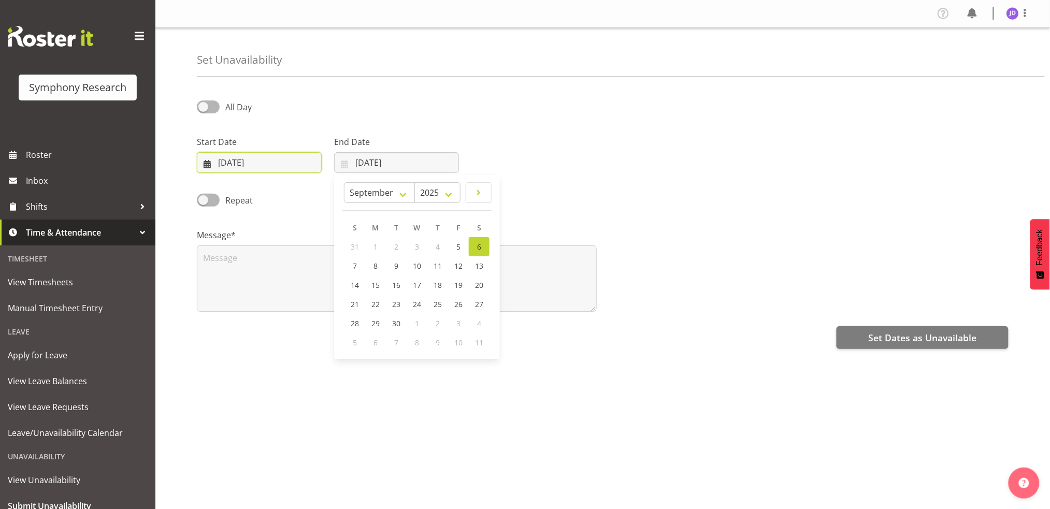
click at [235, 165] on input "[DATE]" at bounding box center [259, 162] width 125 height 21
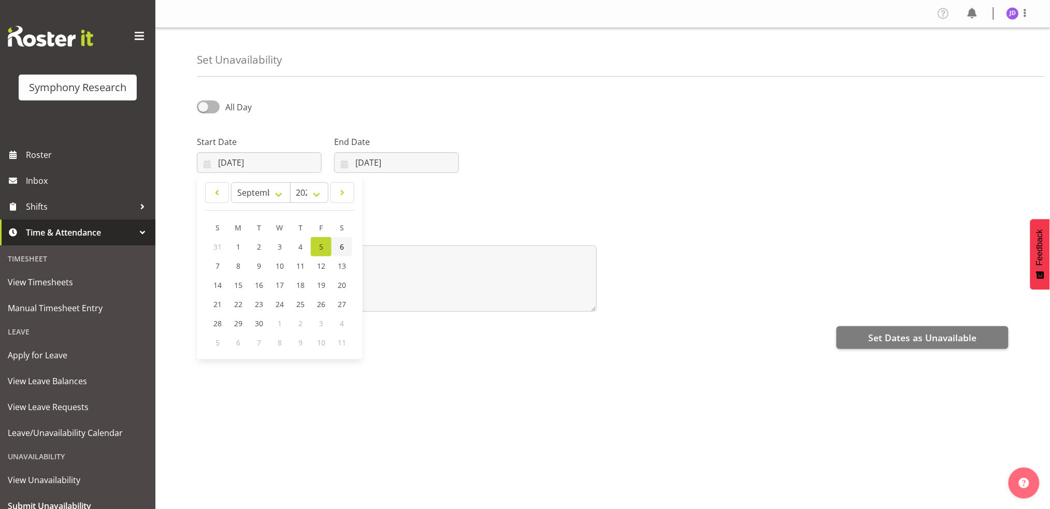
click at [341, 247] on span "6" at bounding box center [342, 247] width 4 height 10
type input "[DATE]"
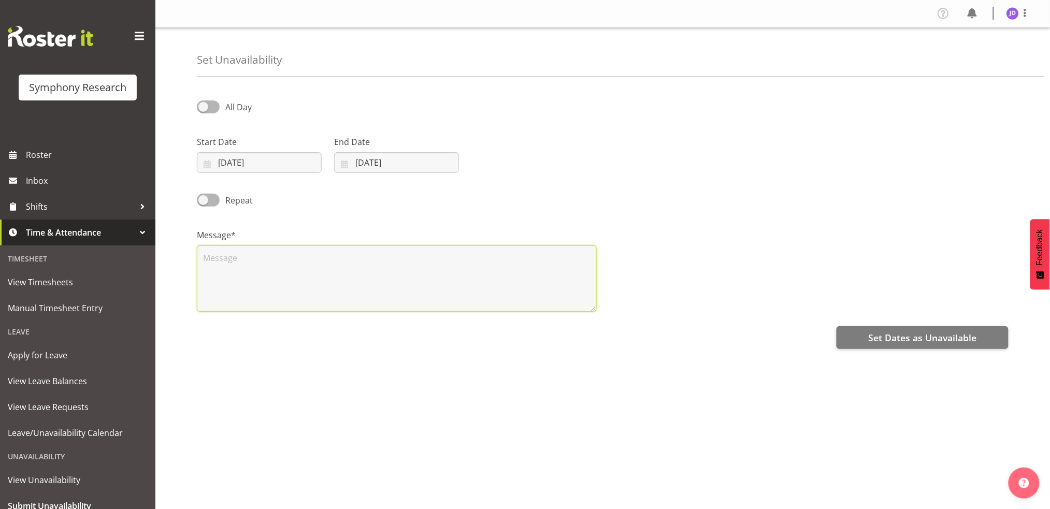
click at [278, 275] on textarea at bounding box center [397, 279] width 400 height 66
type textarea "a"
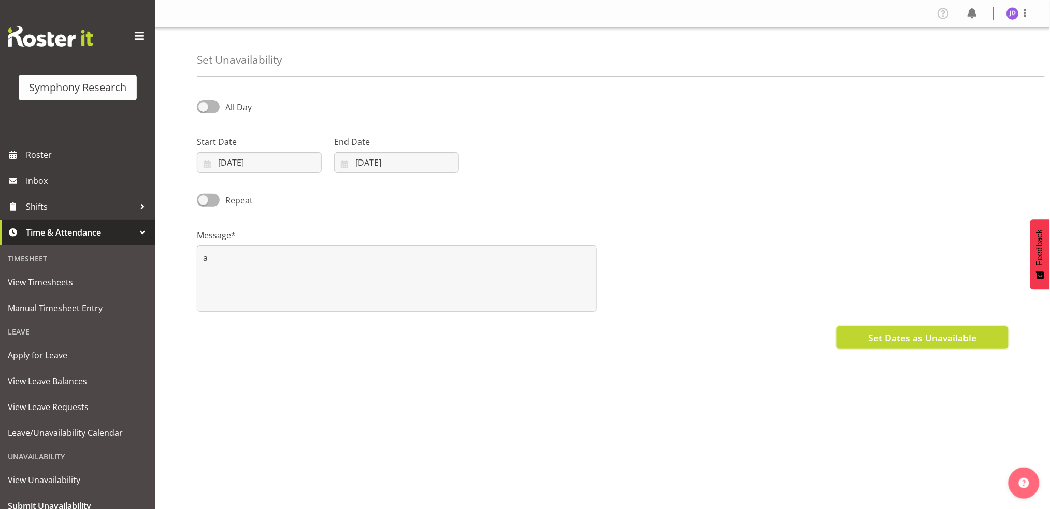
click at [911, 328] on button "Set Dates as Unavailable" at bounding box center [923, 337] width 172 height 23
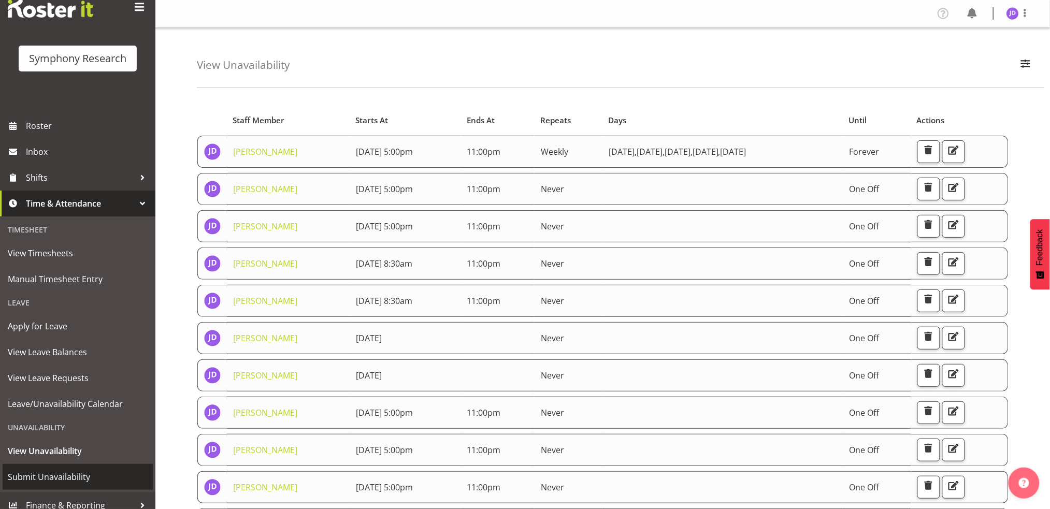
scroll to position [39, 0]
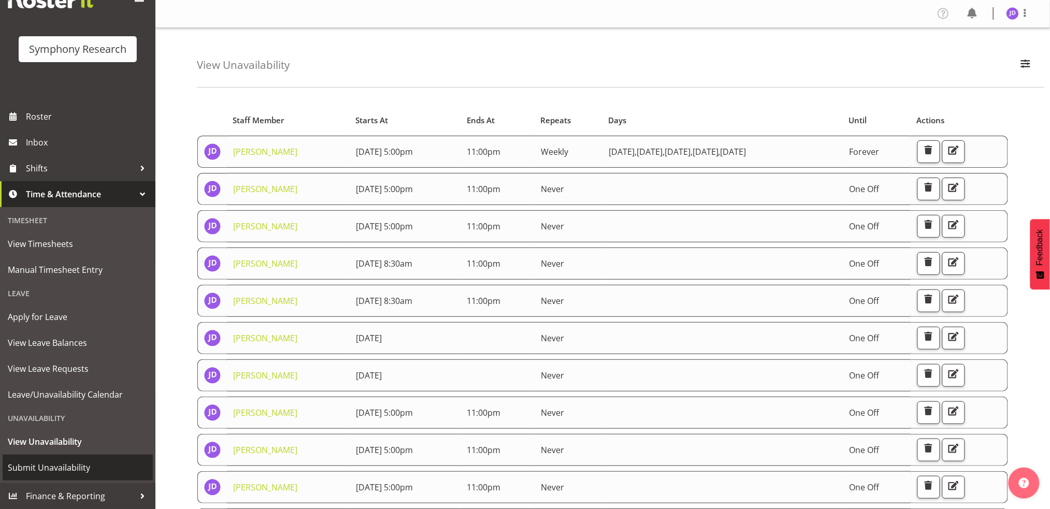
click at [73, 464] on span "Submit Unavailability" at bounding box center [78, 468] width 140 height 16
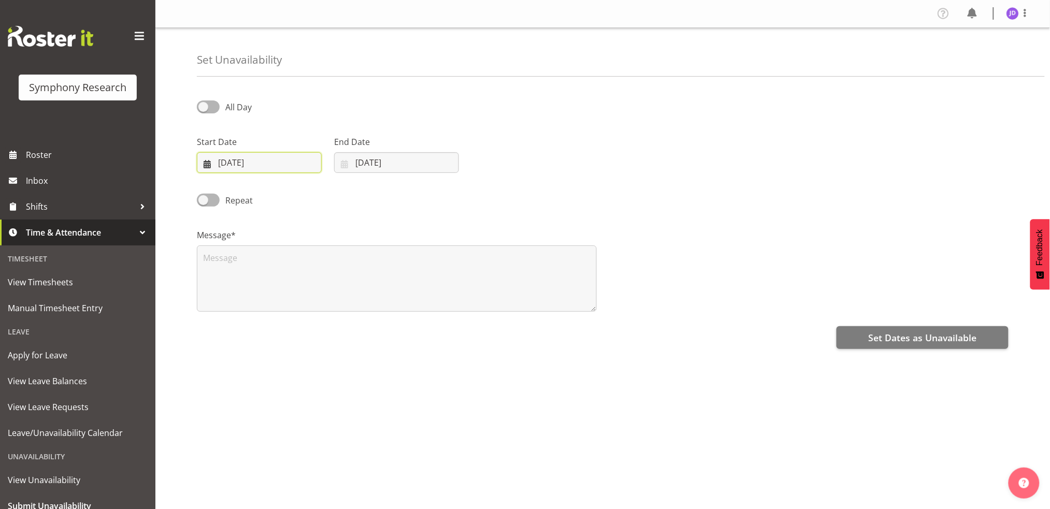
click at [309, 164] on input "[DATE]" at bounding box center [259, 162] width 125 height 21
click at [352, 187] on link at bounding box center [343, 192] width 24 height 21
click at [345, 195] on span at bounding box center [342, 193] width 10 height 12
click at [212, 190] on span at bounding box center [217, 193] width 10 height 12
select select "8"
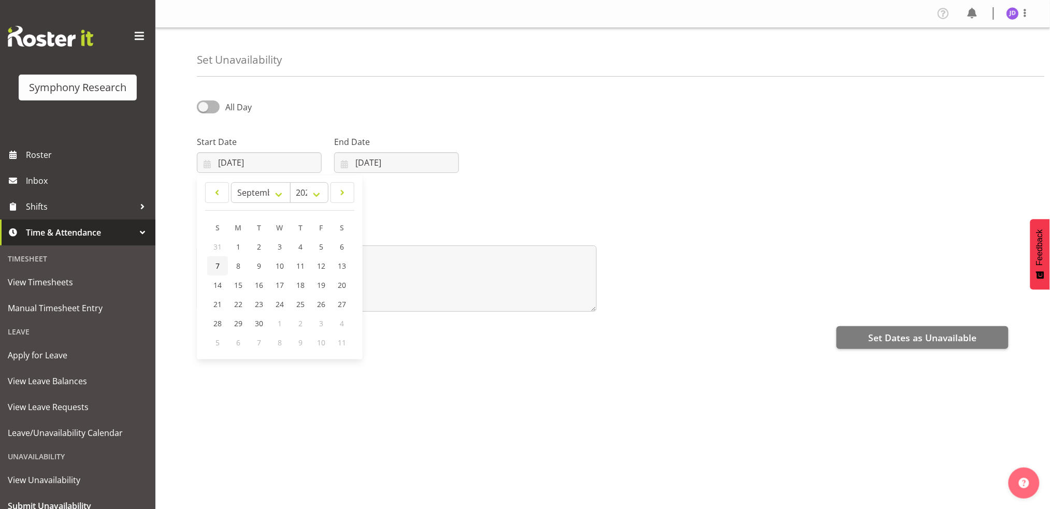
click at [219, 265] on span "7" at bounding box center [218, 266] width 4 height 10
type input "[DATE]"
click at [410, 165] on input "[DATE]" at bounding box center [396, 162] width 125 height 21
click at [479, 194] on span at bounding box center [479, 193] width 12 height 12
select select "8"
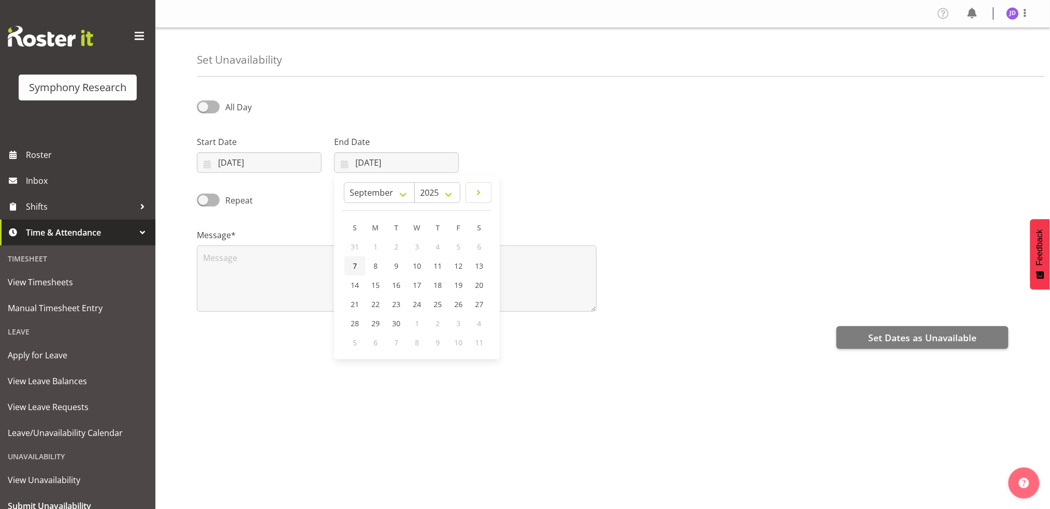
click at [355, 264] on span "7" at bounding box center [355, 266] width 4 height 10
type input "[DATE]"
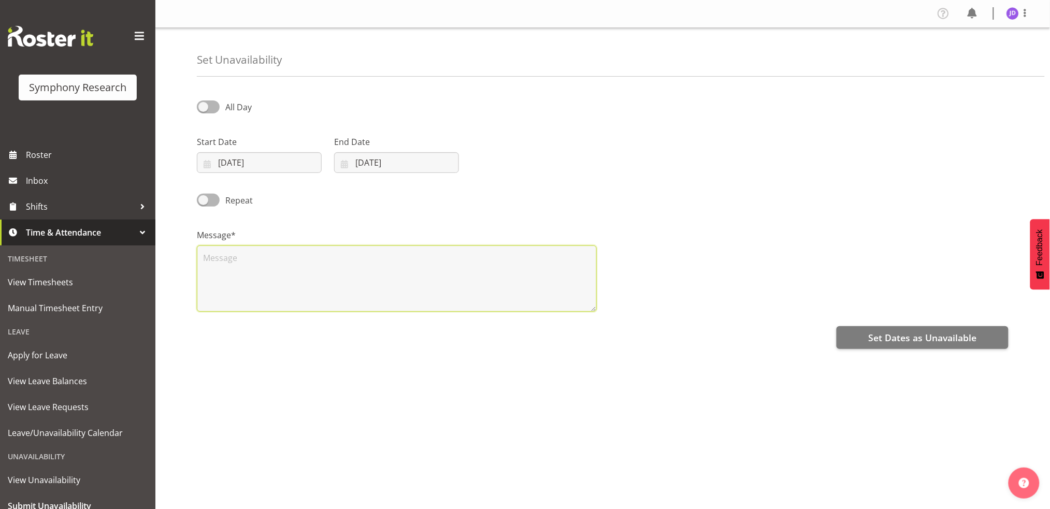
click at [276, 259] on textarea at bounding box center [397, 279] width 400 height 66
type textarea "a"
click at [941, 342] on span "Set Dates as Unavailable" at bounding box center [922, 337] width 108 height 13
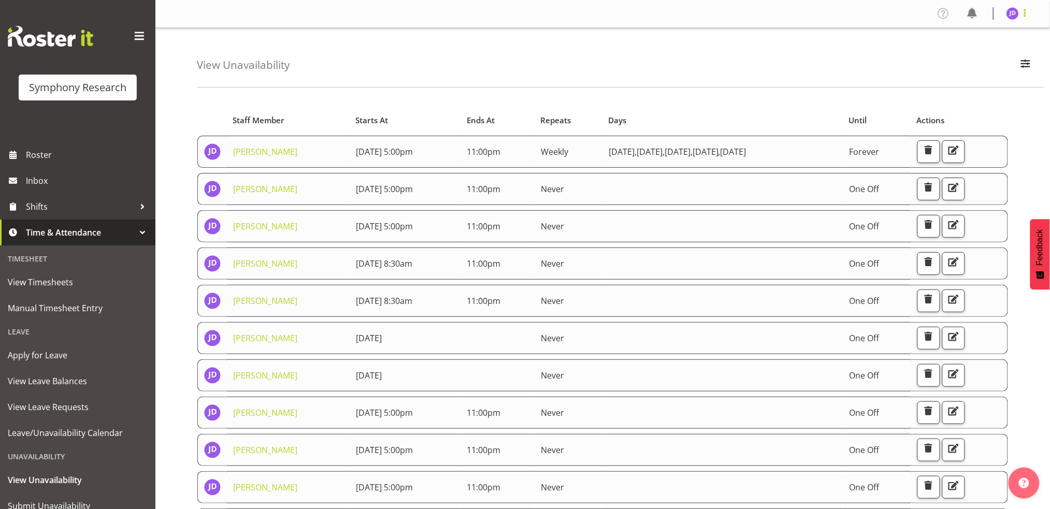
click at [1026, 16] on span at bounding box center [1025, 13] width 12 height 12
click at [975, 52] on link "Log Out" at bounding box center [981, 54] width 99 height 19
